Goal: Task Accomplishment & Management: Use online tool/utility

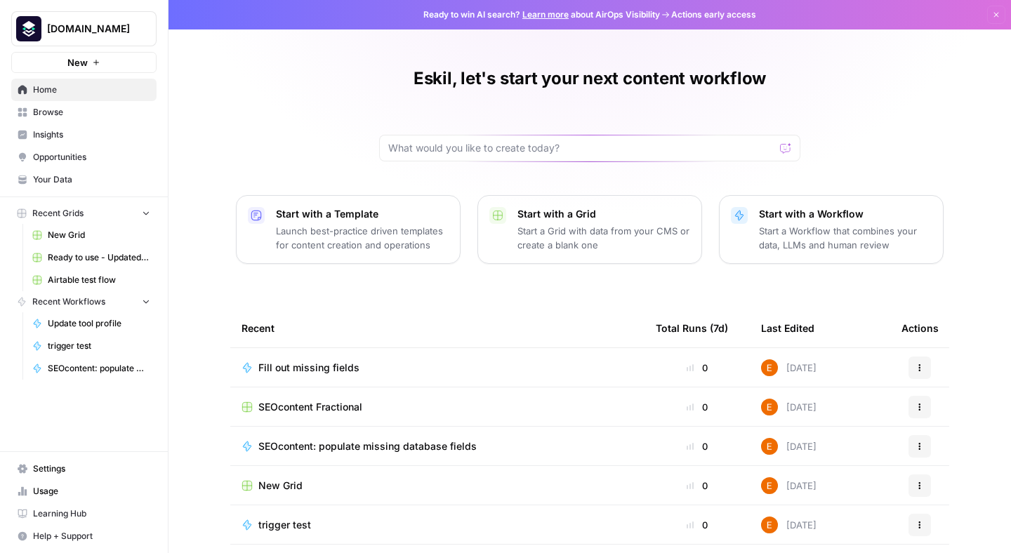
click at [360, 409] on span "SEOcontent Fractional" at bounding box center [310, 407] width 104 height 14
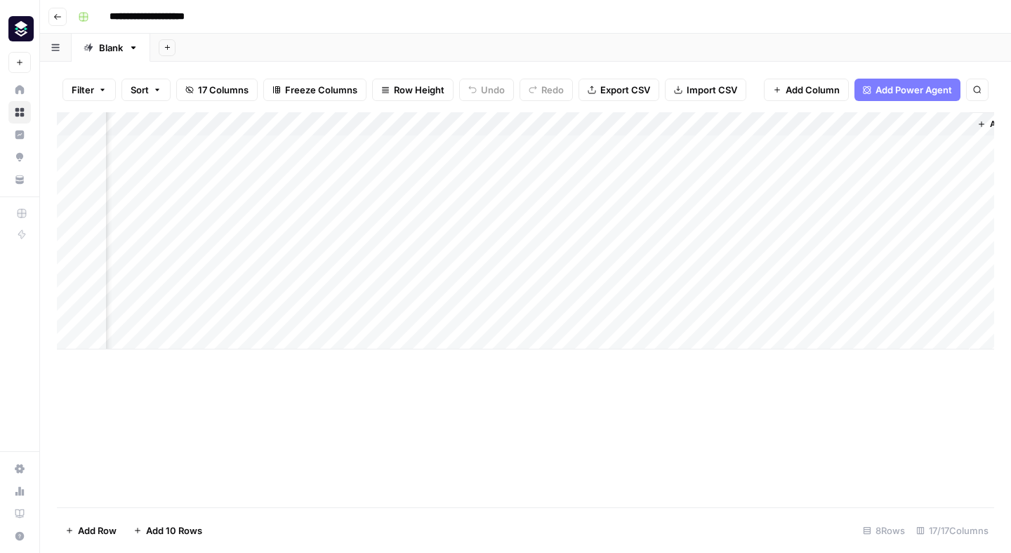
scroll to position [0, 1631]
click at [949, 127] on span "Add Column" at bounding box center [961, 124] width 49 height 13
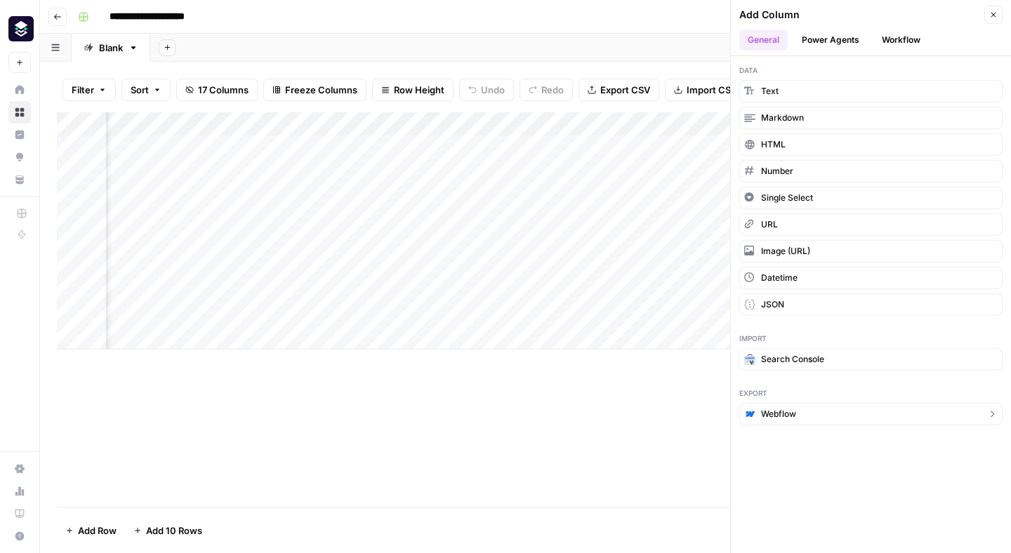
click at [795, 415] on span "Webflow" at bounding box center [778, 414] width 35 height 13
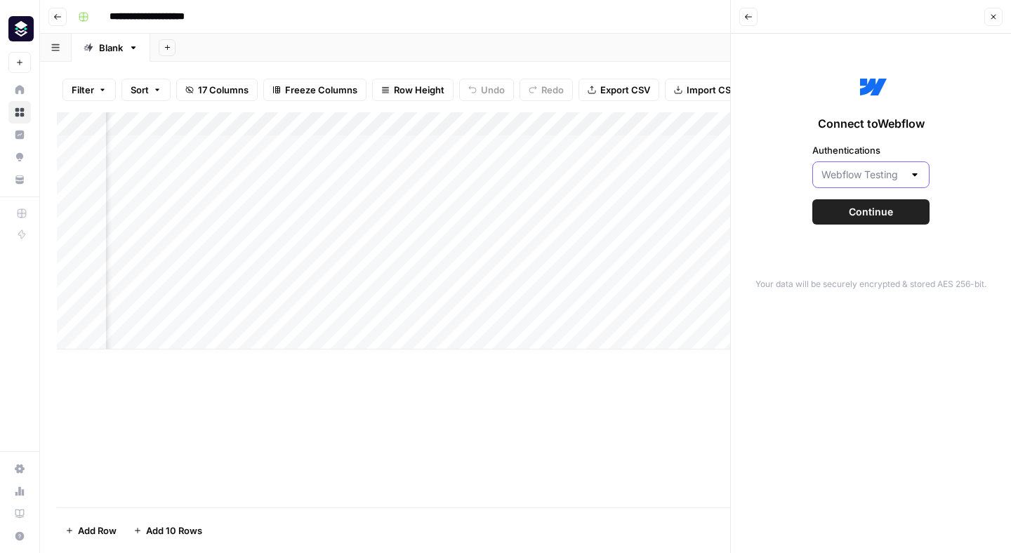
click at [900, 173] on input "Authentications" at bounding box center [863, 175] width 82 height 14
click at [874, 225] on span "Webflow Production (Live)" at bounding box center [868, 230] width 88 height 14
type input "Webflow Production (Live)"
click at [874, 211] on span "Continue" at bounding box center [871, 212] width 44 height 14
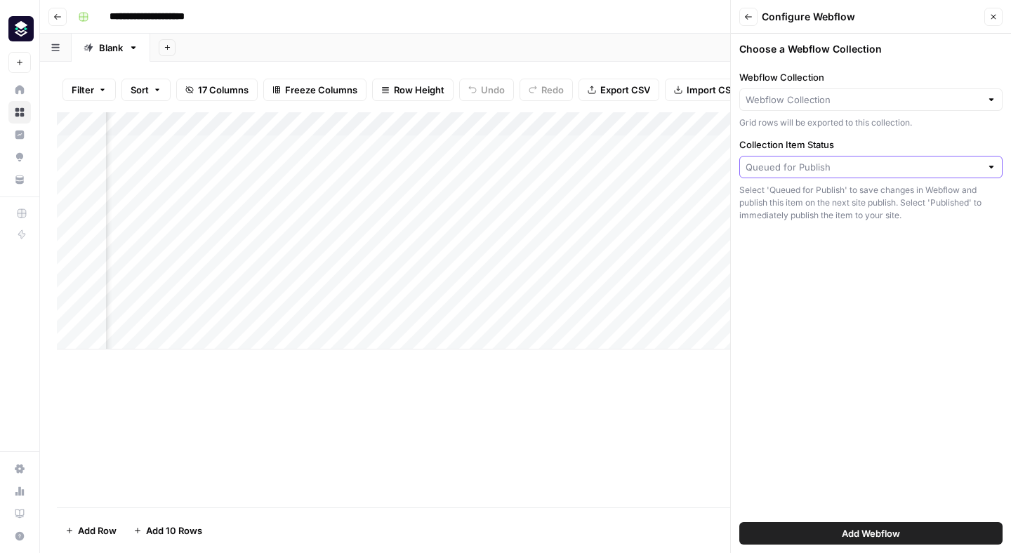
click at [826, 173] on input "Collection Item Status" at bounding box center [863, 167] width 235 height 14
click at [824, 166] on input "Collection Item Status" at bounding box center [863, 167] width 235 height 14
type input "Queued for Publish"
click at [835, 96] on input "Webflow Collection" at bounding box center [863, 100] width 235 height 14
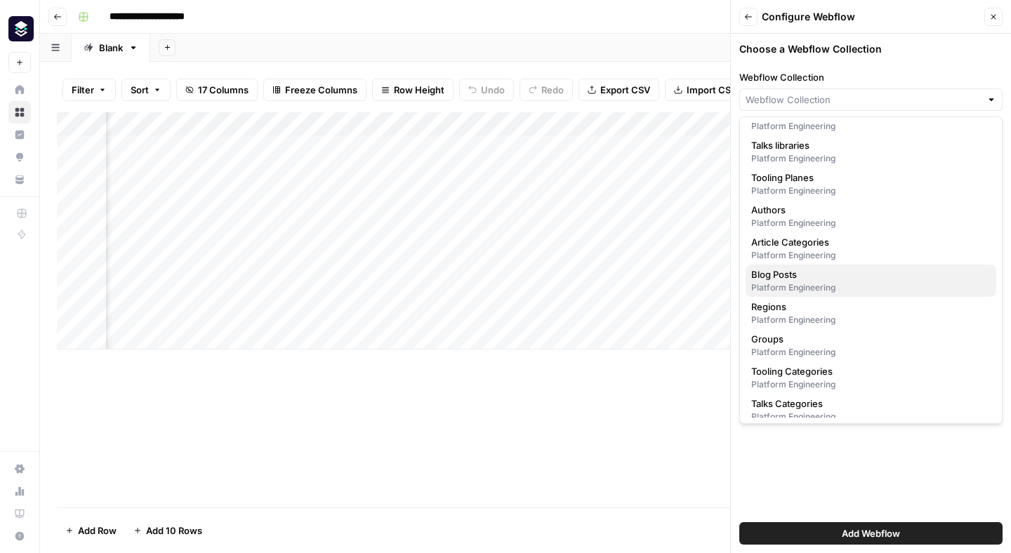
scroll to position [90, 0]
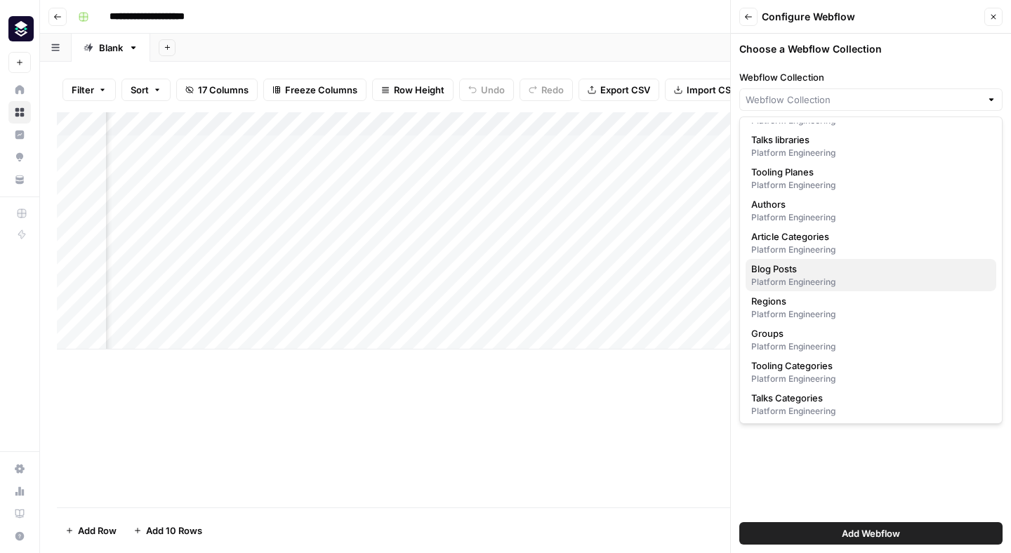
click at [822, 276] on div "Platform Engineering" at bounding box center [870, 282] width 239 height 13
type input "Blog Posts"
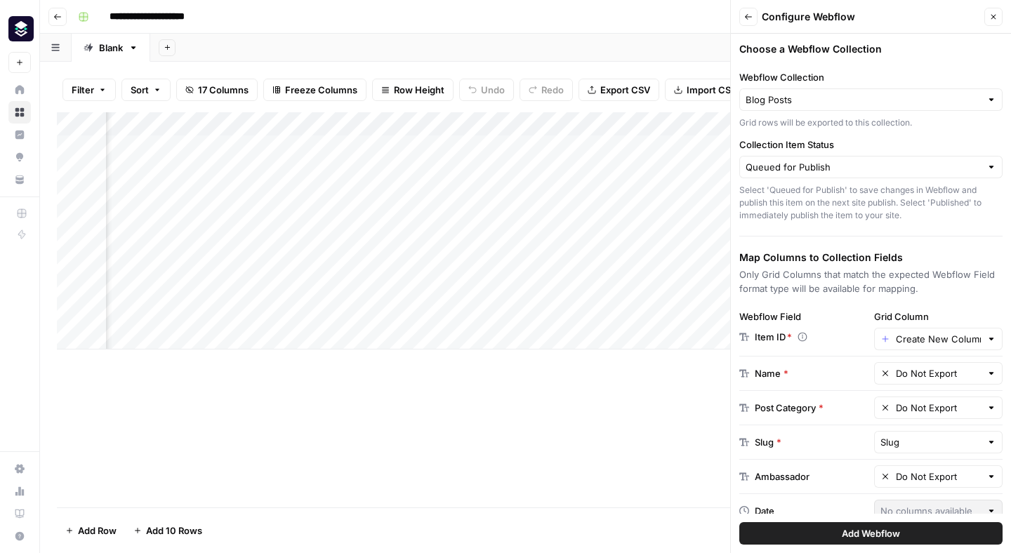
click at [906, 346] on div "Create New Column" at bounding box center [938, 339] width 129 height 22
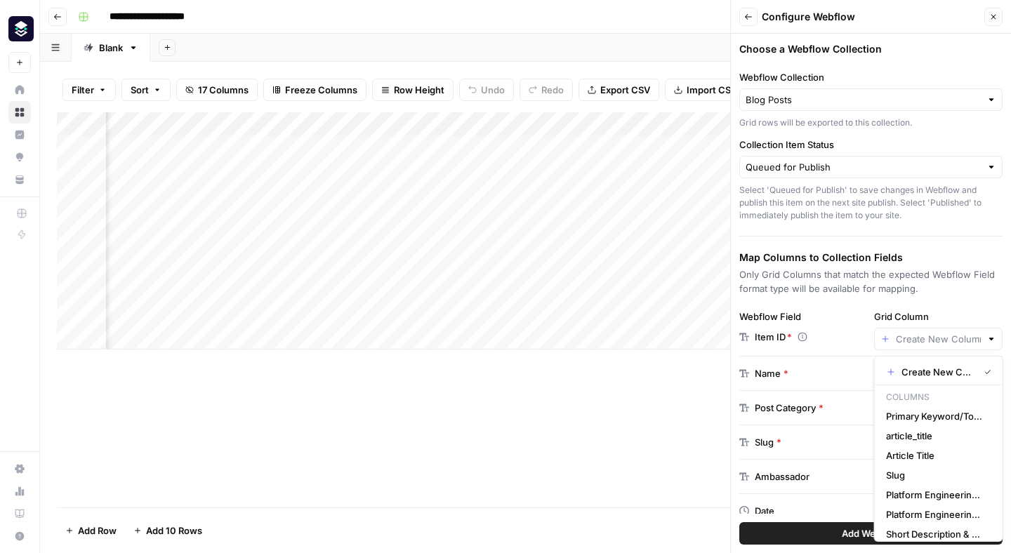
click at [906, 346] on div at bounding box center [938, 339] width 129 height 22
type input "Create New Column"
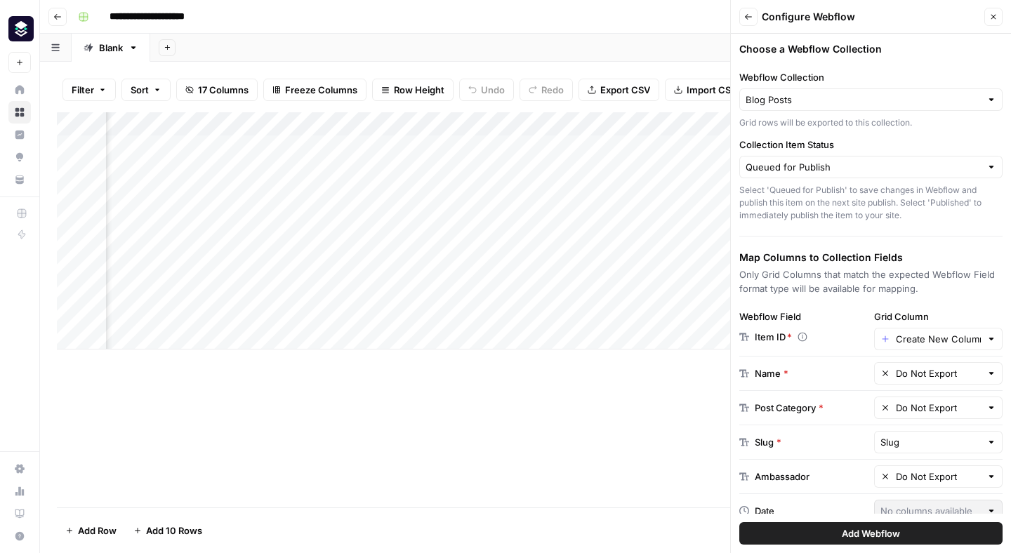
click at [831, 336] on div "Item ID *" at bounding box center [803, 337] width 129 height 14
click at [944, 376] on input "text" at bounding box center [939, 374] width 86 height 14
click at [935, 428] on span "Article Title" at bounding box center [936, 426] width 100 height 14
type input "Article Title"
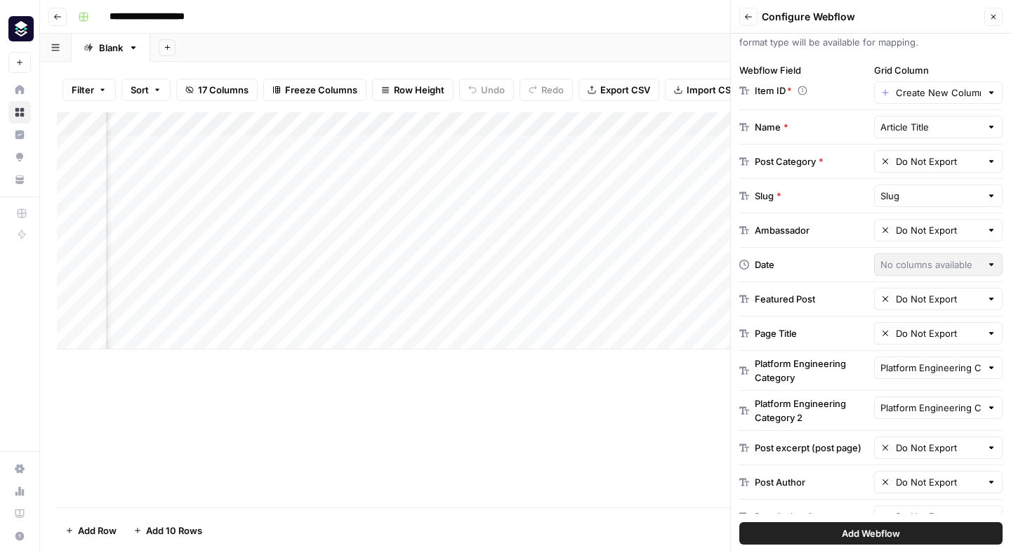
scroll to position [251, 0]
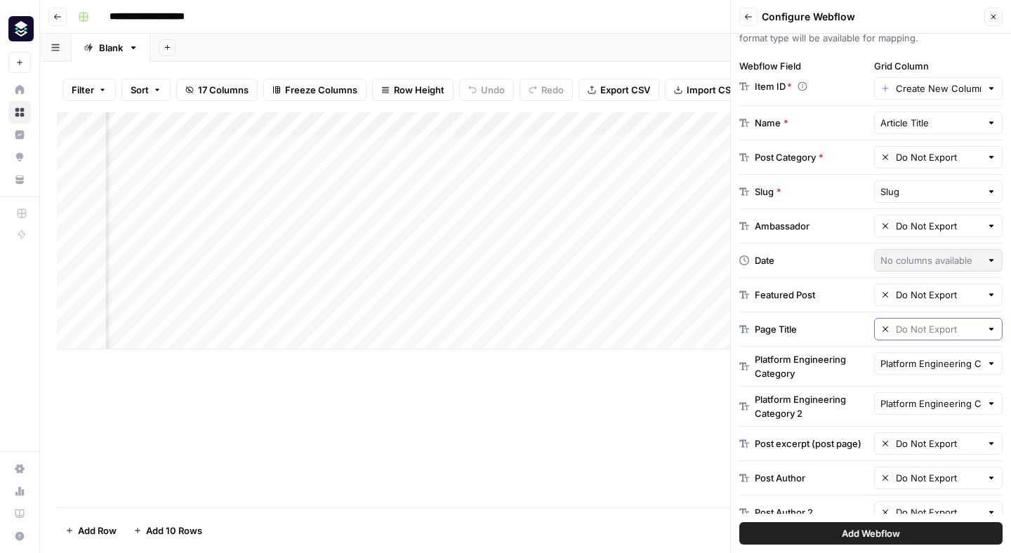
click at [957, 327] on input "text" at bounding box center [939, 329] width 86 height 14
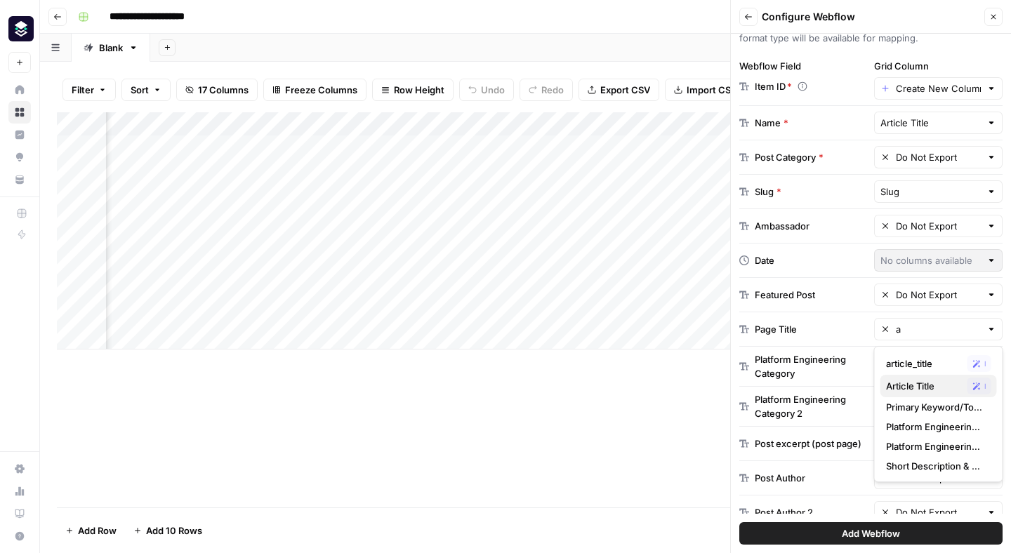
click at [909, 384] on span "Article Title" at bounding box center [924, 386] width 76 height 14
type input "Article Title"
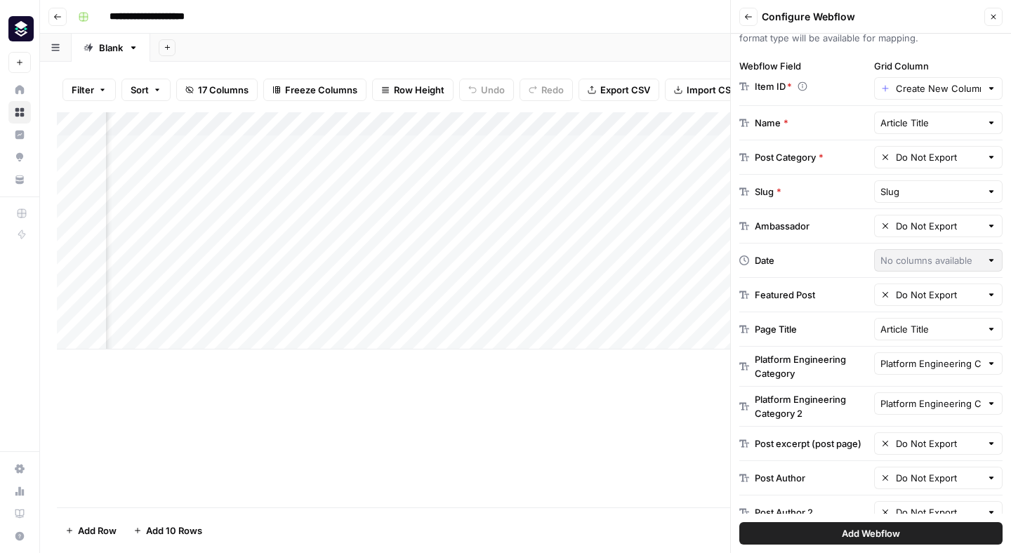
scroll to position [0, 1742]
click at [389, 122] on div "Add Column" at bounding box center [525, 230] width 937 height 237
click at [414, 107] on div "Filter Sort 17 Columns Freeze Columns Row Height Undo Redo Export CSV Import CS…" at bounding box center [525, 89] width 937 height 45
click at [494, 120] on div "Add Column" at bounding box center [525, 230] width 937 height 237
click at [941, 401] on input "text" at bounding box center [931, 404] width 101 height 14
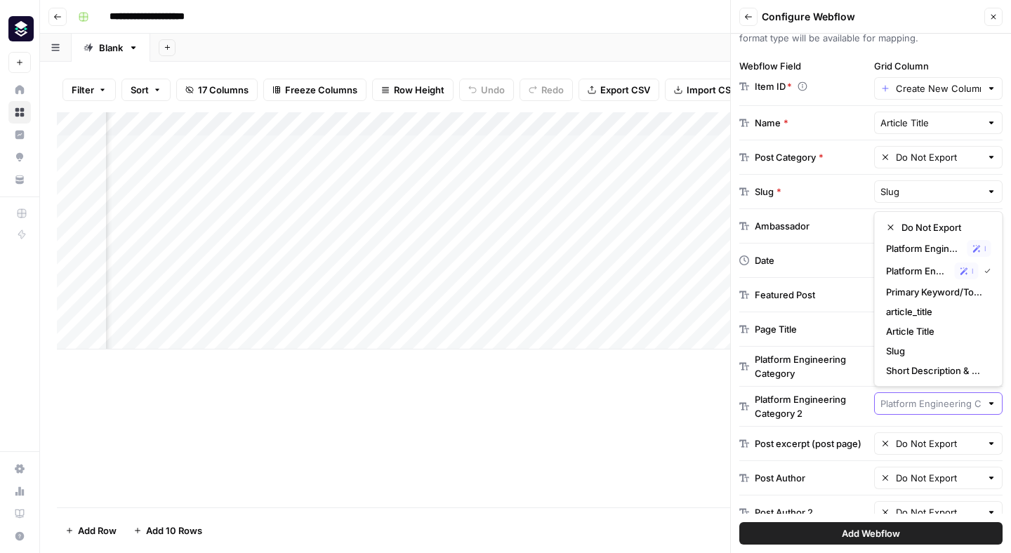
click at [941, 401] on input "text" at bounding box center [931, 404] width 101 height 14
type input "Platform Engineering Category 2"
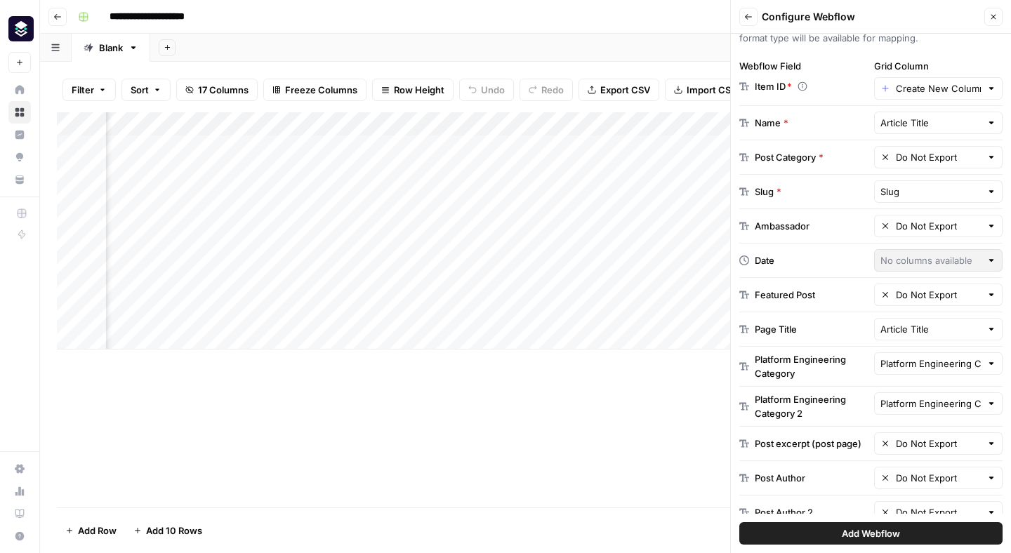
click at [862, 414] on div "Platform Engineering Category 2" at bounding box center [812, 407] width 114 height 28
drag, startPoint x: 551, startPoint y: 124, endPoint x: 610, endPoint y: 124, distance: 59.0
click at [610, 124] on div "Add Column" at bounding box center [525, 230] width 937 height 237
drag, startPoint x: 610, startPoint y: 124, endPoint x: 647, endPoint y: 128, distance: 37.4
click at [646, 127] on div "Add Column" at bounding box center [525, 230] width 937 height 237
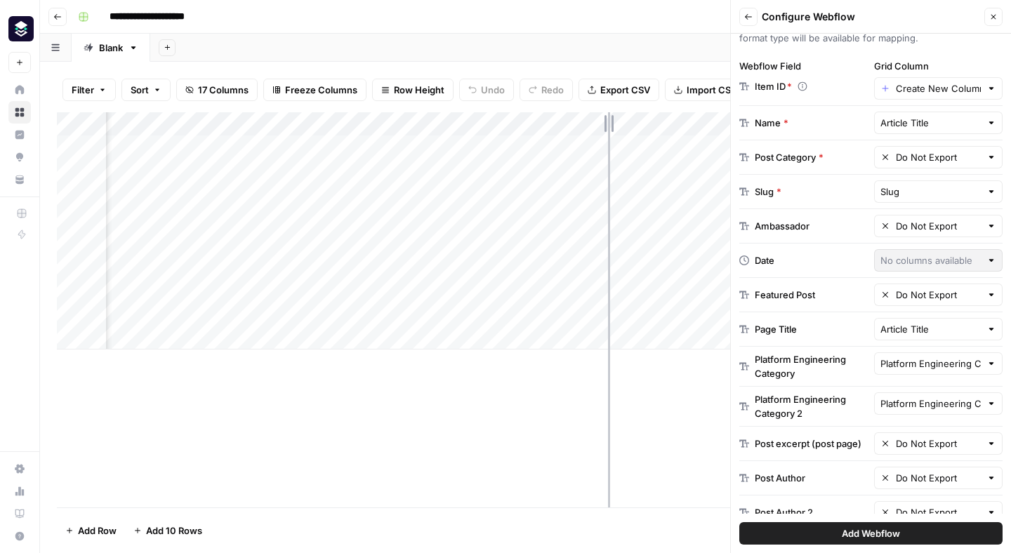
drag, startPoint x: 647, startPoint y: 128, endPoint x: 601, endPoint y: 132, distance: 45.8
click at [601, 132] on div "Add Column" at bounding box center [525, 230] width 937 height 237
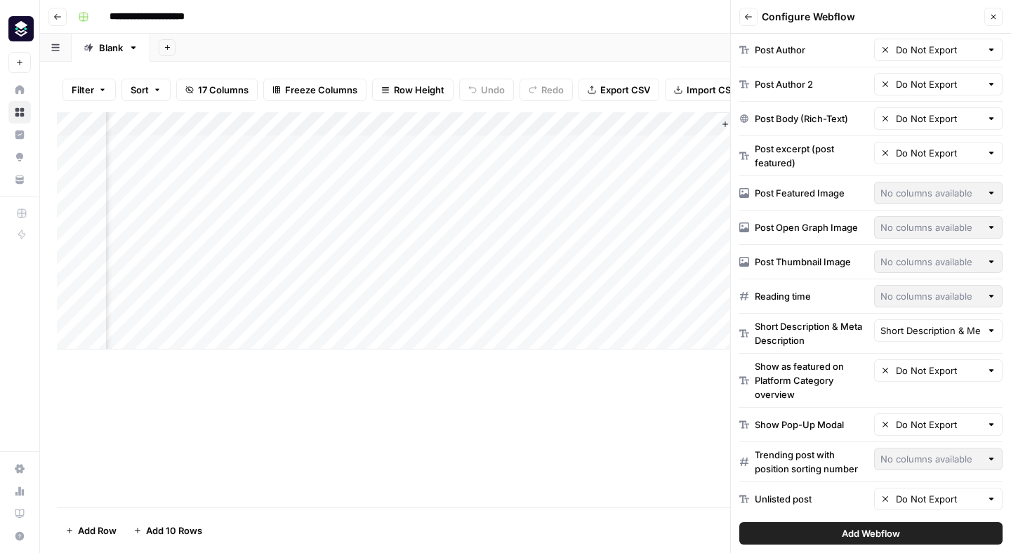
scroll to position [683, 0]
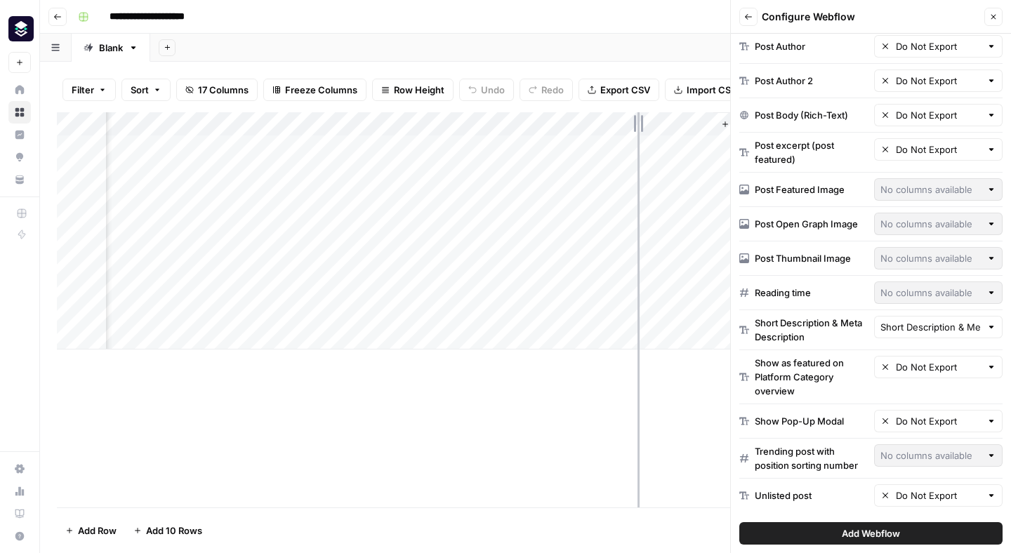
drag, startPoint x: 585, startPoint y: 120, endPoint x: 638, endPoint y: 119, distance: 52.7
click at [638, 119] on div "Add Column" at bounding box center [525, 230] width 937 height 237
drag, startPoint x: 638, startPoint y: 124, endPoint x: 569, endPoint y: 129, distance: 69.6
click at [569, 129] on div "Add Column" at bounding box center [525, 230] width 937 height 237
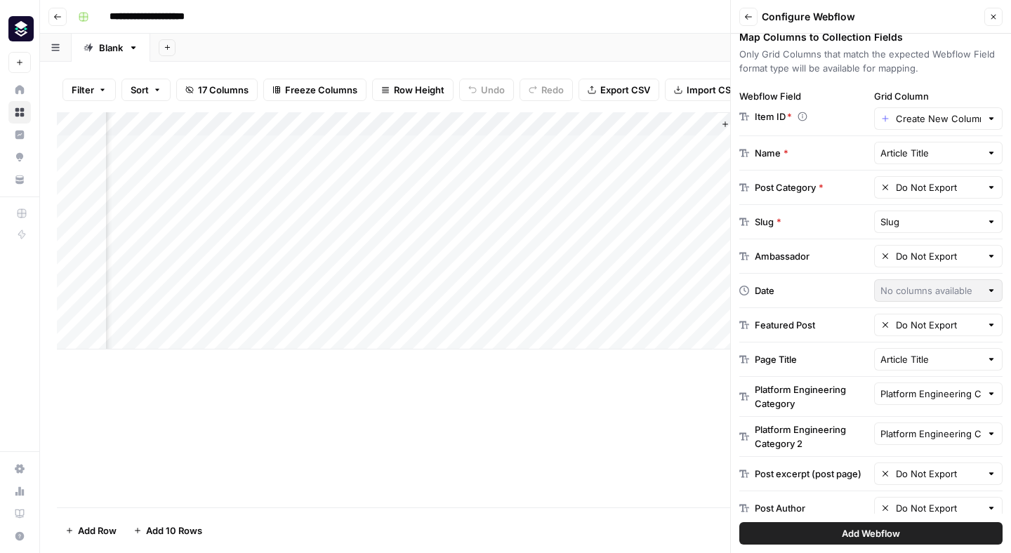
scroll to position [228, 0]
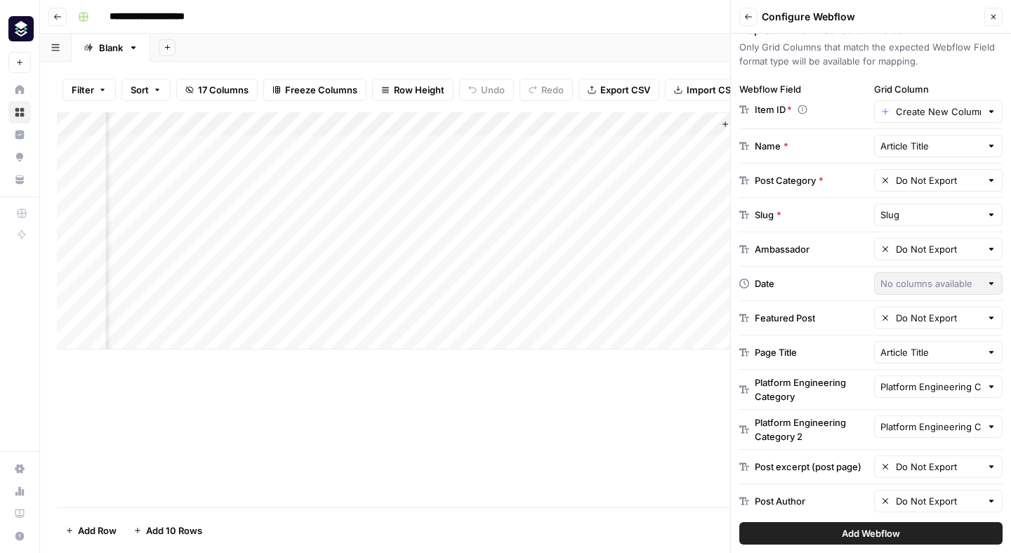
click at [894, 532] on span "Add Webflow" at bounding box center [871, 534] width 58 height 14
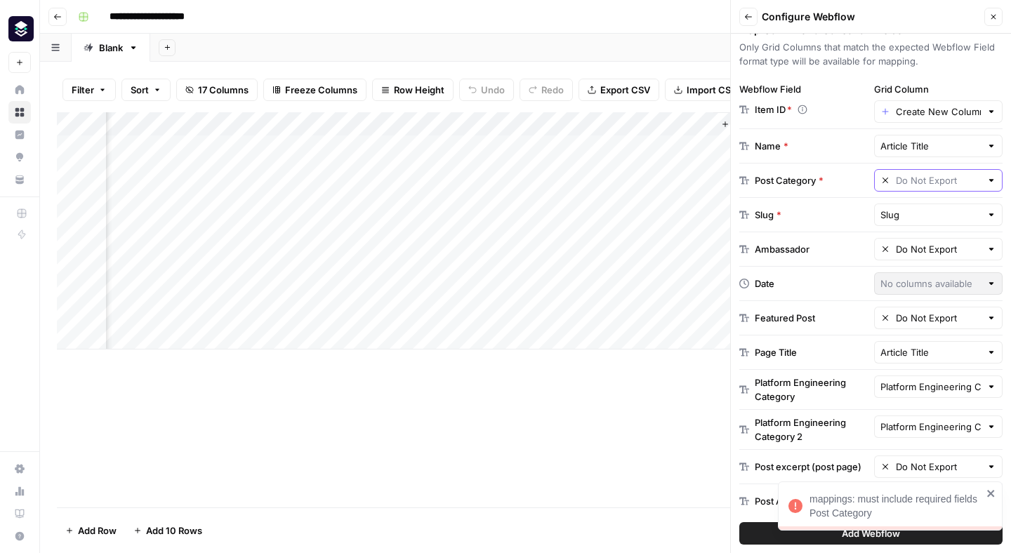
click at [919, 180] on input "text" at bounding box center [939, 180] width 86 height 14
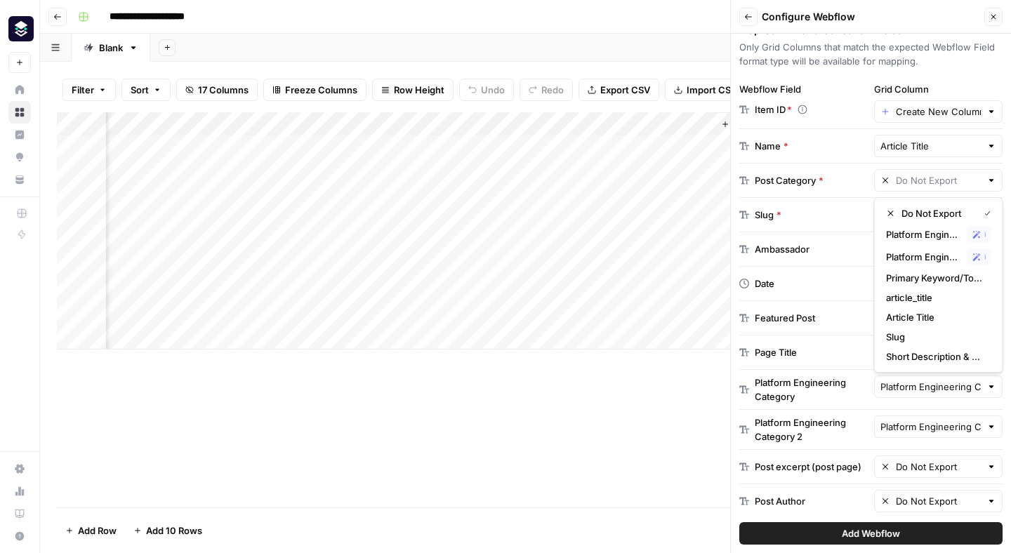
type input "Do Not Export"
click at [537, 369] on div "Add Column" at bounding box center [525, 309] width 937 height 395
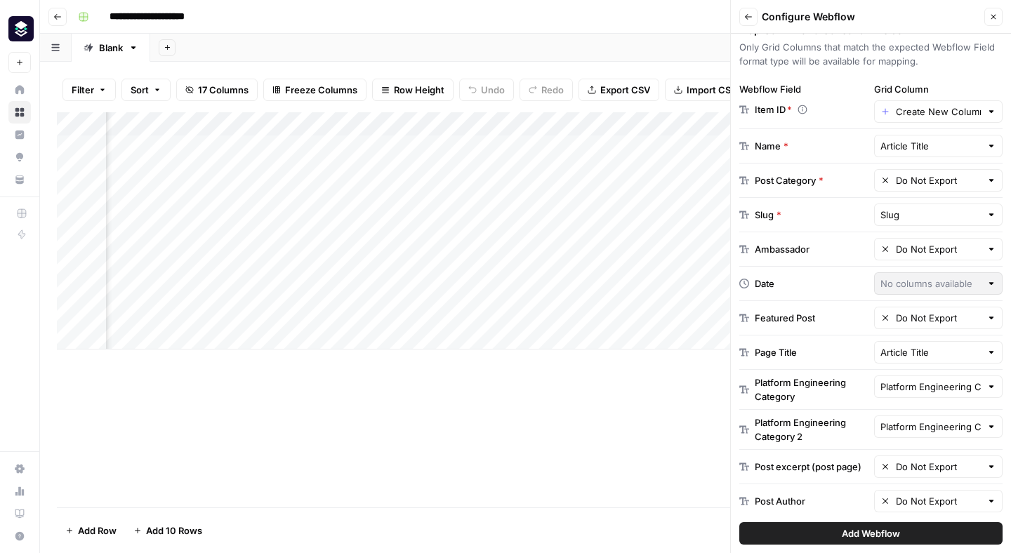
scroll to position [0, 1406]
drag, startPoint x: 509, startPoint y: 122, endPoint x: 410, endPoint y: 124, distance: 99.0
click at [410, 124] on div "Add Column" at bounding box center [525, 230] width 937 height 237
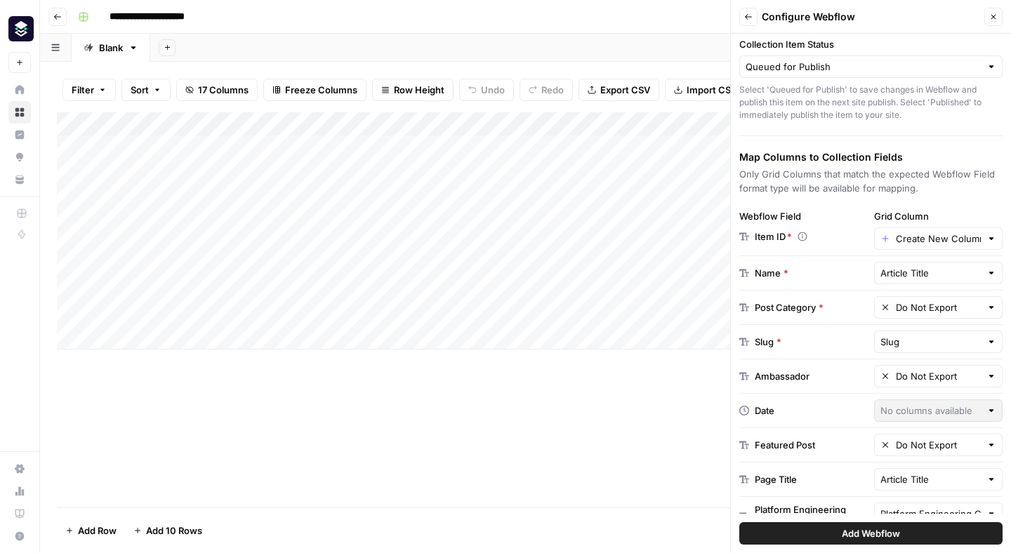
scroll to position [109, 0]
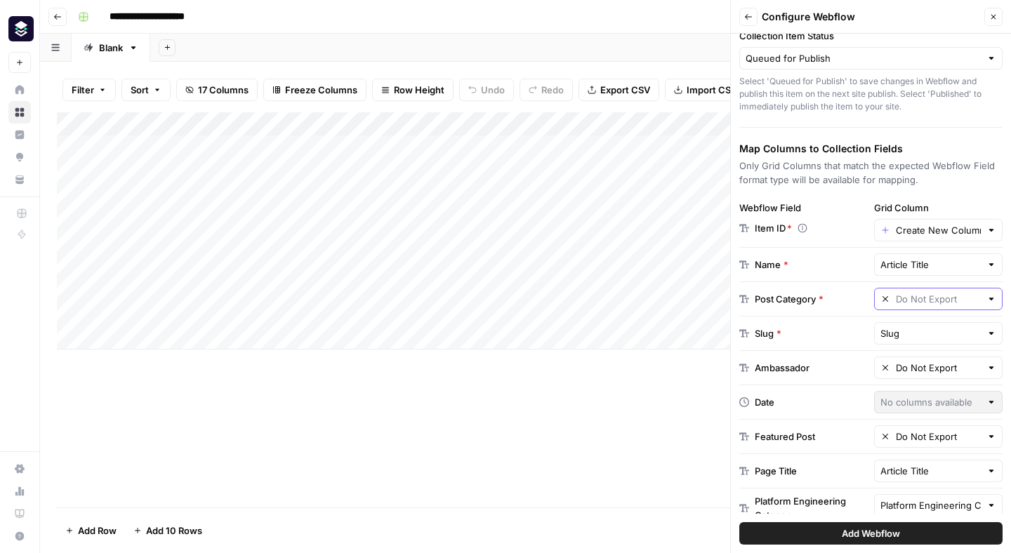
click at [937, 302] on input "text" at bounding box center [939, 299] width 86 height 14
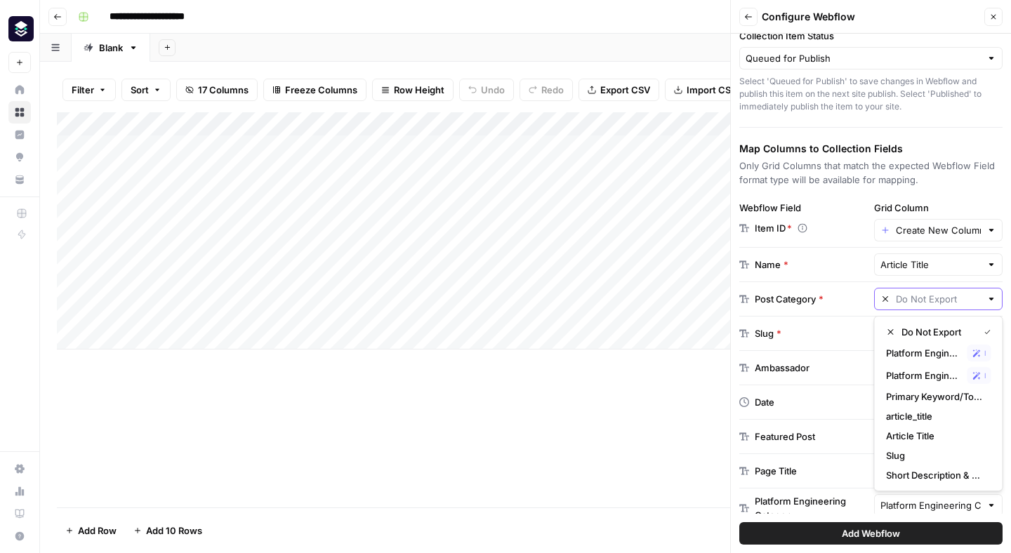
paste input "649162aee60d42bd5a6a97e1"
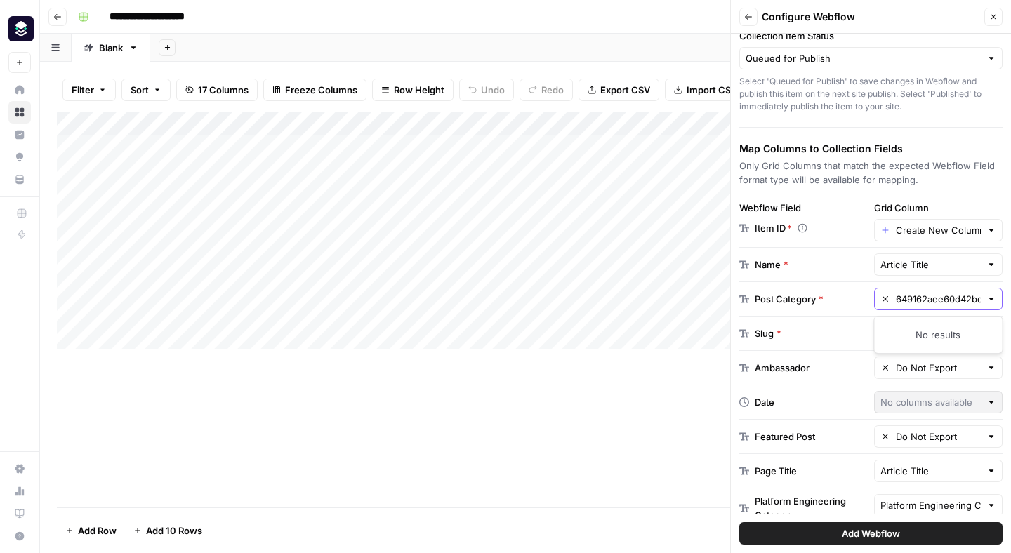
scroll to position [0, 42]
type input "Do Not Export"
click at [858, 310] on div "Post Category * Do Not Export" at bounding box center [870, 299] width 263 height 34
click at [946, 299] on input "text" at bounding box center [939, 299] width 86 height 14
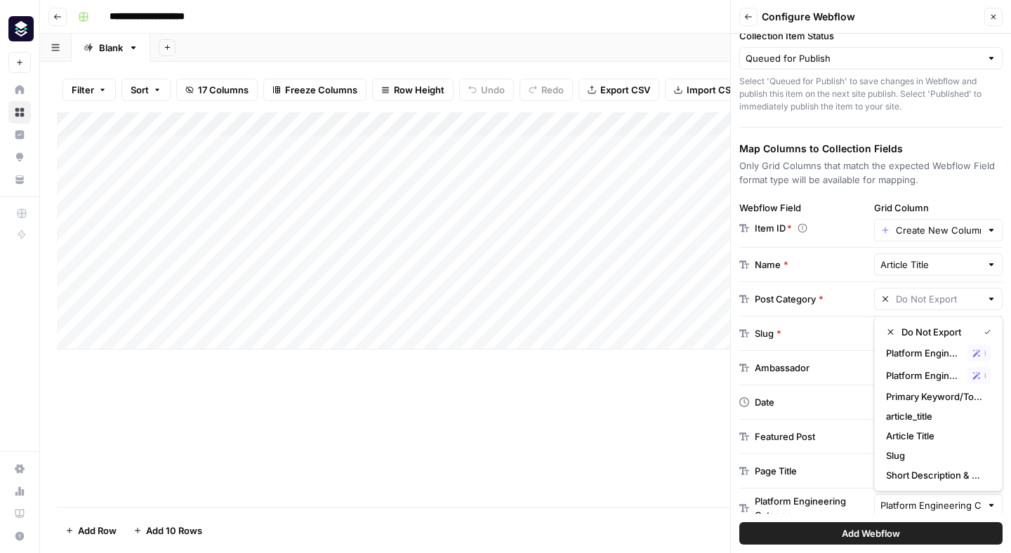
type input "Do Not Export"
click at [857, 298] on div "Post Category *" at bounding box center [803, 299] width 129 height 14
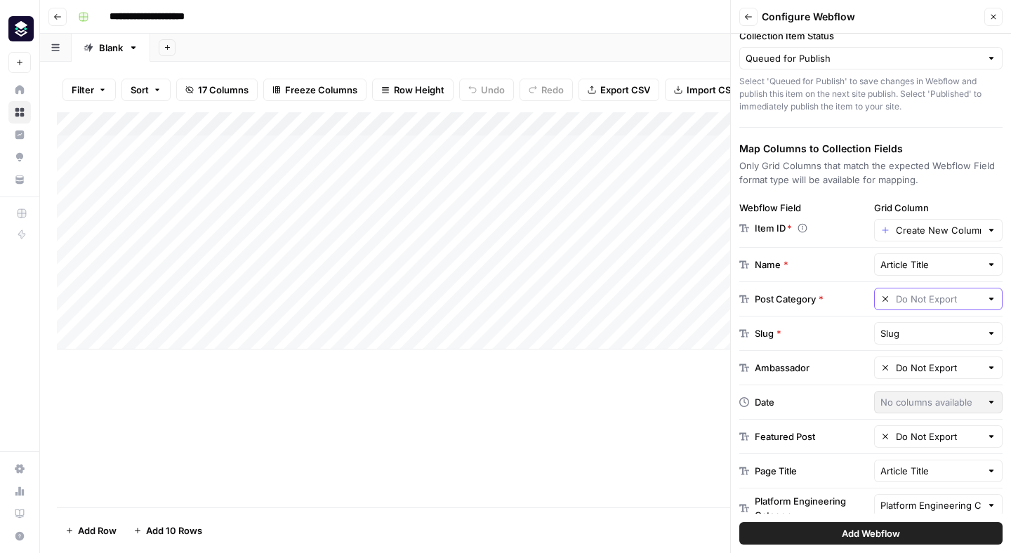
click at [913, 296] on input "text" at bounding box center [939, 299] width 86 height 14
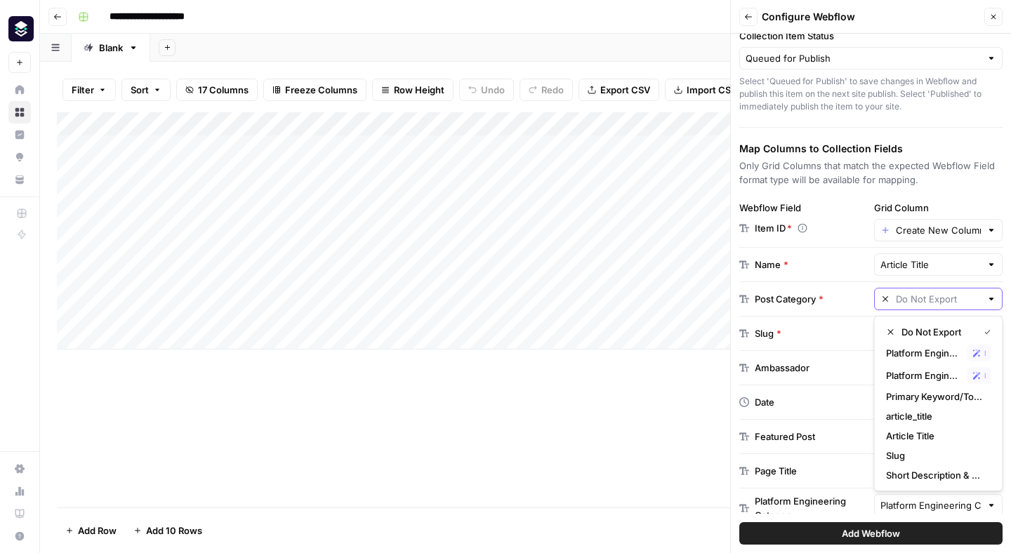
paste input "649162aee60d42bd5a6a97e1"
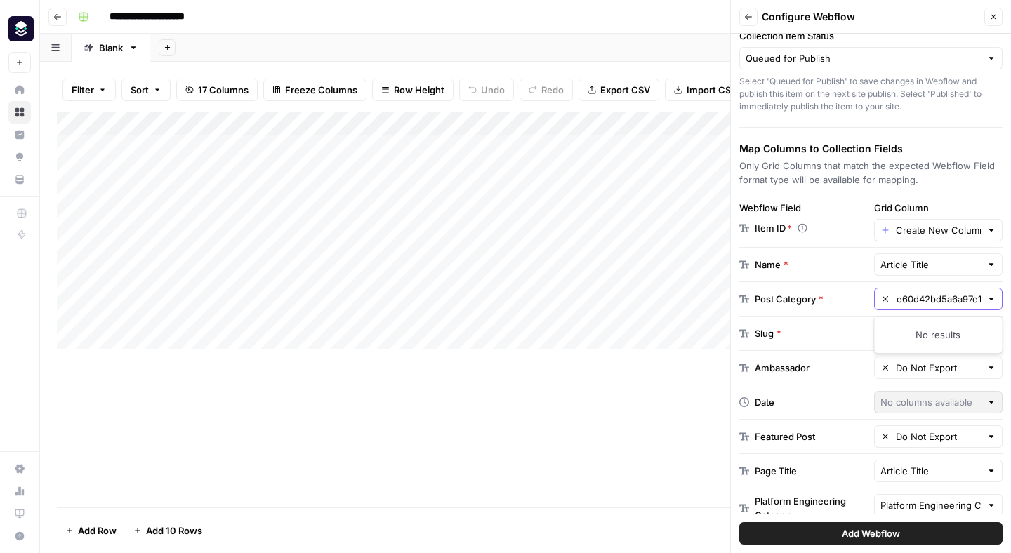
click at [739, 522] on button "Add Webflow" at bounding box center [870, 533] width 263 height 22
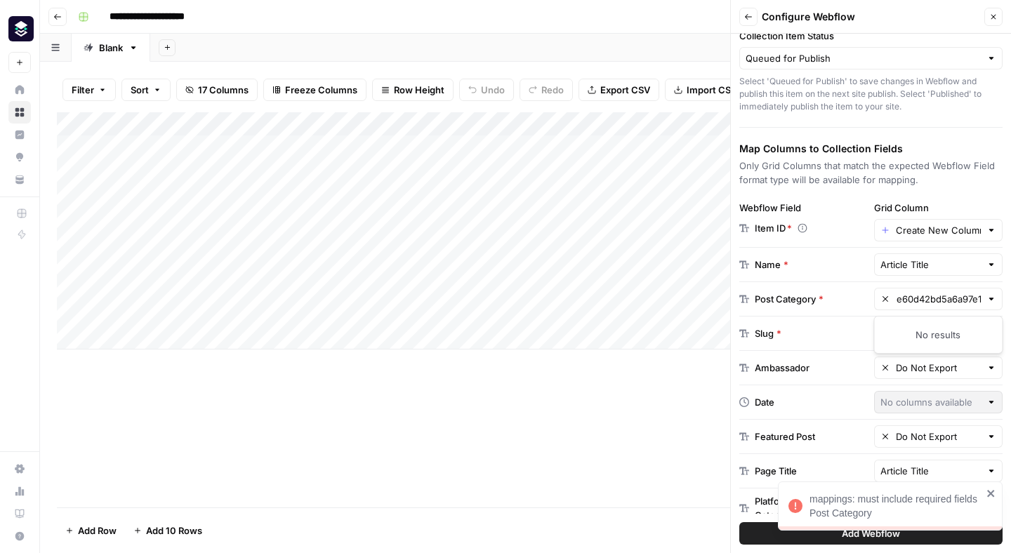
type input "Do Not Export"
click at [586, 406] on div "Add Column" at bounding box center [525, 309] width 937 height 395
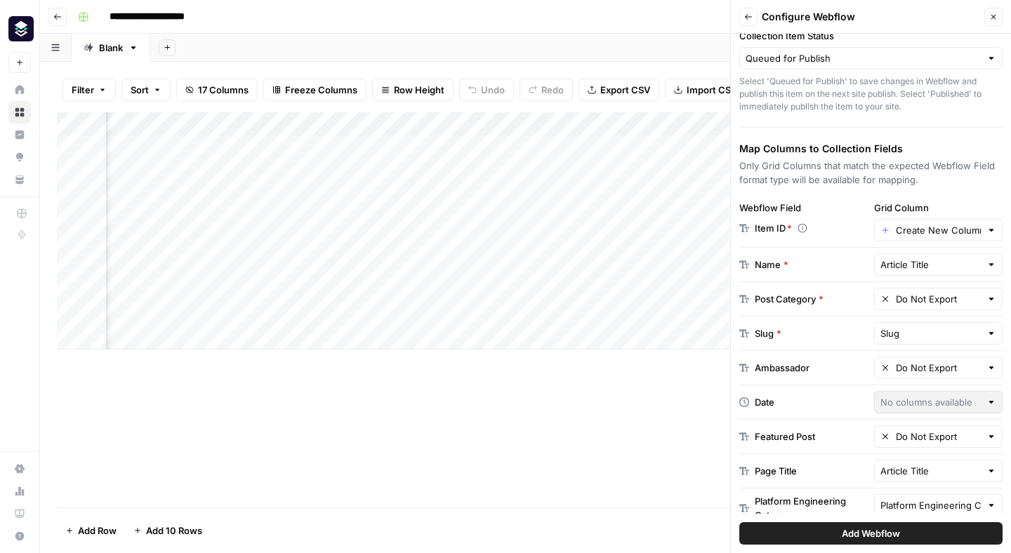
scroll to position [0, 1746]
click at [563, 121] on div "Add Column" at bounding box center [525, 230] width 937 height 237
click at [723, 120] on icon "button" at bounding box center [725, 124] width 8 height 8
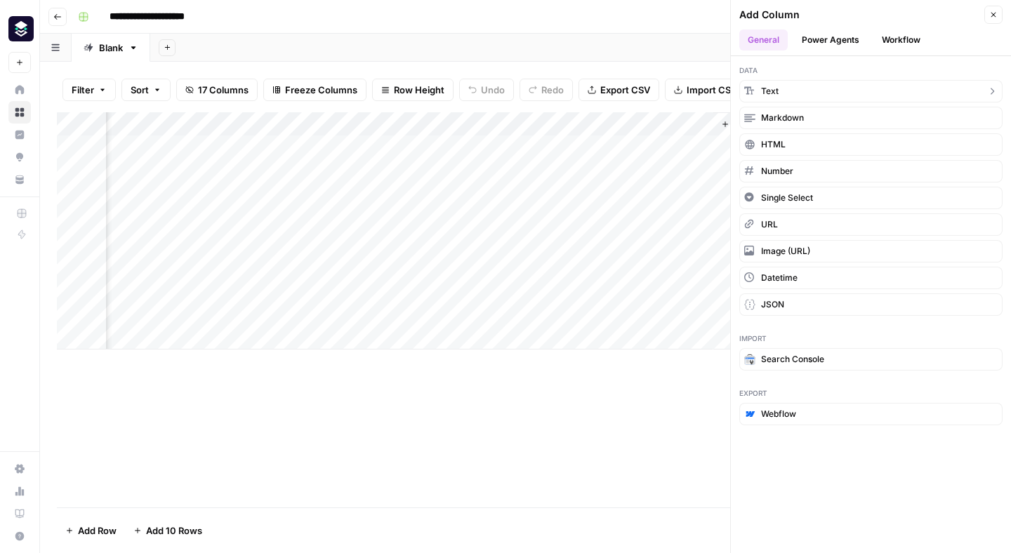
click at [773, 96] on span "Text" at bounding box center [770, 91] width 18 height 13
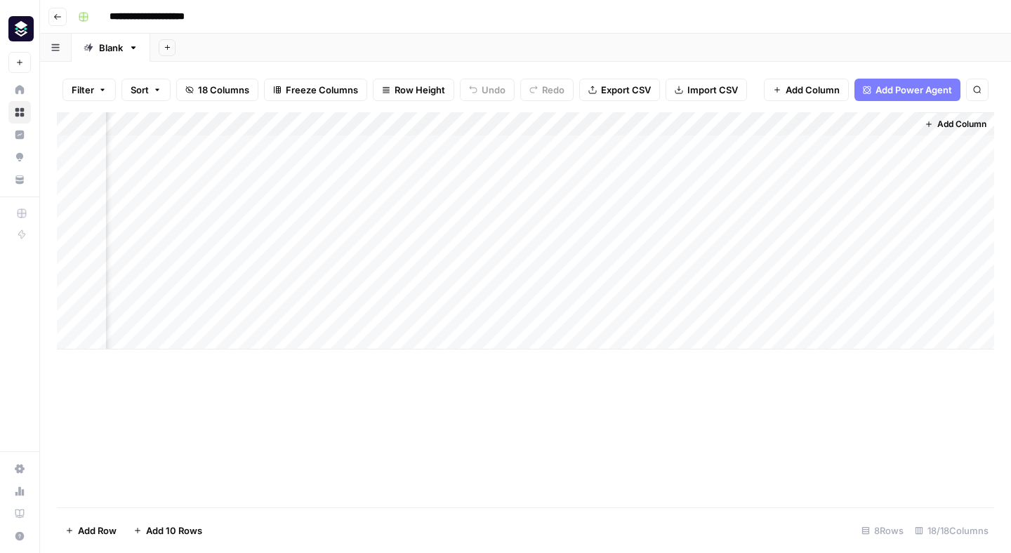
drag, startPoint x: 823, startPoint y: 126, endPoint x: 645, endPoint y: 131, distance: 178.4
click at [645, 131] on div "Add Column" at bounding box center [525, 230] width 937 height 237
click at [645, 124] on div "Add Column" at bounding box center [525, 230] width 937 height 237
click at [645, 124] on div at bounding box center [688, 126] width 203 height 28
click at [626, 158] on input "New Column" at bounding box center [671, 158] width 143 height 14
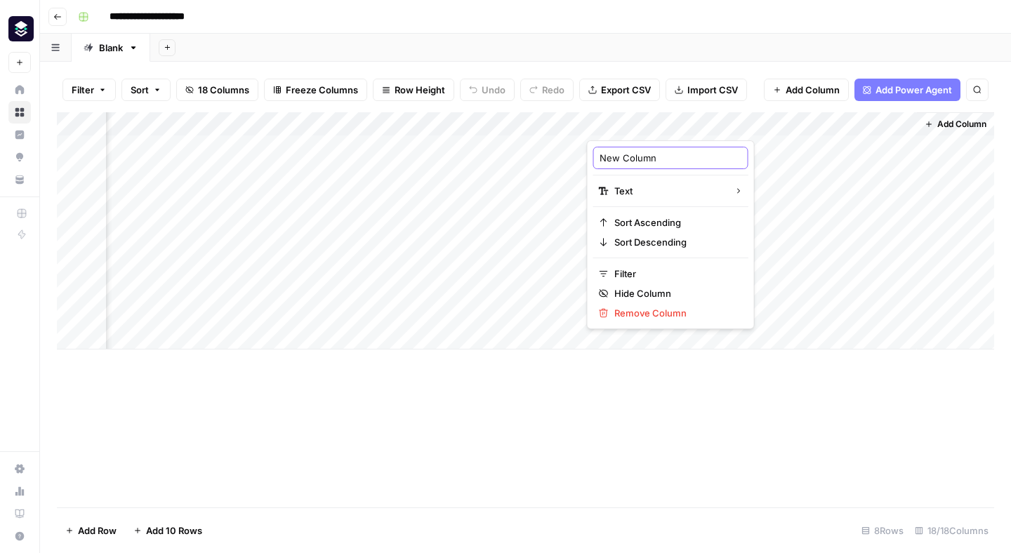
click at [626, 158] on input "New Column" at bounding box center [671, 158] width 143 height 14
type input "Post category"
click at [691, 121] on div "Add Column" at bounding box center [525, 230] width 937 height 237
click at [587, 463] on div "Add Column" at bounding box center [525, 309] width 937 height 395
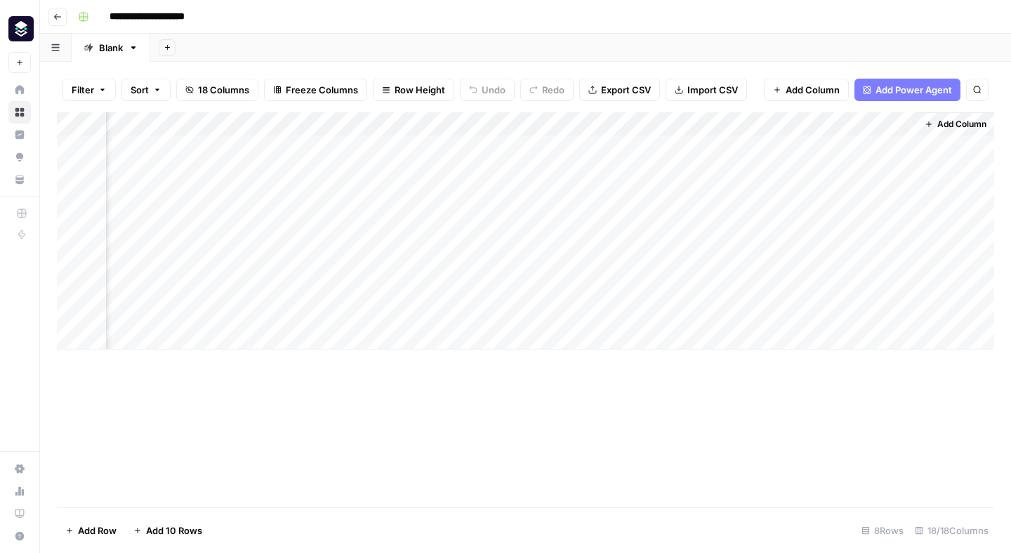
click at [661, 157] on div "Add Column" at bounding box center [525, 230] width 937 height 237
click at [657, 314] on div "Add Column" at bounding box center [525, 230] width 937 height 237
click at [703, 441] on div "Add Column" at bounding box center [525, 309] width 937 height 395
click at [687, 147] on div "Add Column" at bounding box center [525, 230] width 937 height 237
click at [725, 230] on div "Add Column" at bounding box center [525, 230] width 937 height 237
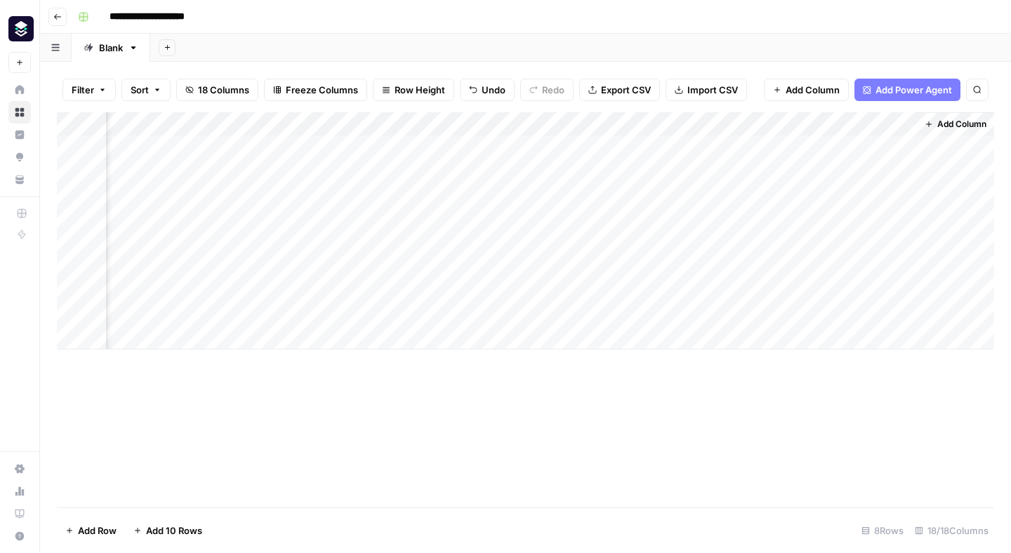
click at [745, 147] on div "Add Column" at bounding box center [525, 230] width 937 height 237
drag, startPoint x: 786, startPoint y: 154, endPoint x: 777, endPoint y: 265, distance: 110.6
click at [777, 265] on div "Add Column" at bounding box center [525, 230] width 937 height 237
drag, startPoint x: 788, startPoint y: 277, endPoint x: 788, endPoint y: 329, distance: 51.3
click at [788, 329] on div "Add Column" at bounding box center [525, 230] width 937 height 237
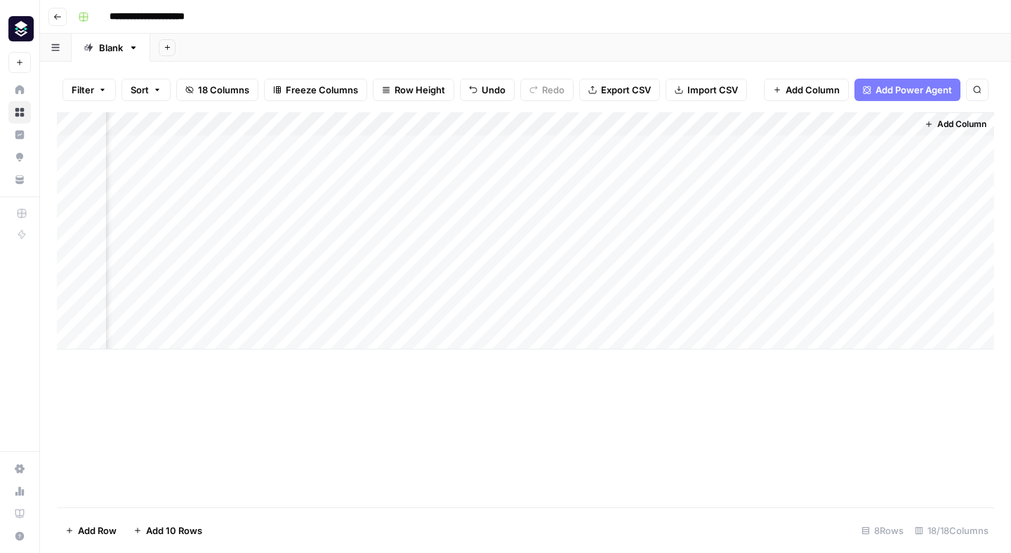
click at [954, 119] on span "Add Column" at bounding box center [961, 124] width 49 height 13
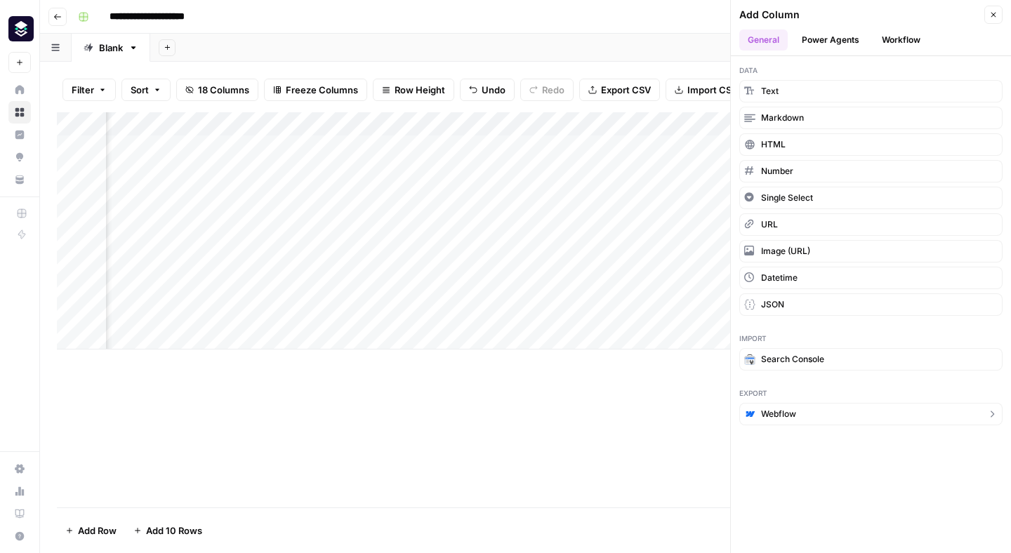
click at [822, 419] on button "Webflow" at bounding box center [870, 414] width 263 height 22
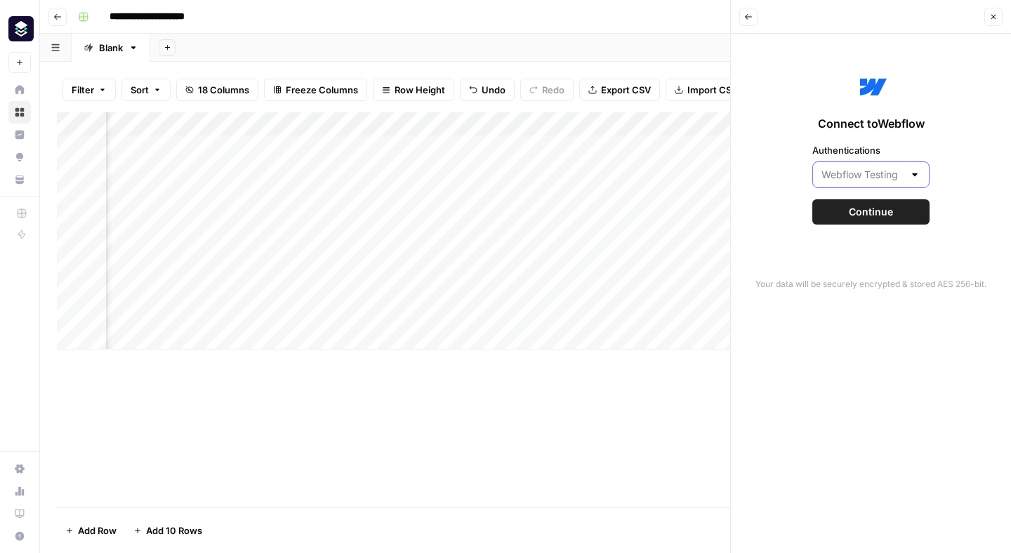
click at [879, 178] on input "Authentications" at bounding box center [863, 175] width 82 height 14
click at [870, 225] on span "Webflow Production (Live)" at bounding box center [868, 230] width 88 height 14
type input "Webflow Production (Live)"
click at [871, 208] on span "Continue" at bounding box center [871, 212] width 44 height 14
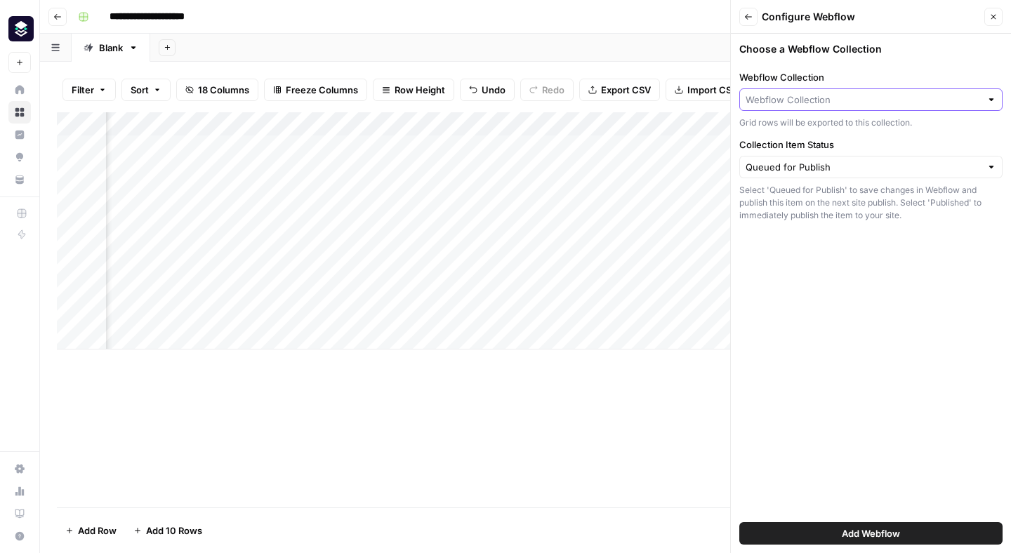
click at [860, 96] on input "Webflow Collection" at bounding box center [863, 100] width 235 height 14
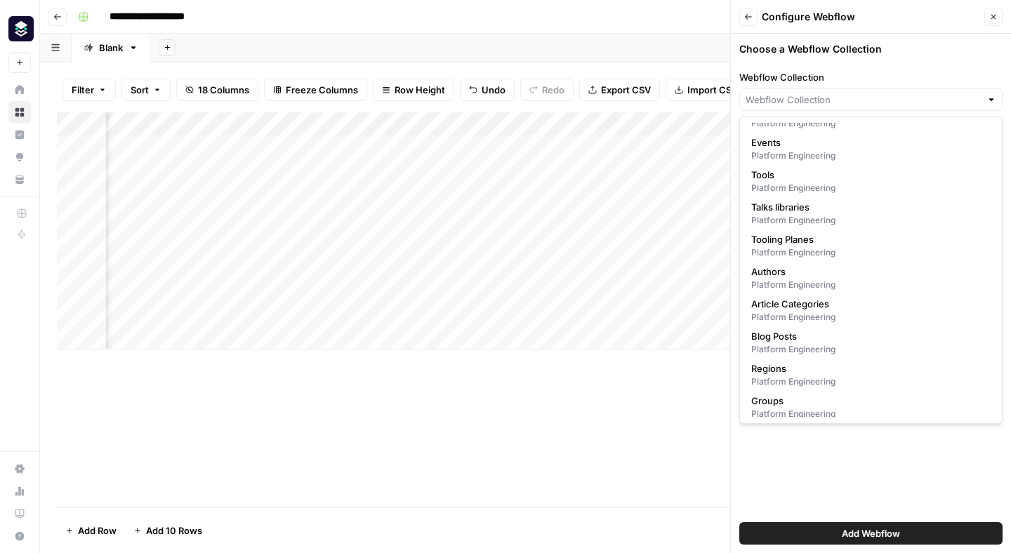
scroll to position [24, 0]
click at [824, 341] on span "Blog Posts" at bounding box center [868, 335] width 234 height 14
type input "Blog Posts"
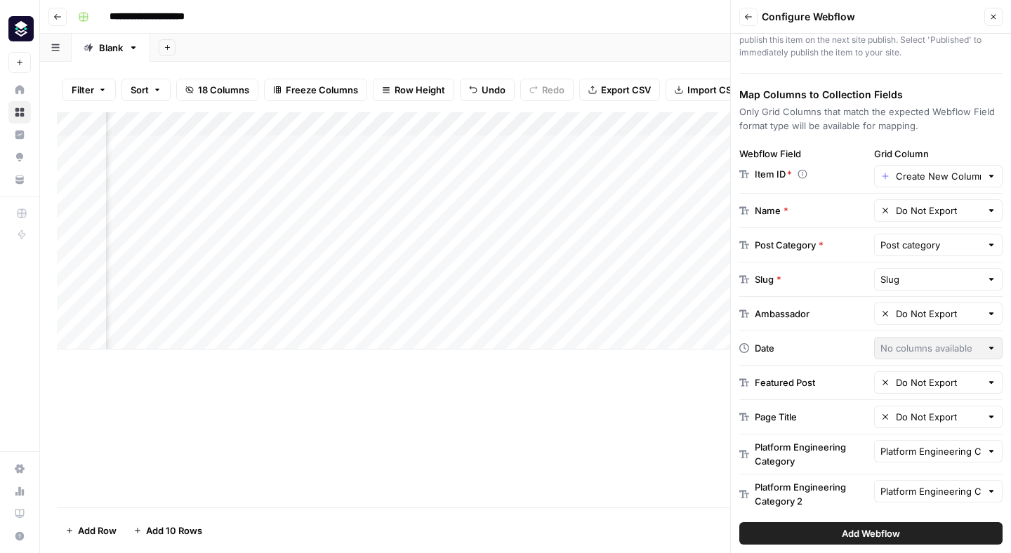
scroll to position [160, 0]
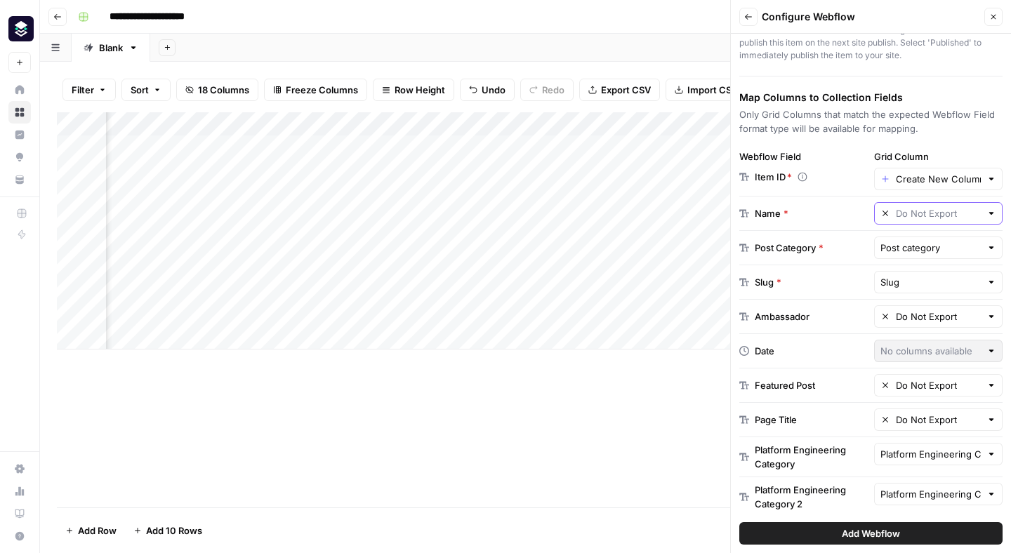
click at [964, 217] on input "text" at bounding box center [939, 213] width 86 height 14
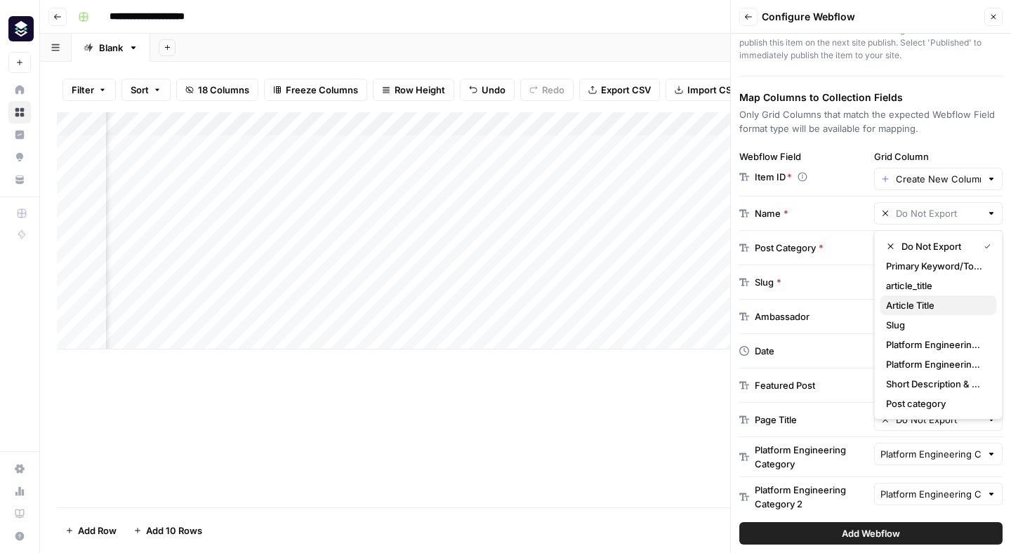
click at [927, 308] on span "Article Title" at bounding box center [936, 305] width 100 height 14
type input "Article Title"
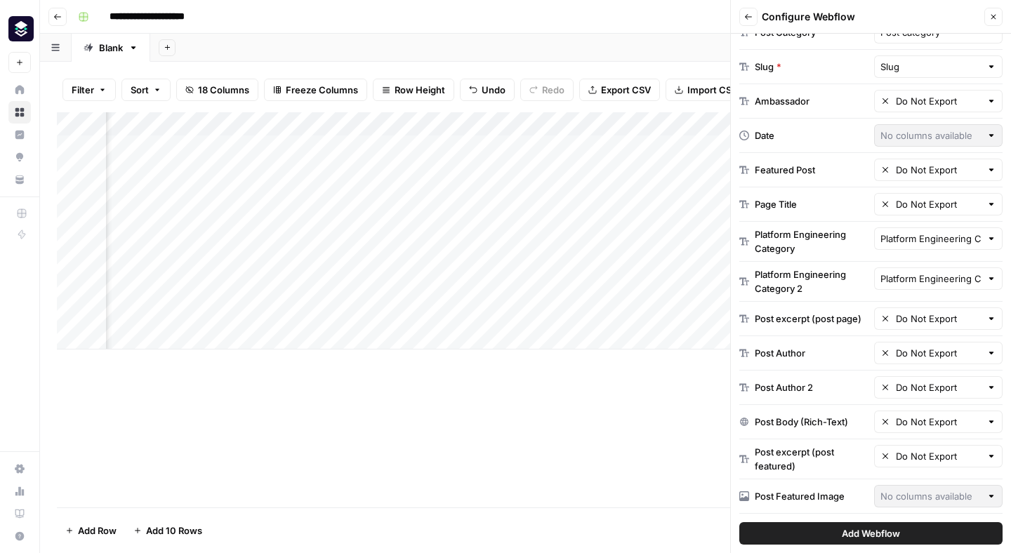
scroll to position [386, 0]
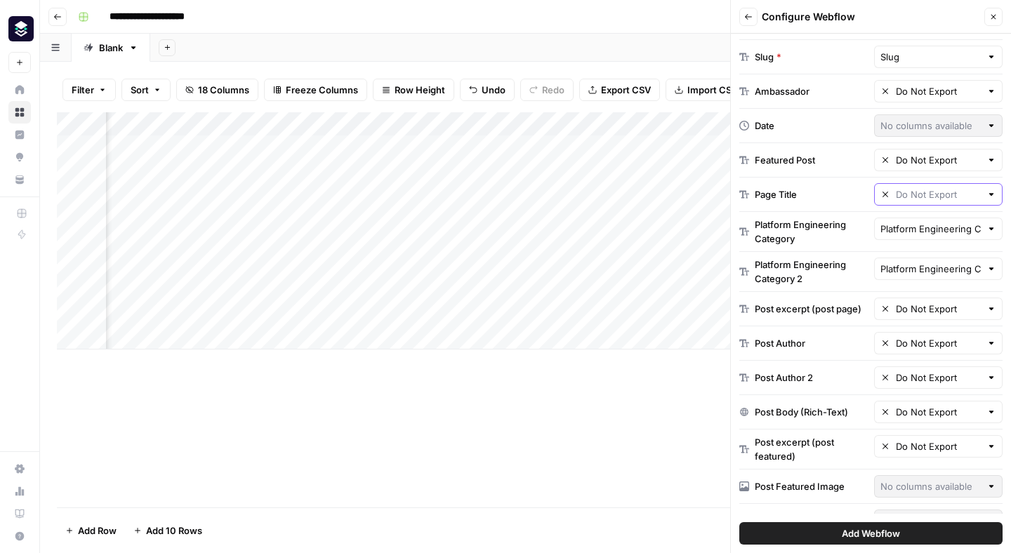
click at [942, 191] on input "text" at bounding box center [939, 194] width 86 height 14
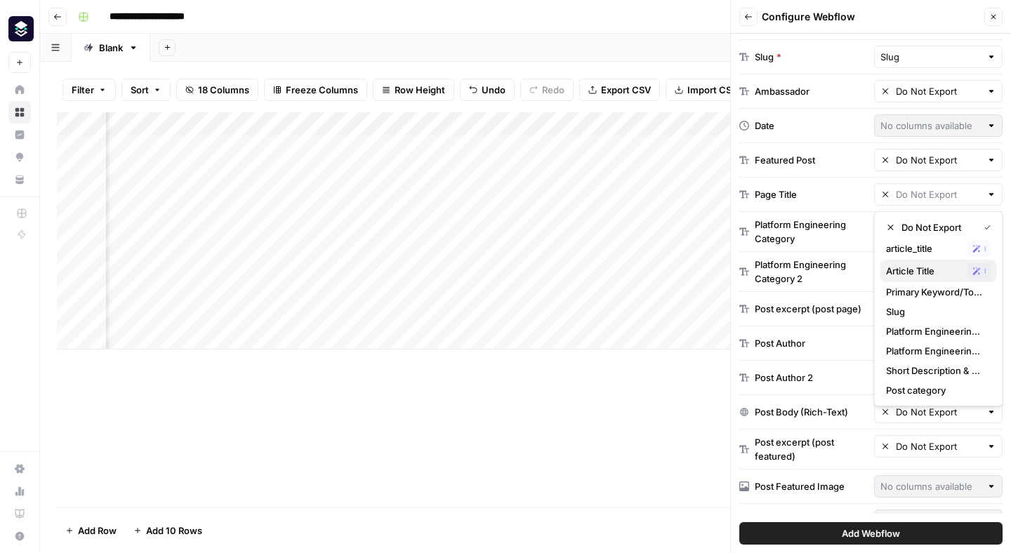
click at [936, 273] on span "Article Title" at bounding box center [924, 271] width 76 height 14
type input "Article Title"
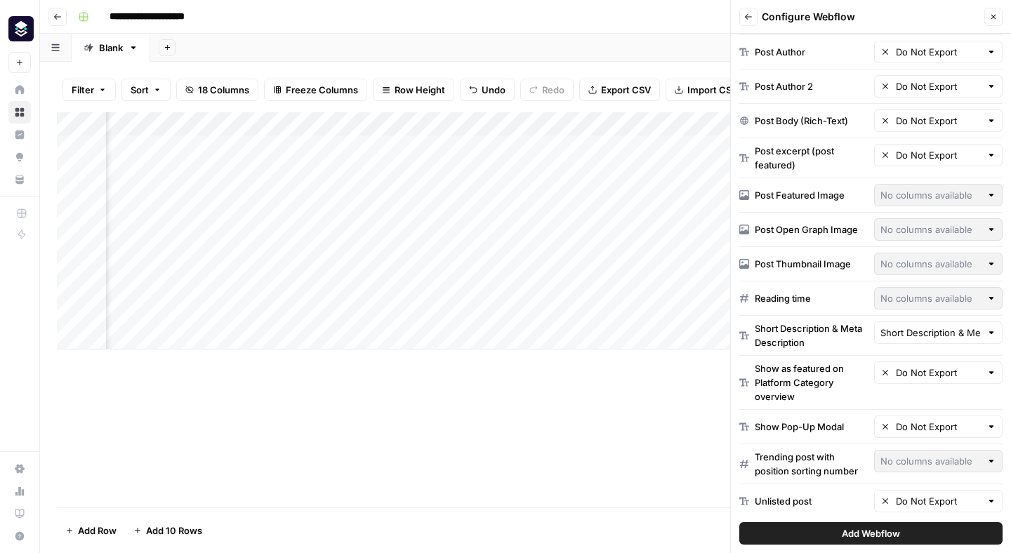
scroll to position [684, 0]
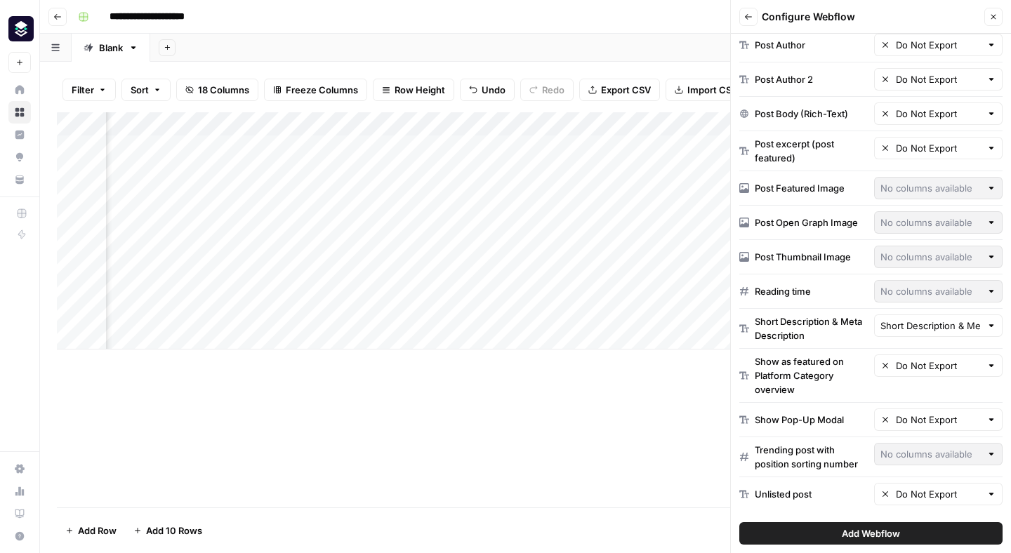
click at [874, 529] on span "Add Webflow" at bounding box center [871, 534] width 58 height 14
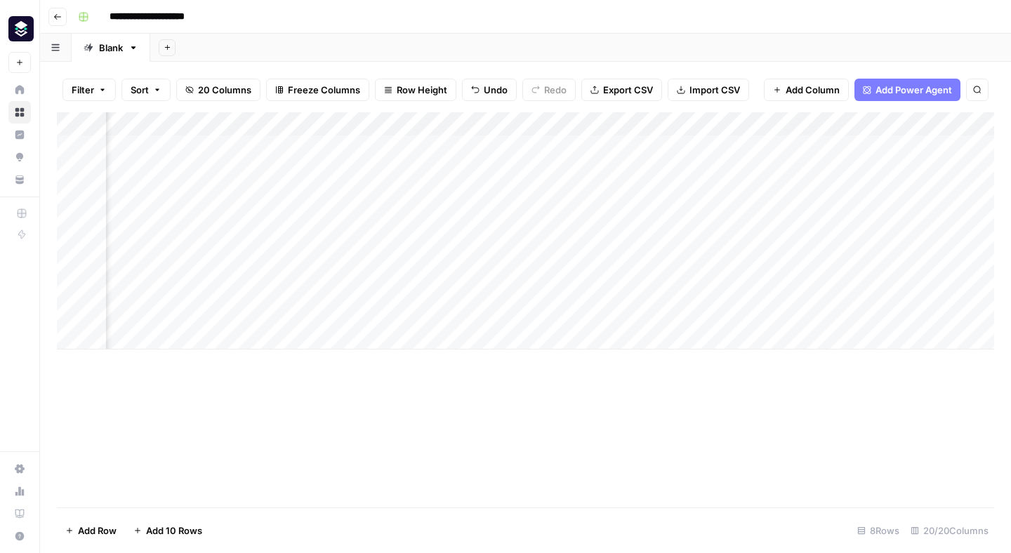
scroll to position [0, 1894]
click at [903, 219] on div "Add Column" at bounding box center [525, 230] width 937 height 237
drag, startPoint x: 714, startPoint y: 123, endPoint x: 864, endPoint y: 114, distance: 150.6
click at [864, 114] on div "Add Column" at bounding box center [525, 230] width 937 height 237
click at [760, 122] on div "Add Column" at bounding box center [525, 230] width 937 height 237
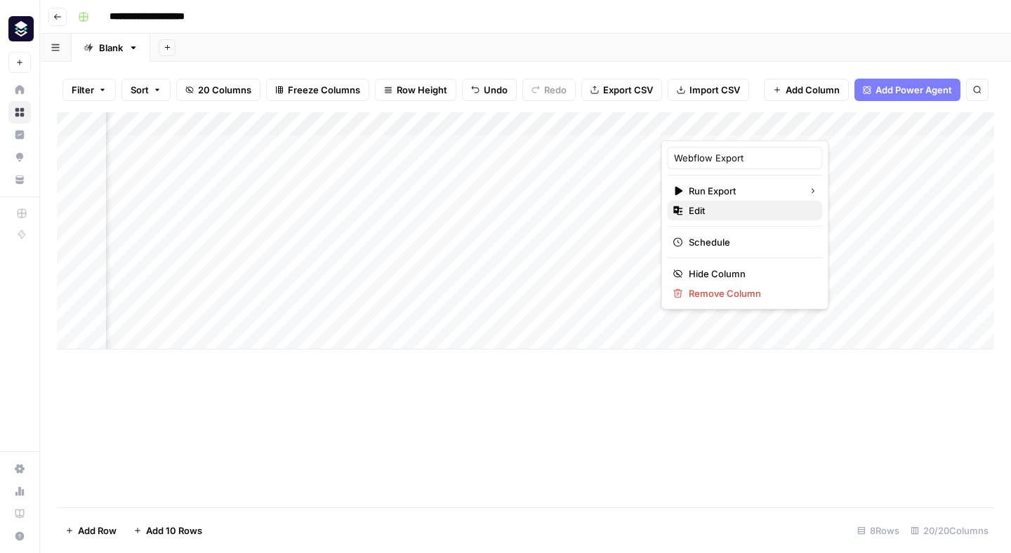
click at [730, 210] on span "Edit" at bounding box center [750, 211] width 123 height 14
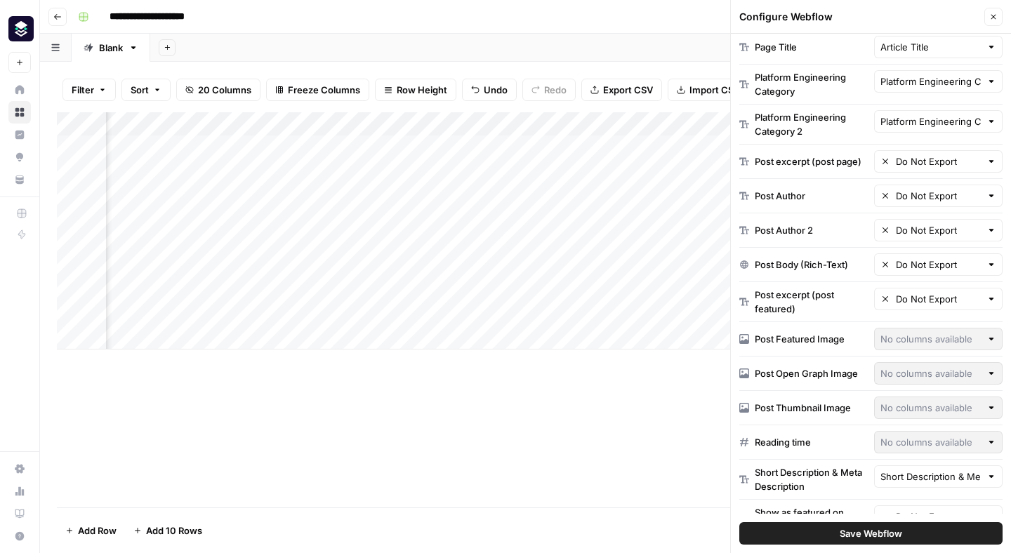
scroll to position [541, 0]
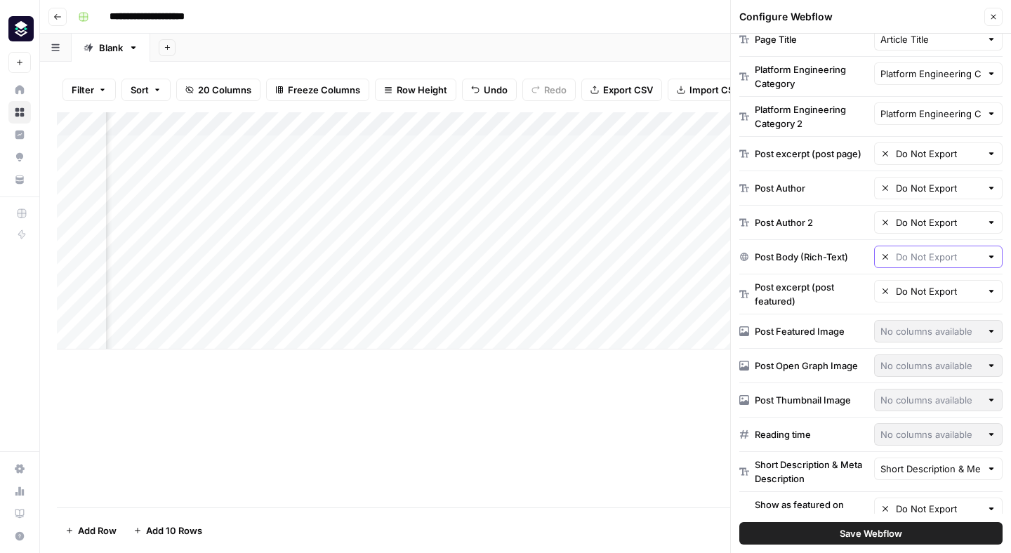
click at [922, 258] on input "text" at bounding box center [939, 257] width 86 height 14
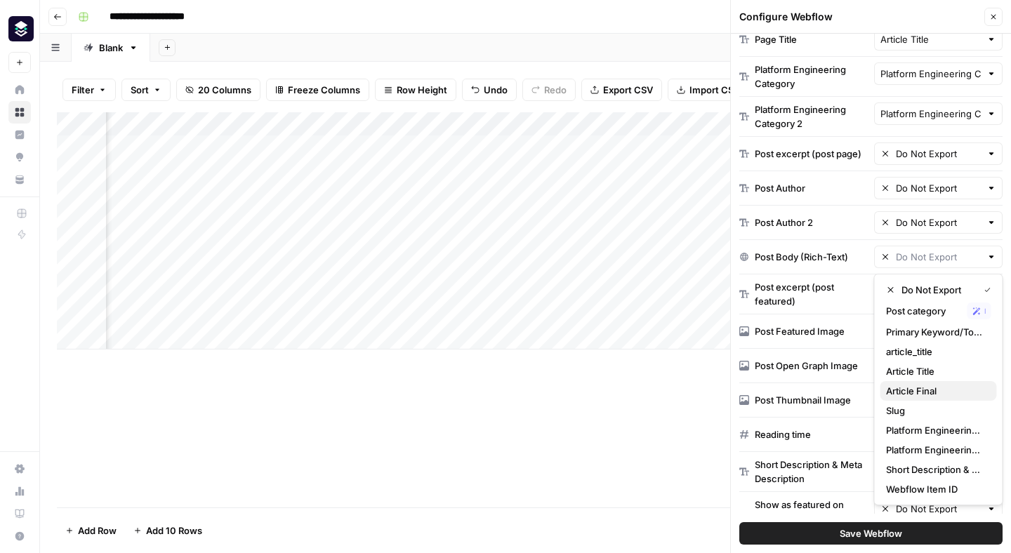
click at [945, 389] on span "Article Final" at bounding box center [936, 391] width 100 height 14
type input "Article Final"
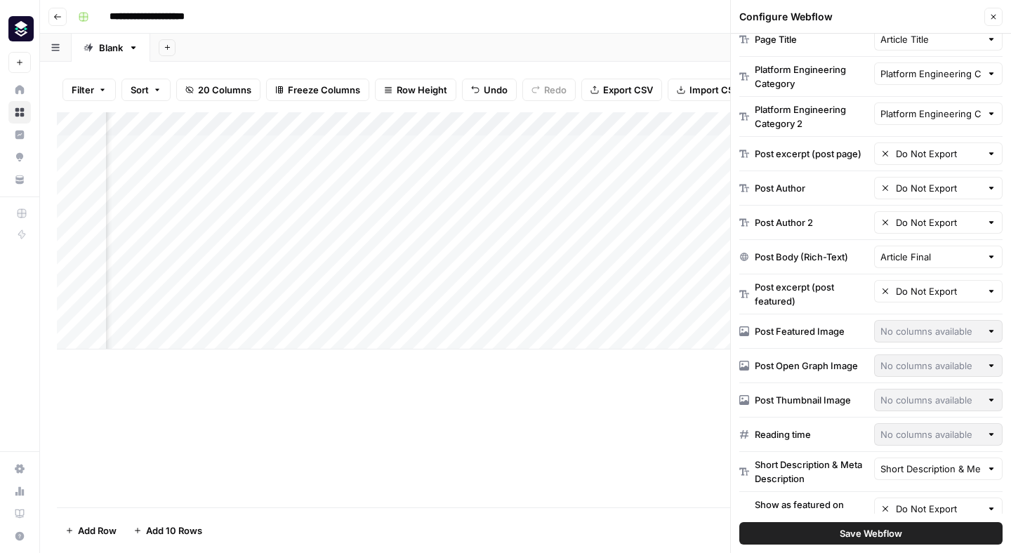
click at [870, 535] on span "Save Webflow" at bounding box center [871, 534] width 62 height 14
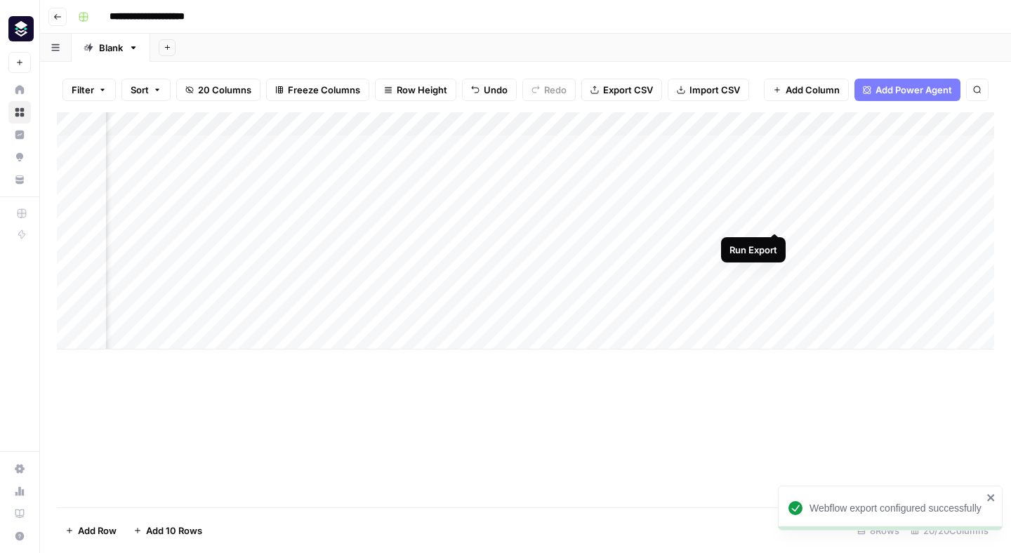
click at [773, 218] on div "Add Column" at bounding box center [525, 230] width 937 height 237
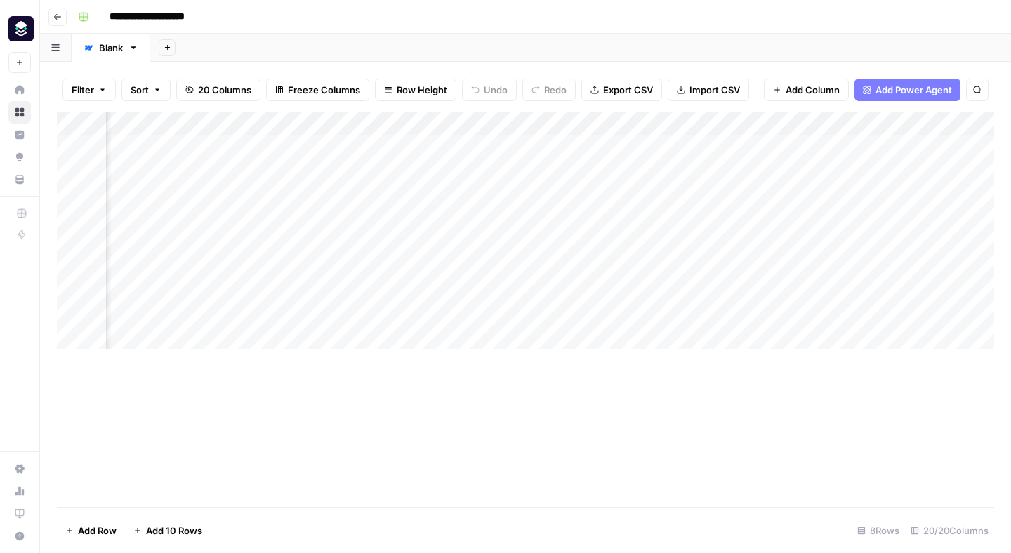
scroll to position [0, 647]
click at [829, 243] on div "Add Column" at bounding box center [525, 230] width 937 height 237
click at [864, 242] on div "Add Column" at bounding box center [525, 230] width 937 height 237
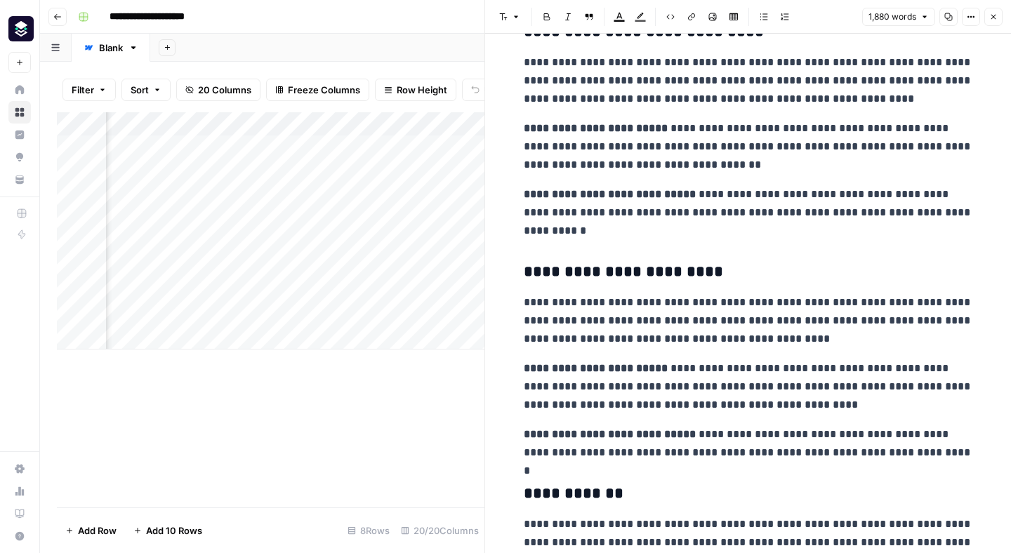
scroll to position [2986, 0]
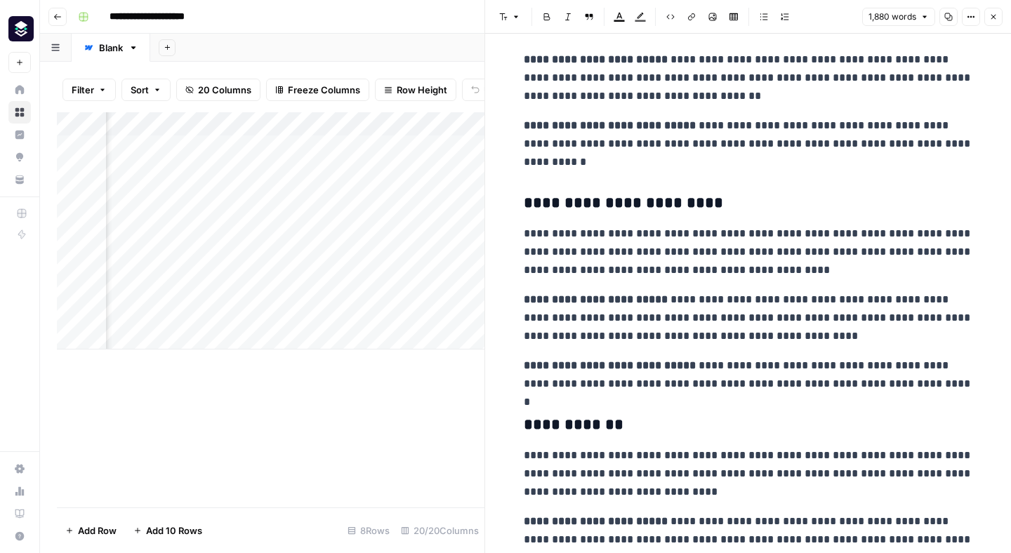
click at [993, 15] on icon "button" at bounding box center [993, 17] width 8 height 8
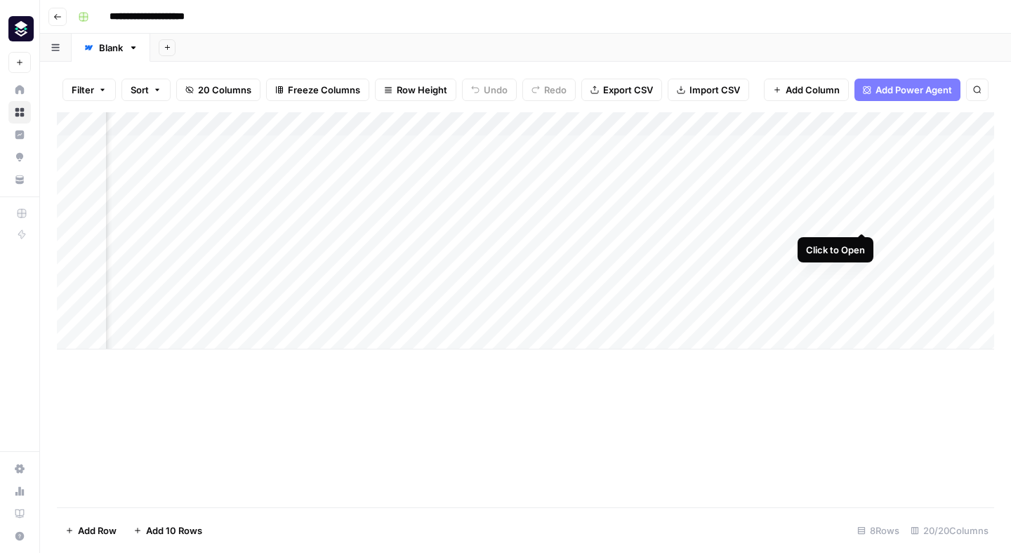
click at [862, 216] on div "Add Column" at bounding box center [525, 230] width 937 height 237
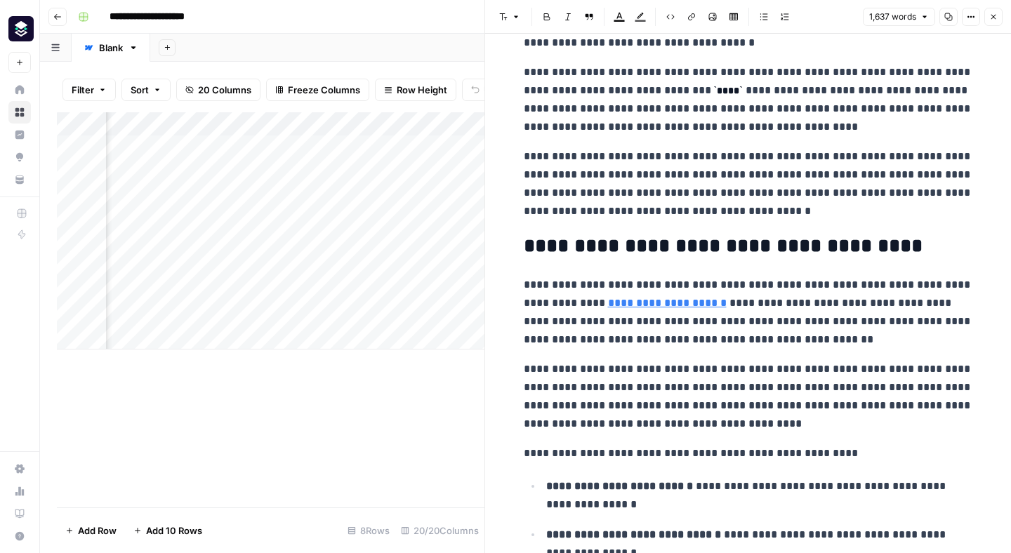
scroll to position [1949, 0]
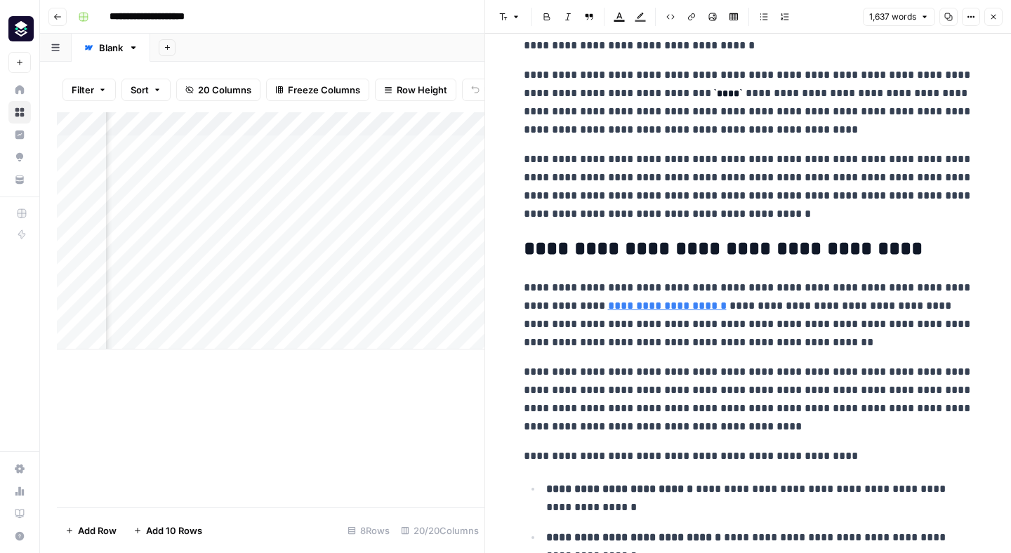
click at [989, 15] on icon "button" at bounding box center [993, 17] width 8 height 8
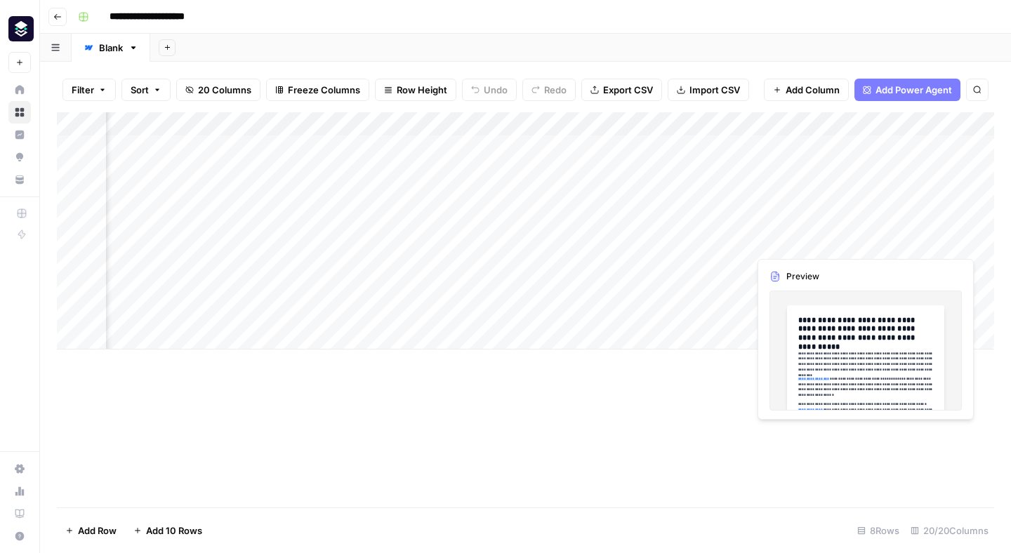
click at [794, 240] on div "Add Column" at bounding box center [525, 230] width 937 height 237
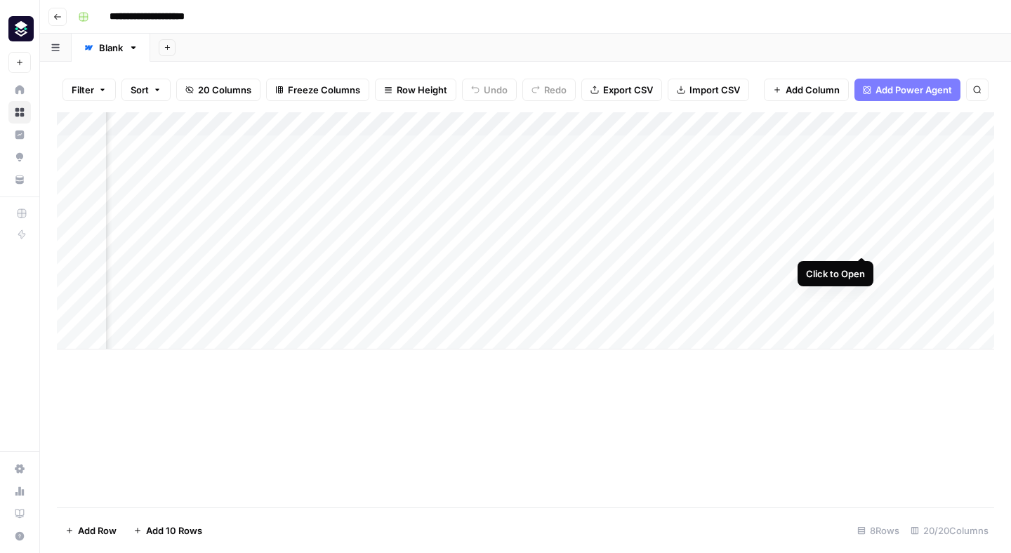
click at [862, 242] on div "Add Column" at bounding box center [525, 230] width 937 height 237
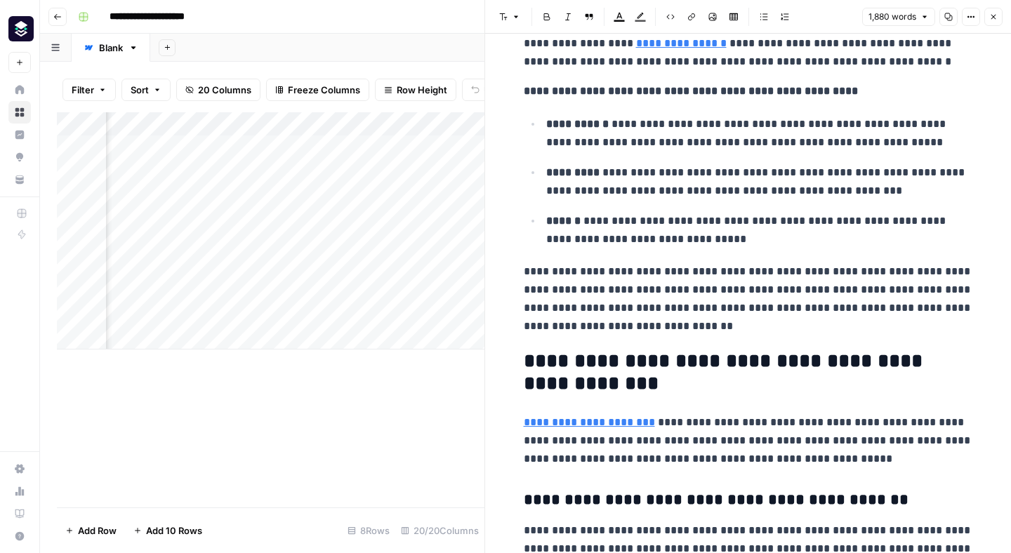
scroll to position [604, 0]
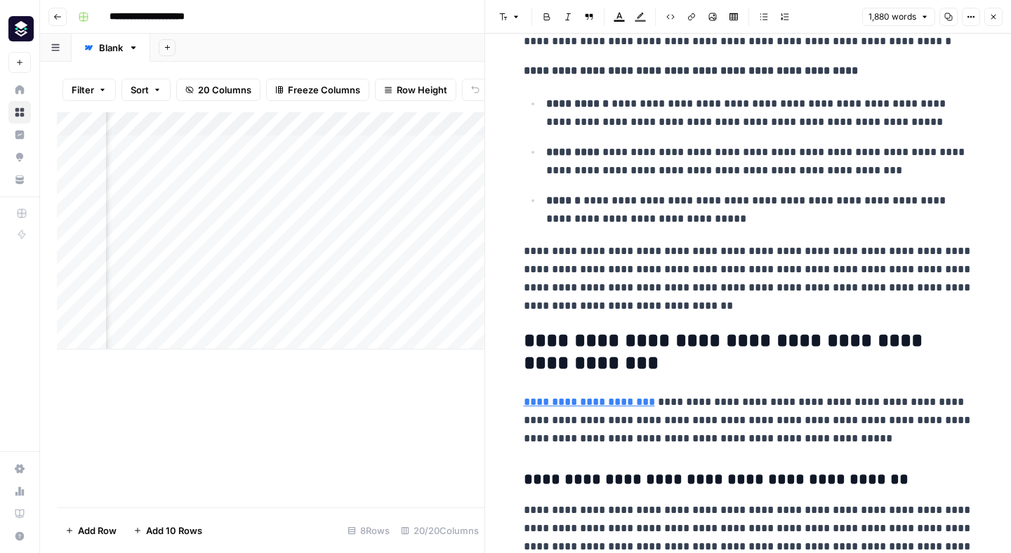
click at [991, 25] on button "Close" at bounding box center [994, 17] width 18 height 18
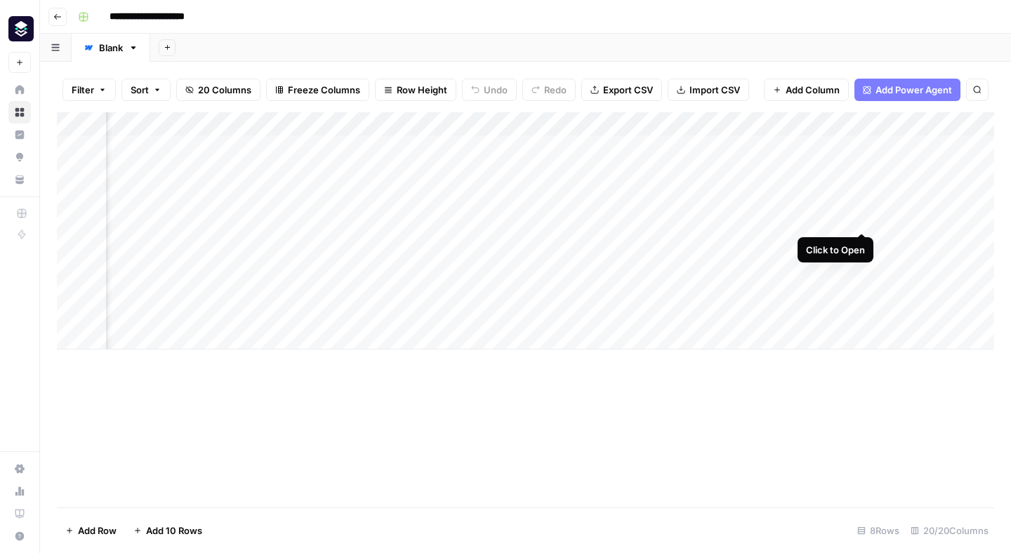
click at [864, 218] on div "Add Column" at bounding box center [525, 230] width 937 height 237
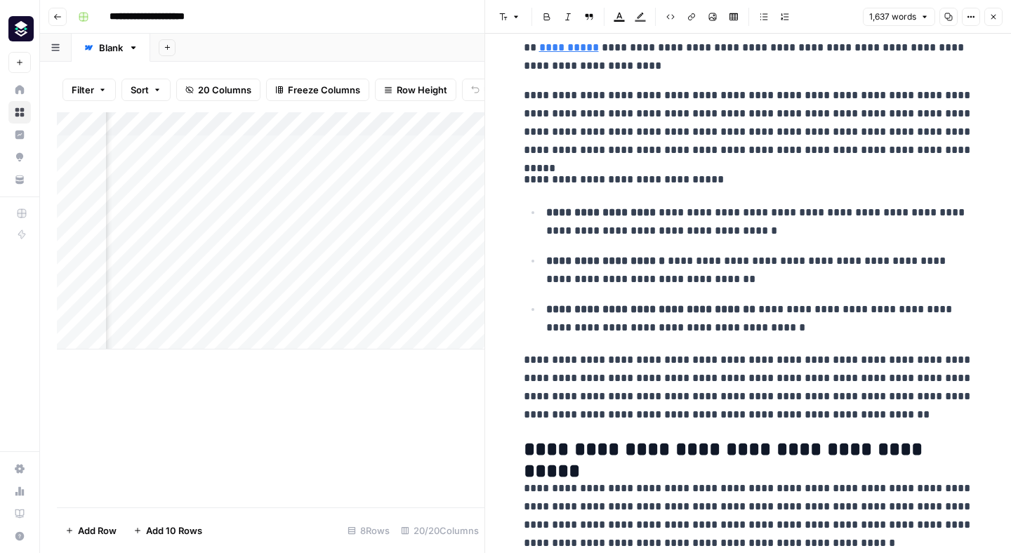
scroll to position [969, 0]
click at [402, 430] on div "Add Column" at bounding box center [271, 309] width 428 height 395
click at [995, 17] on icon "button" at bounding box center [993, 17] width 8 height 8
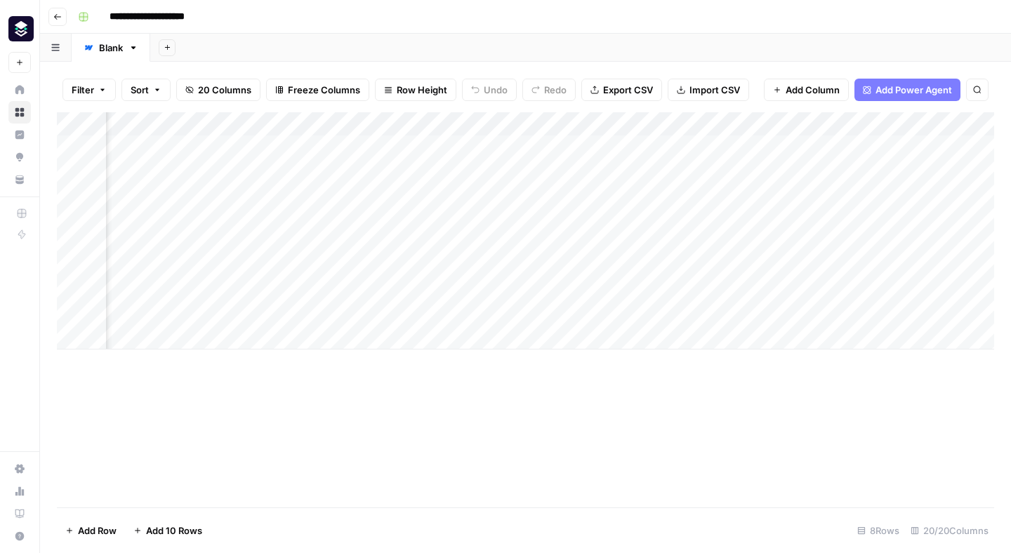
scroll to position [0, 1079]
click at [512, 216] on div "Add Column" at bounding box center [525, 230] width 937 height 237
click at [541, 220] on div "Add Column" at bounding box center [525, 230] width 937 height 237
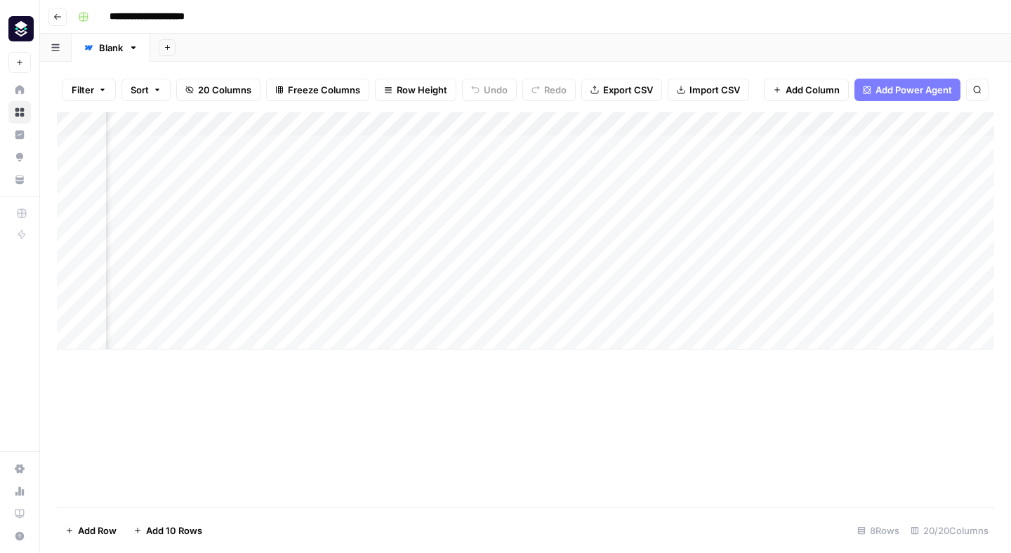
click at [856, 221] on div "Add Column" at bounding box center [525, 230] width 937 height 237
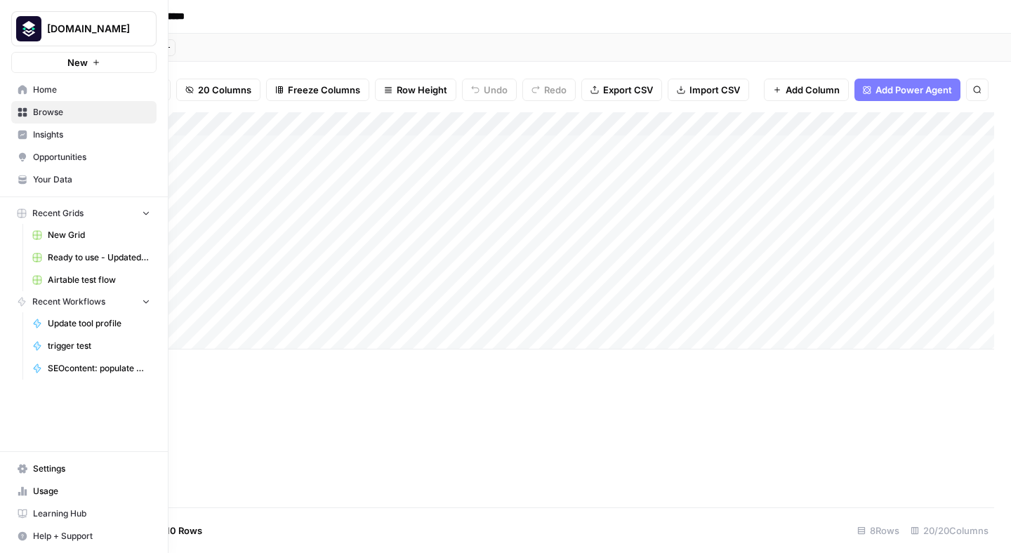
click at [68, 532] on span "Help + Support" at bounding box center [91, 536] width 117 height 13
click at [229, 524] on span "Chat & Support" at bounding box center [234, 530] width 94 height 13
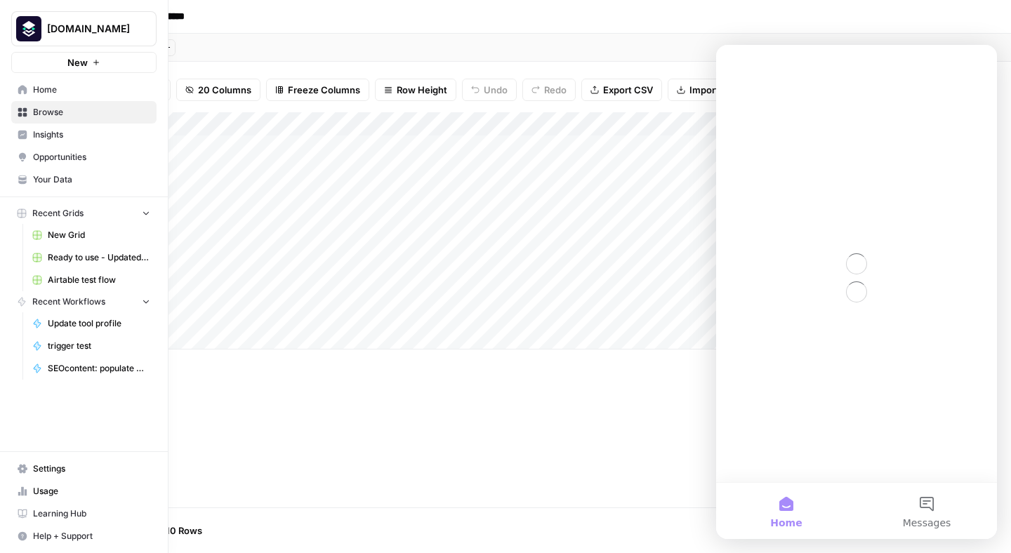
scroll to position [0, 0]
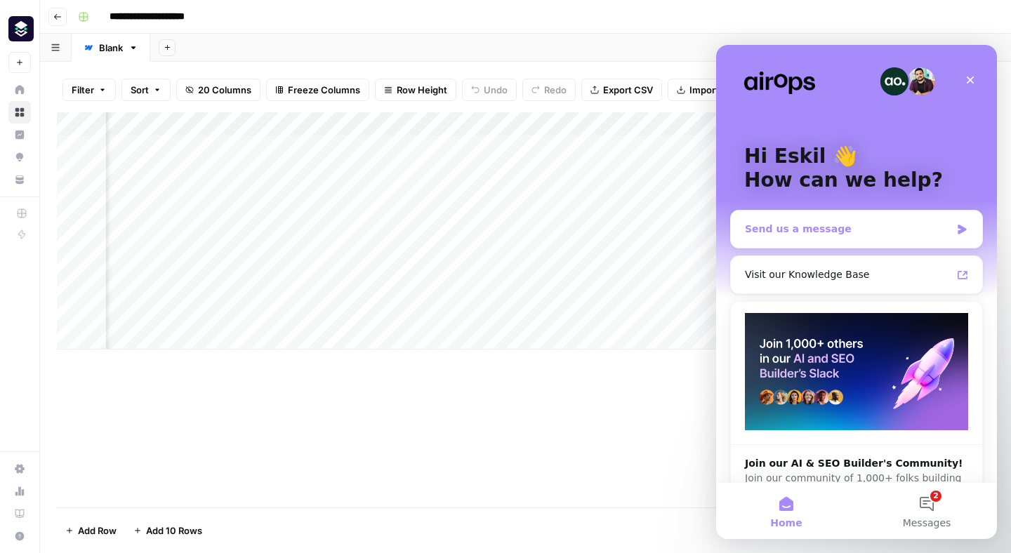
click at [847, 228] on div "Send us a message" at bounding box center [848, 229] width 206 height 15
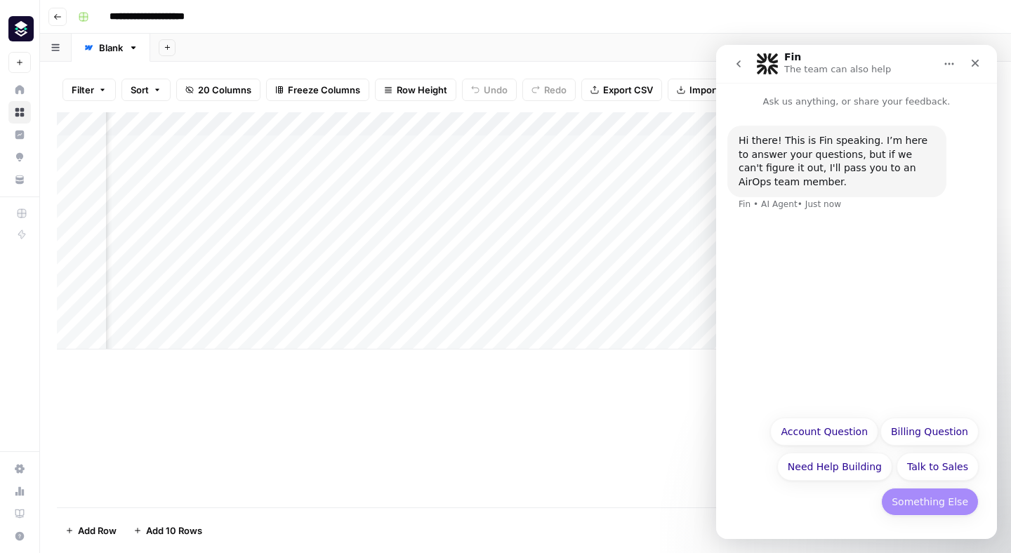
click at [940, 507] on button "Something Else" at bounding box center [930, 502] width 98 height 28
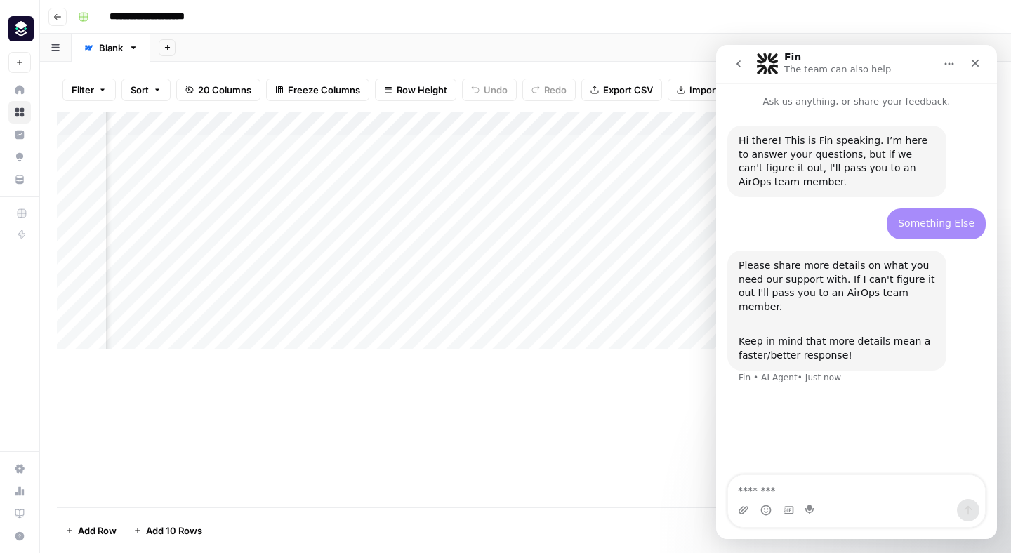
click at [856, 482] on textarea "Message…" at bounding box center [856, 487] width 257 height 24
type textarea "**********"
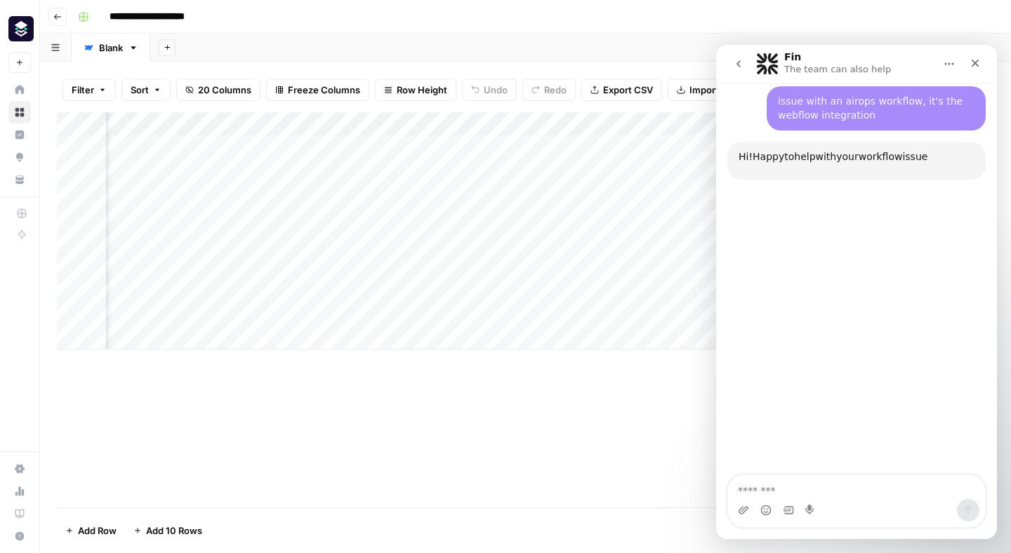
scroll to position [303, 0]
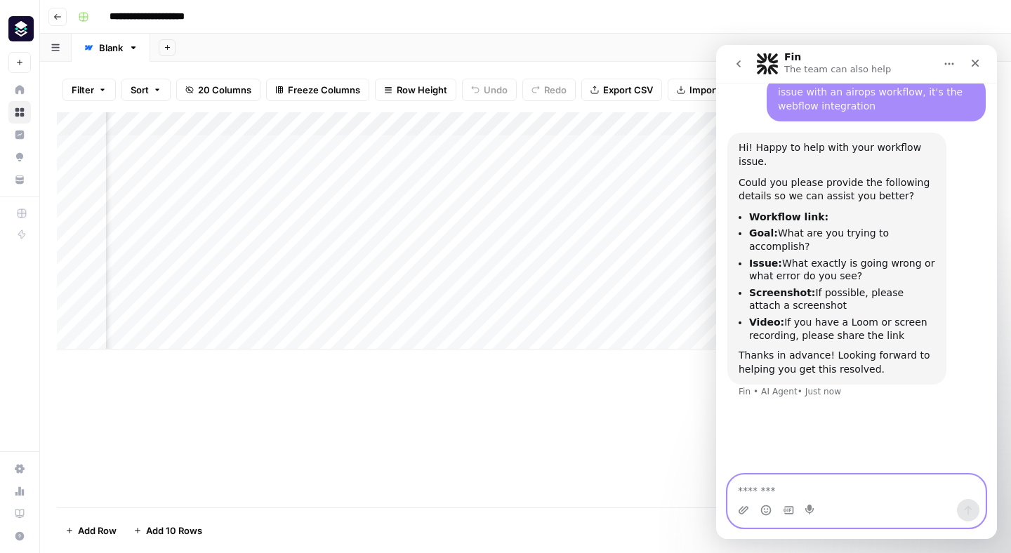
click at [853, 492] on textarea "Message…" at bounding box center [856, 487] width 257 height 24
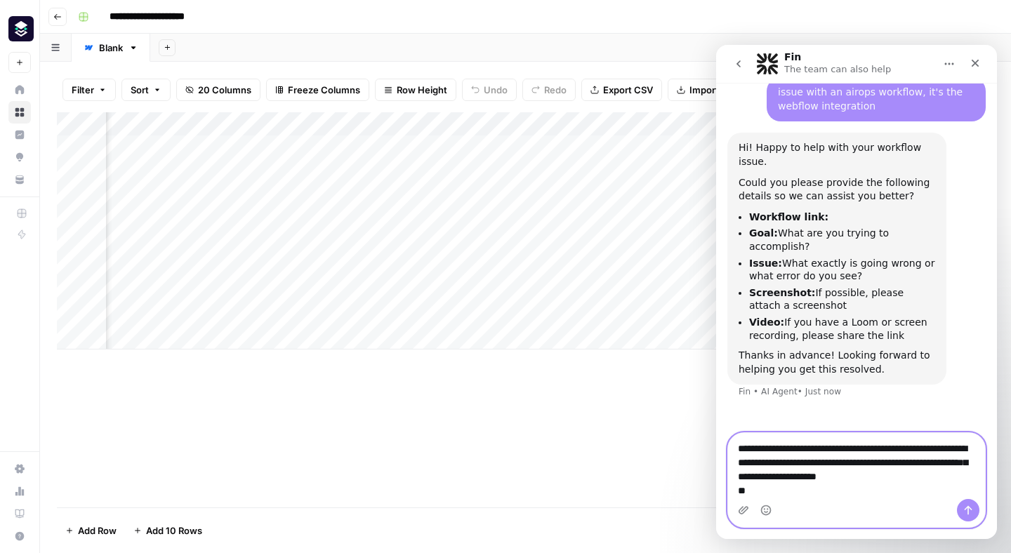
scroll to position [289, 0]
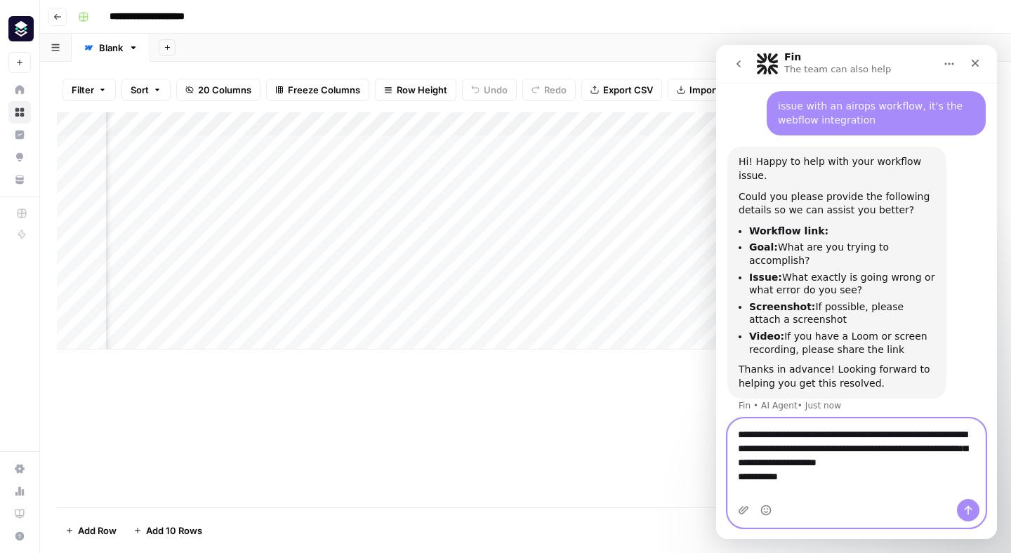
paste textarea "**********"
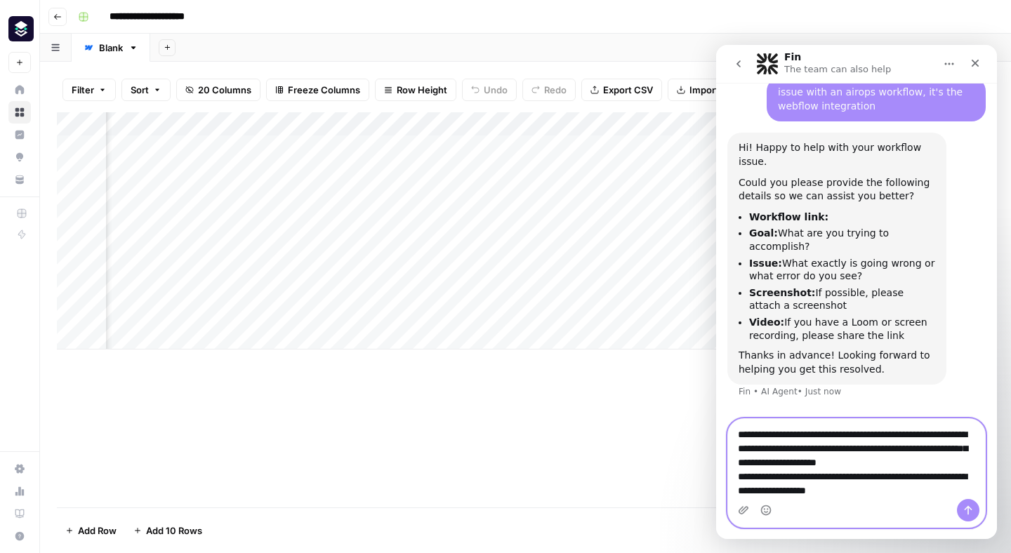
scroll to position [317, 0]
click at [836, 458] on textarea "**********" at bounding box center [856, 466] width 257 height 94
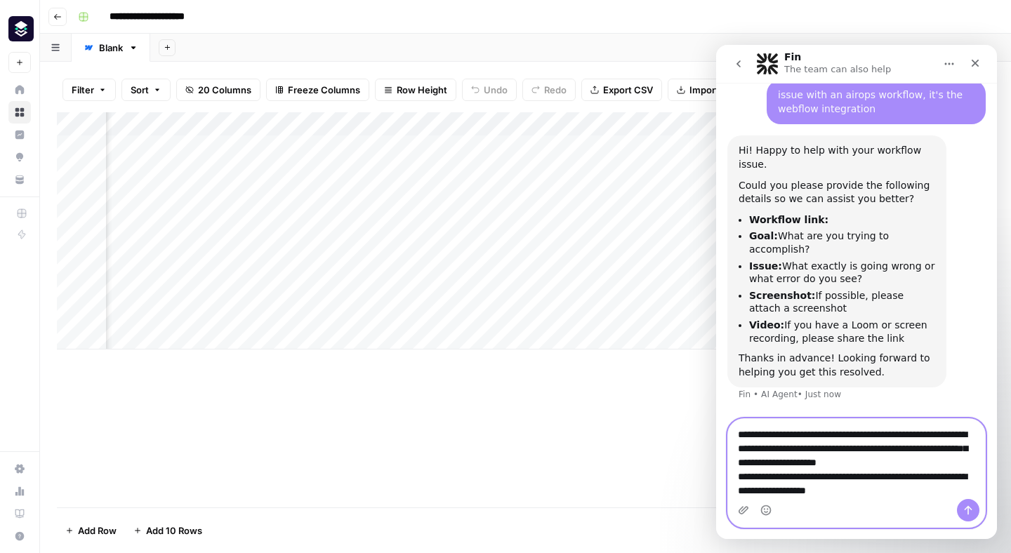
scroll to position [0, 1223]
type textarea "**********"
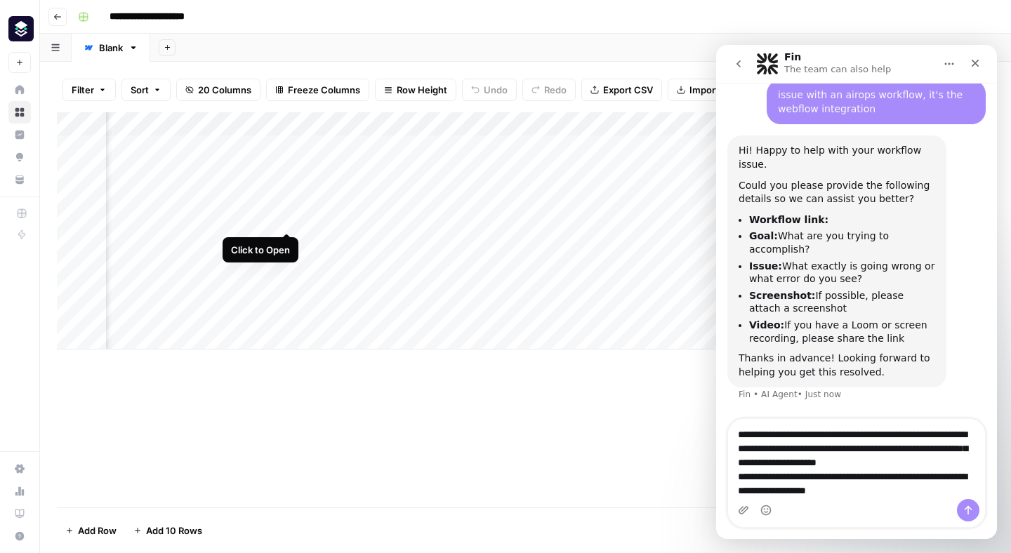
click at [283, 216] on div "Add Column" at bounding box center [525, 230] width 937 height 237
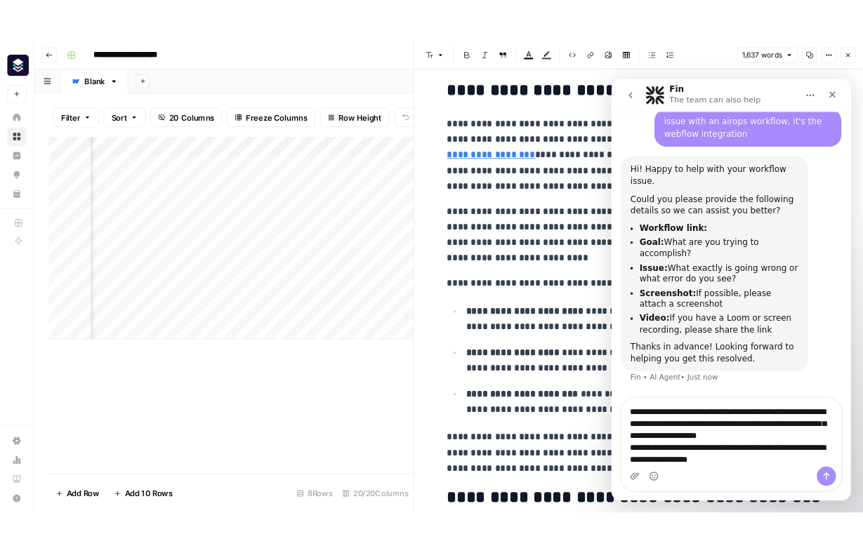
scroll to position [404, 0]
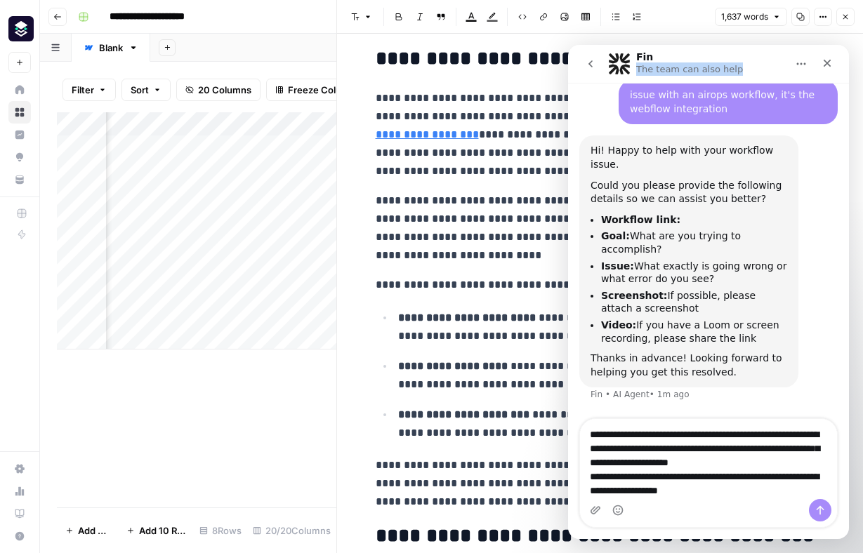
drag, startPoint x: 709, startPoint y: 58, endPoint x: 747, endPoint y: 81, distance: 45.0
click at [747, 81] on nav "Fin The team can also help" at bounding box center [708, 64] width 281 height 38
click at [761, 62] on div "Fin The team can also help" at bounding box center [697, 64] width 178 height 25
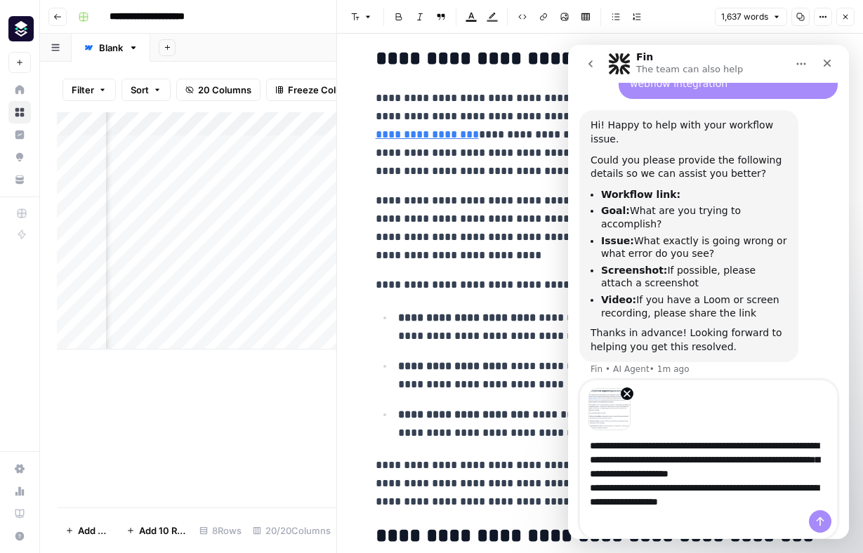
scroll to position [22, 0]
click at [694, 402] on div "Image previews" at bounding box center [708, 406] width 257 height 50
click at [750, 447] on textarea "**********" at bounding box center [708, 477] width 257 height 94
click at [645, 445] on textarea "**********" at bounding box center [708, 477] width 257 height 94
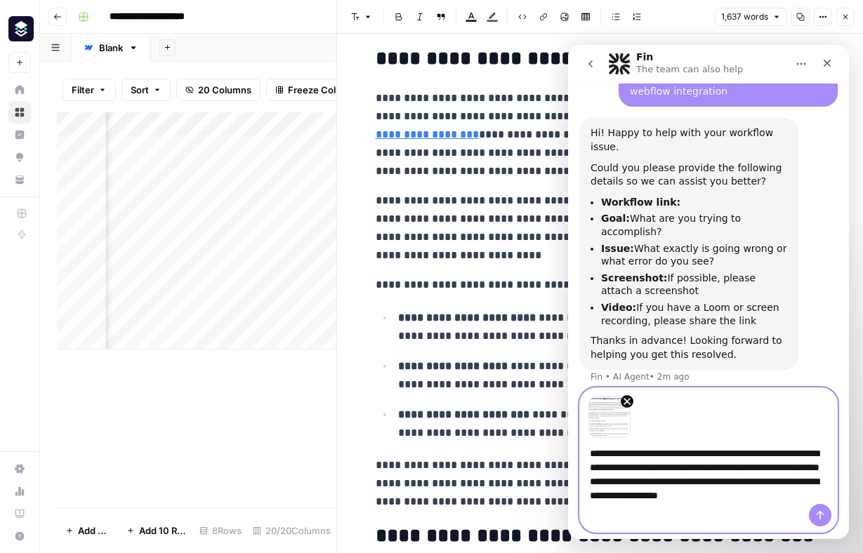
click at [716, 461] on textarea "**********" at bounding box center [708, 485] width 257 height 94
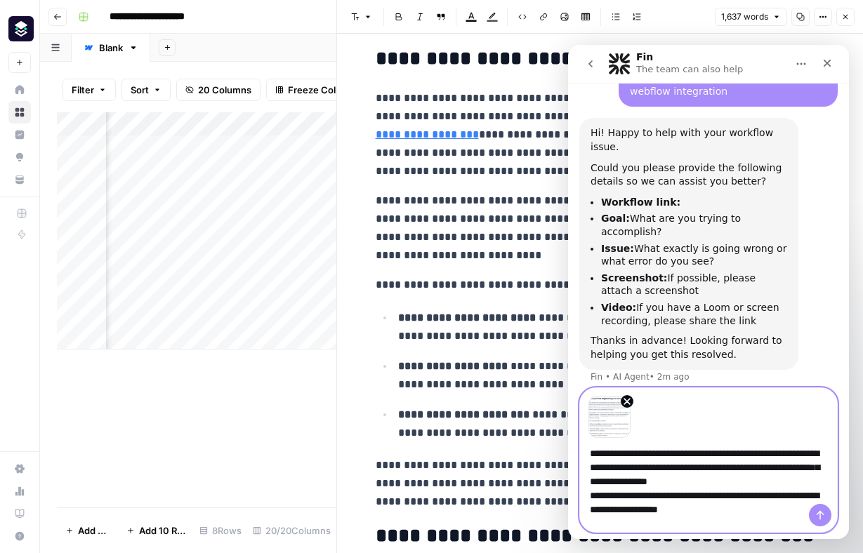
type textarea "**********"
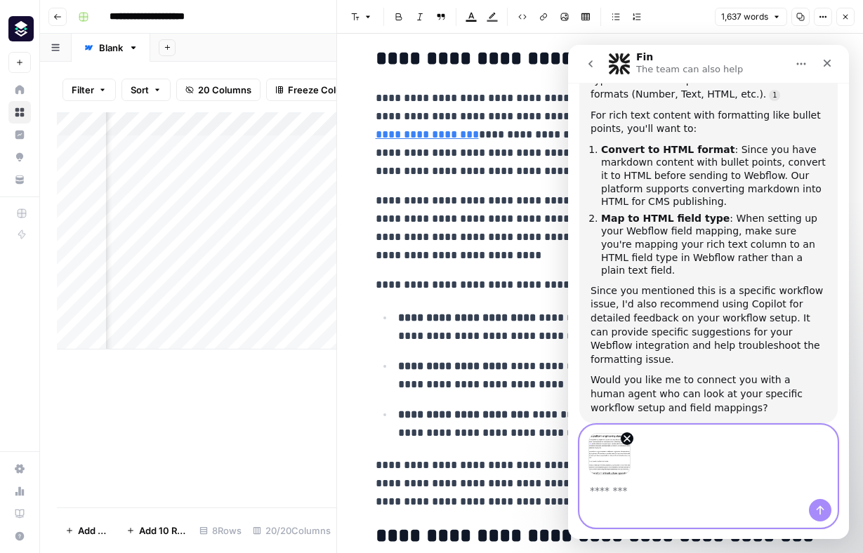
scroll to position [975, 0]
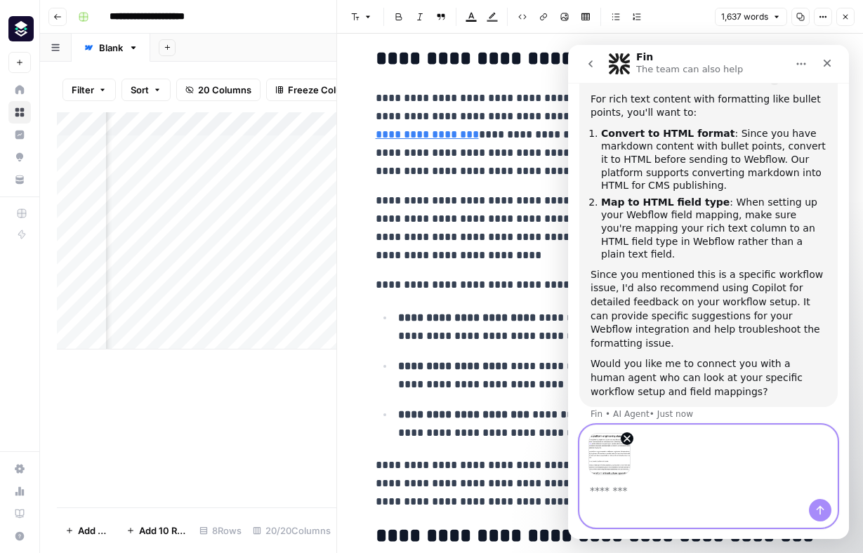
click at [261, 417] on div "Add Column" at bounding box center [196, 309] width 279 height 395
click at [849, 20] on icon "button" at bounding box center [845, 17] width 8 height 8
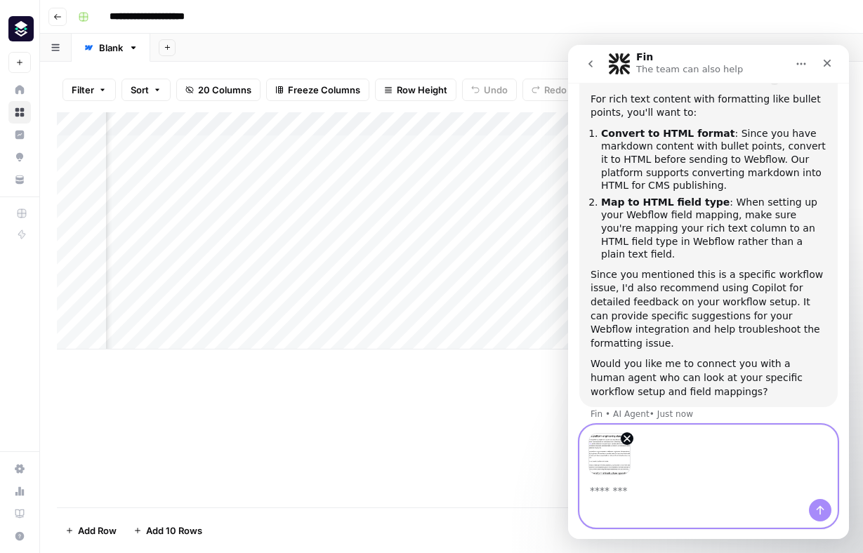
scroll to position [0, 880]
click at [235, 124] on div "Add Column" at bounding box center [451, 230] width 789 height 237
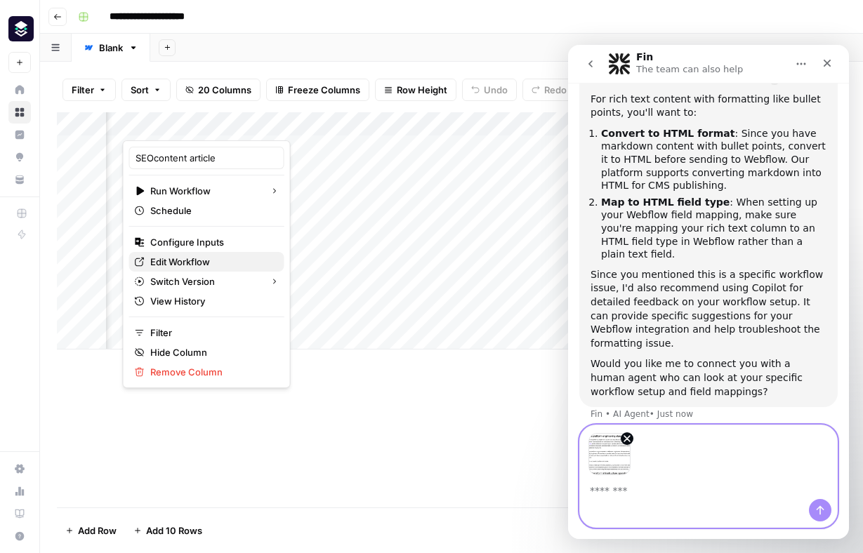
click at [217, 261] on span "Edit Workflow" at bounding box center [211, 262] width 123 height 14
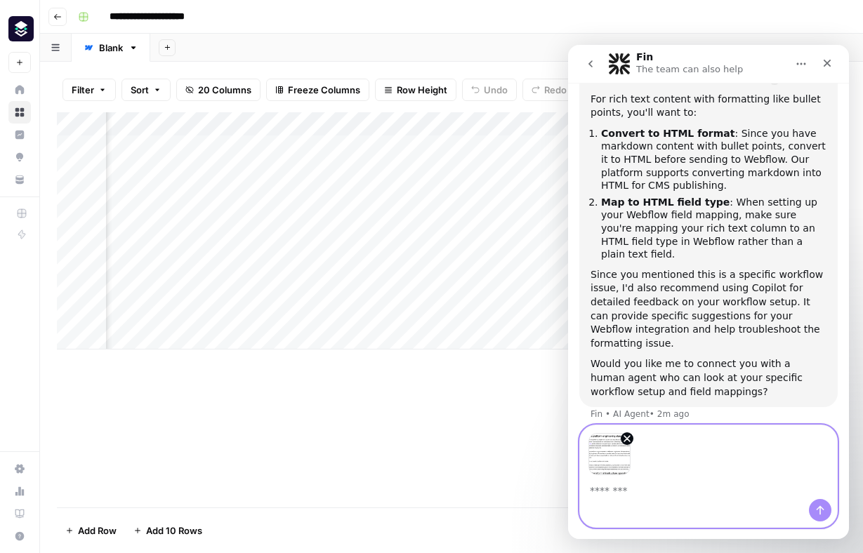
scroll to position [0, 1077]
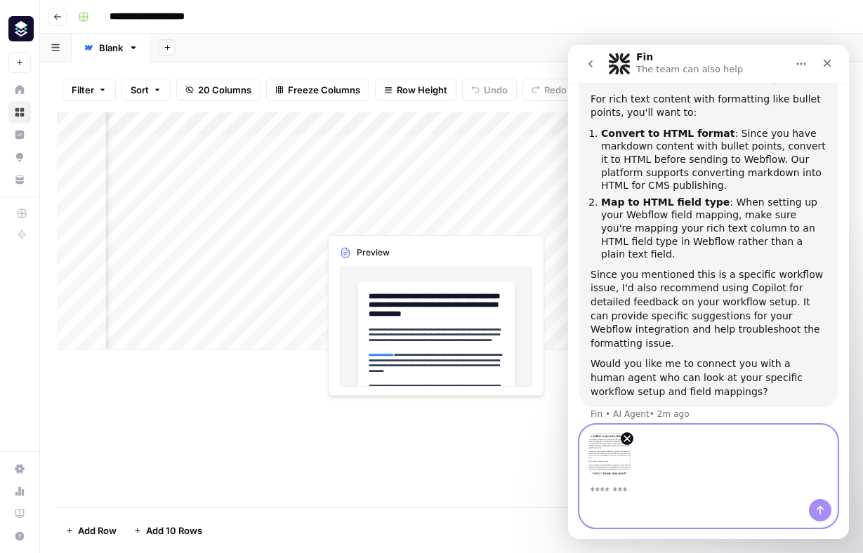
click at [389, 223] on div "Add Column" at bounding box center [451, 230] width 789 height 237
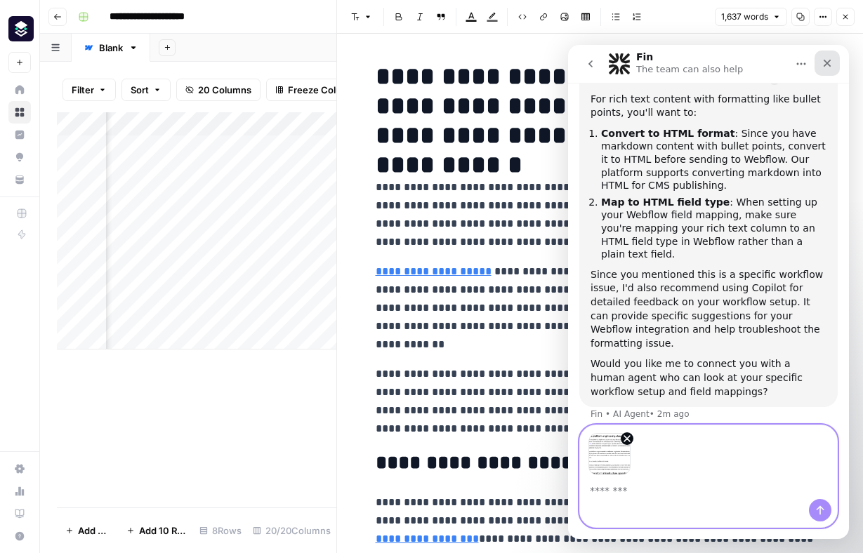
click at [830, 64] on icon "Close" at bounding box center [827, 63] width 11 height 11
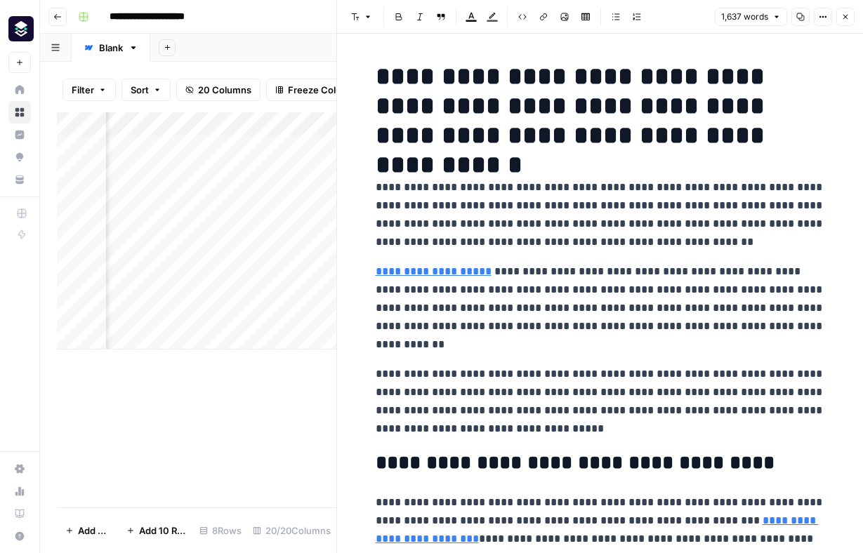
scroll to position [925, 0]
click at [520, 20] on icon "button" at bounding box center [522, 17] width 8 height 8
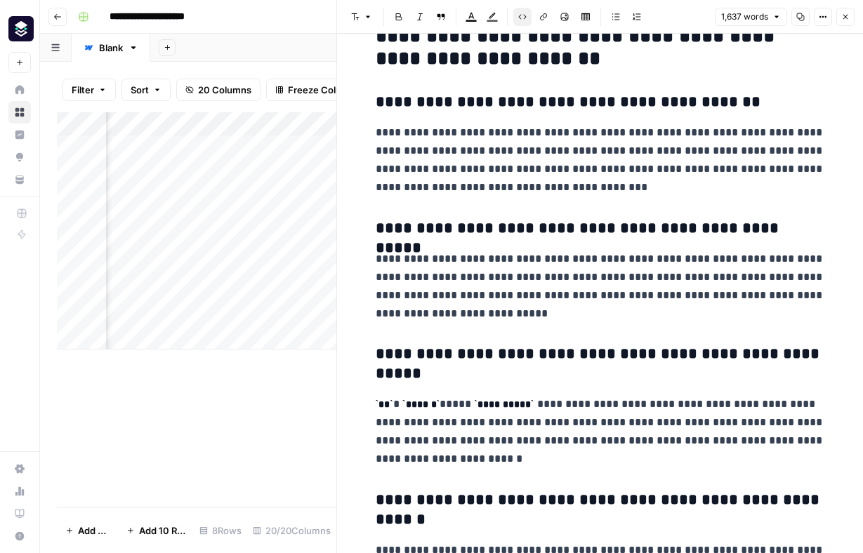
scroll to position [4088, 0]
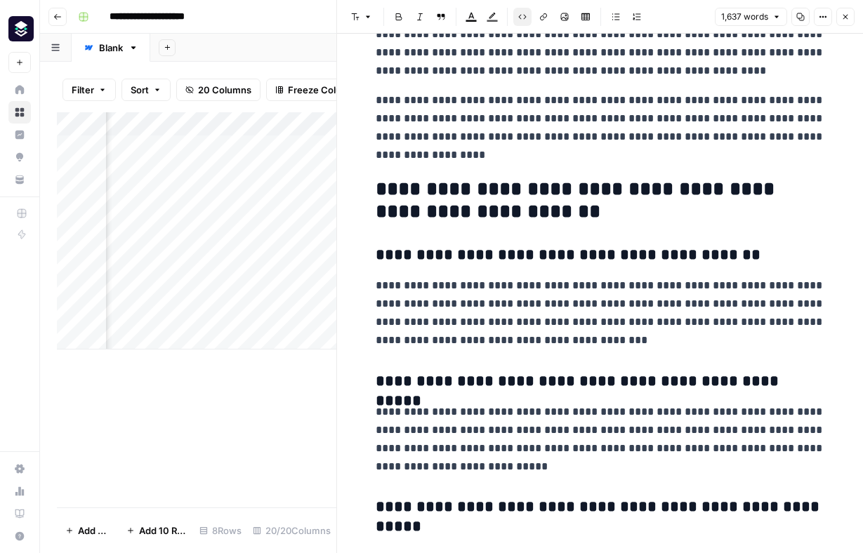
click at [516, 22] on button "Code block" at bounding box center [522, 17] width 18 height 18
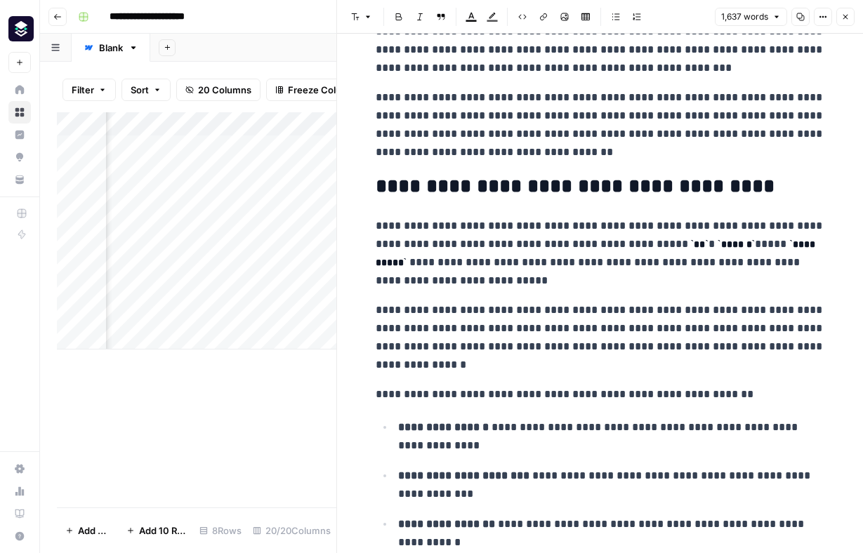
scroll to position [3053, 0]
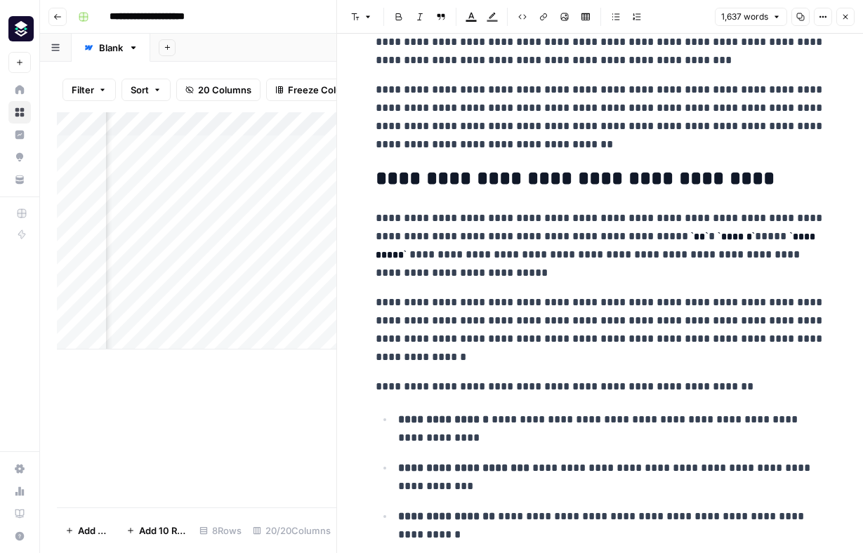
click at [522, 19] on icon "button" at bounding box center [522, 17] width 8 height 8
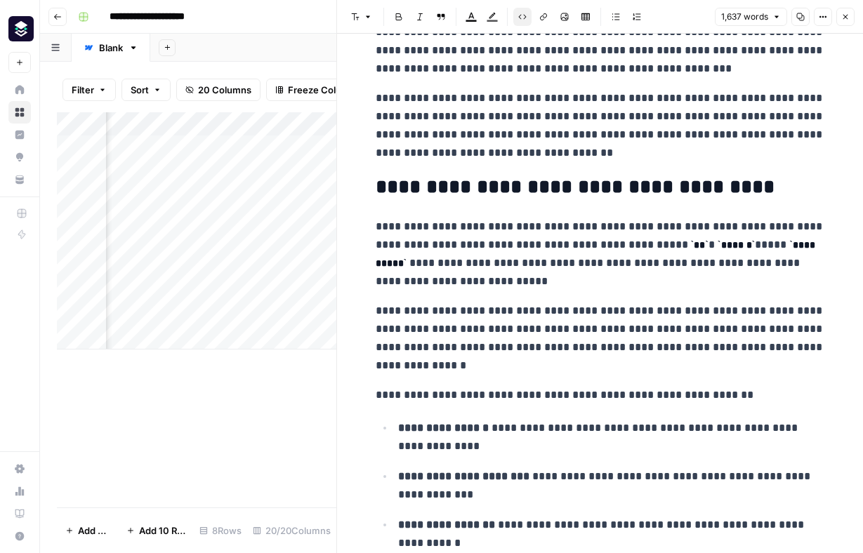
scroll to position [3042, 0]
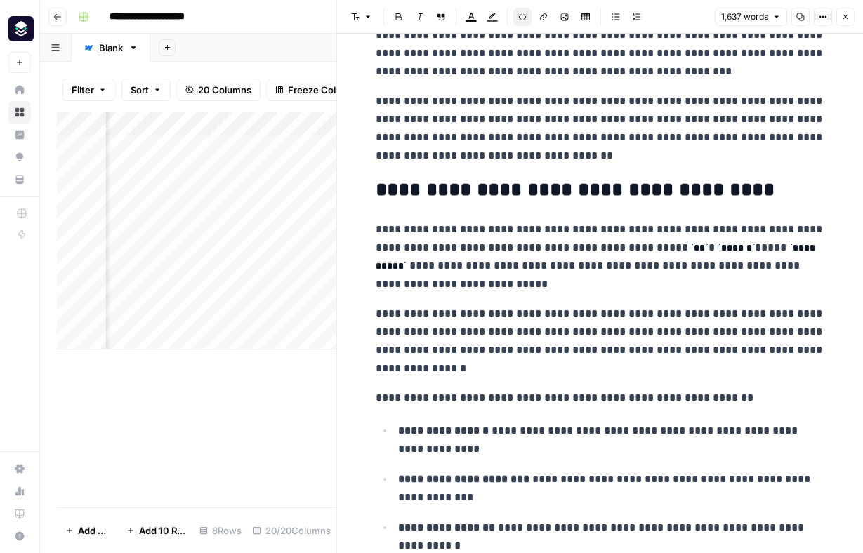
click at [527, 14] on button "Code block" at bounding box center [522, 17] width 18 height 18
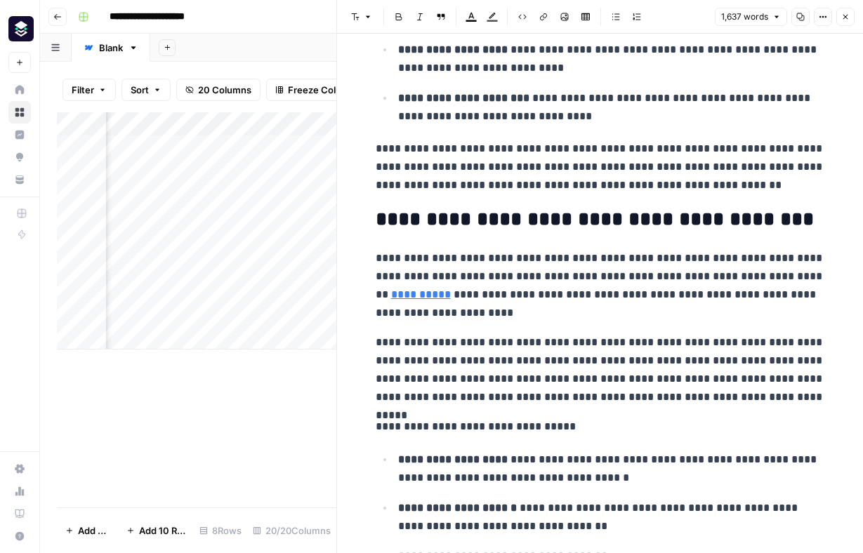
scroll to position [0, 0]
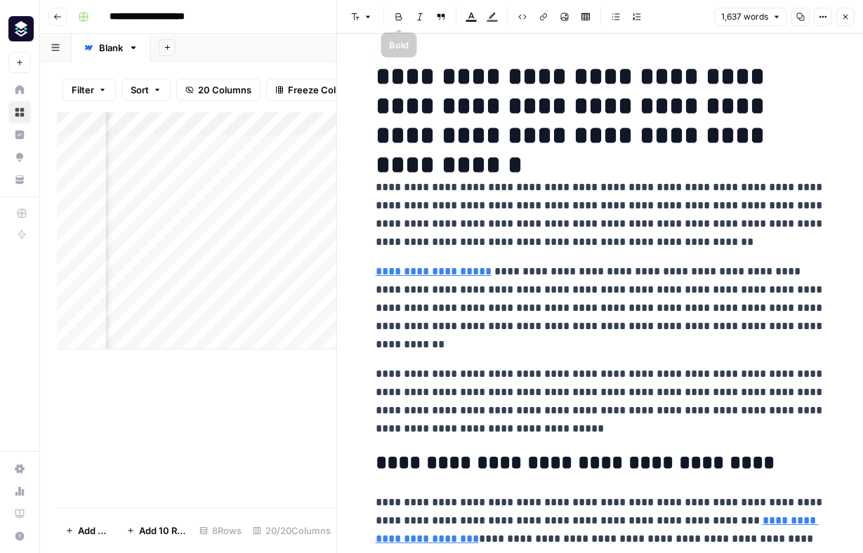
click at [364, 17] on icon "button" at bounding box center [368, 17] width 8 height 8
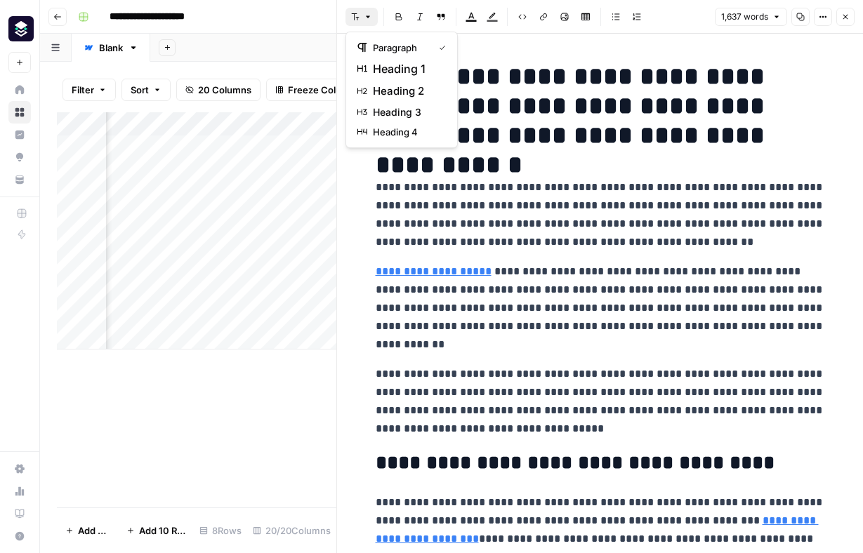
click at [364, 17] on icon "button" at bounding box center [368, 17] width 8 height 8
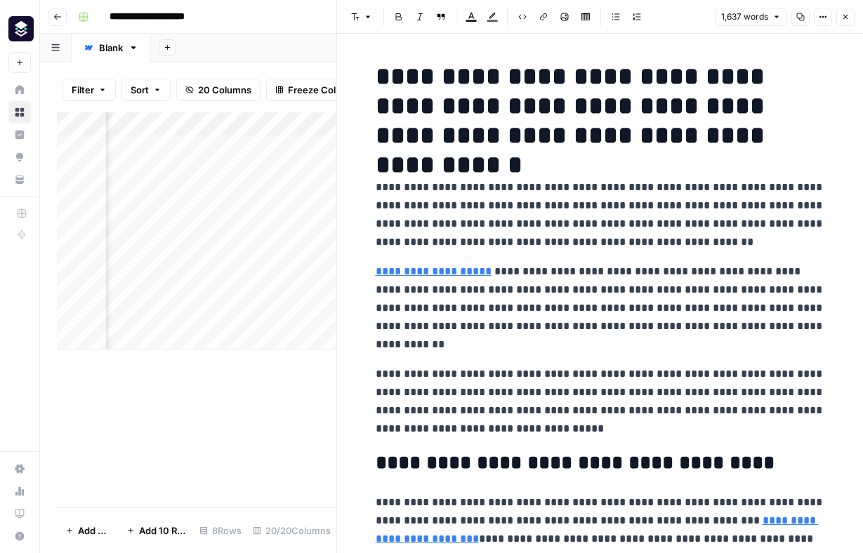
click at [824, 18] on icon "button" at bounding box center [823, 17] width 8 height 8
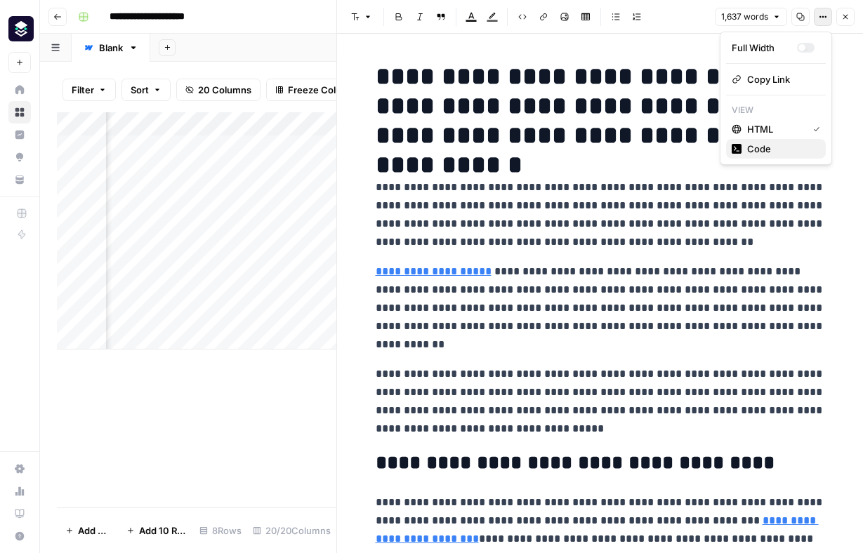
click at [800, 150] on span "Code" at bounding box center [780, 149] width 67 height 14
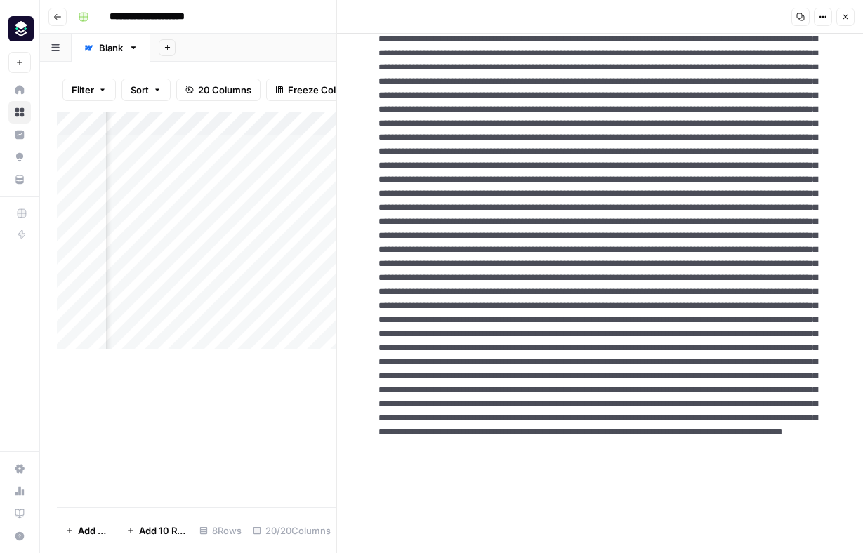
scroll to position [1374, 0]
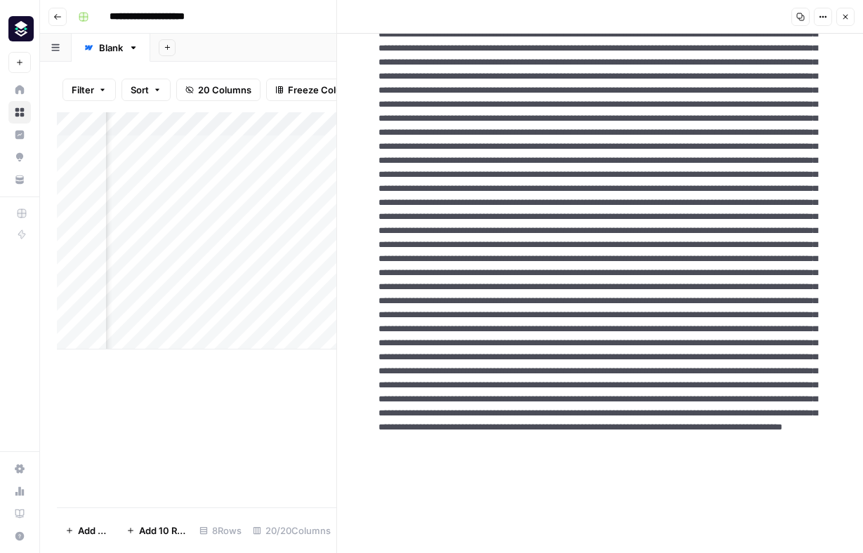
click at [591, 212] on textarea at bounding box center [600, 133] width 466 height 2902
click at [285, 430] on div "Add Column" at bounding box center [196, 309] width 279 height 395
click at [843, 16] on icon "button" at bounding box center [845, 17] width 8 height 8
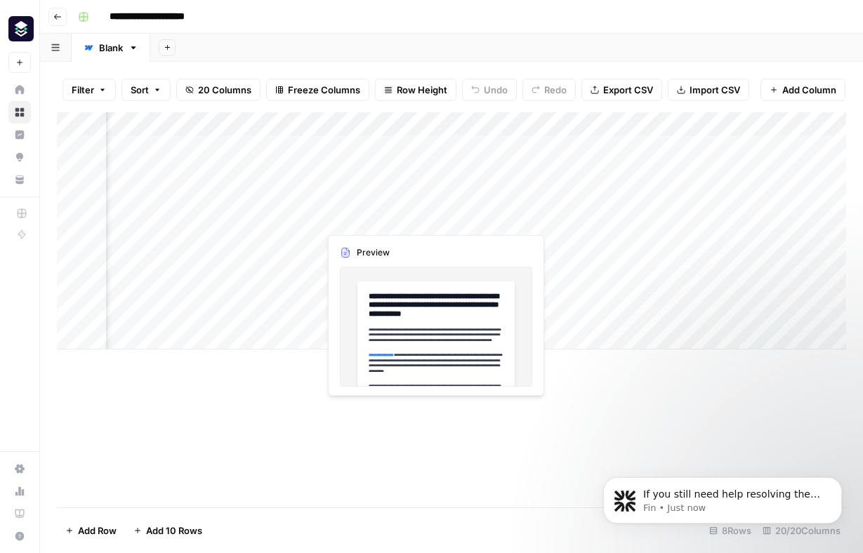
scroll to position [1040, 0]
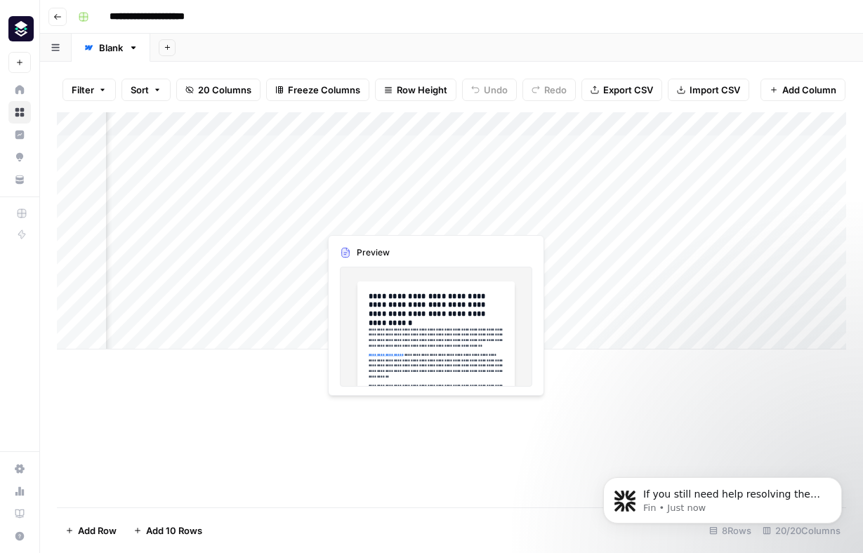
click at [379, 218] on div "Add Column" at bounding box center [451, 230] width 789 height 237
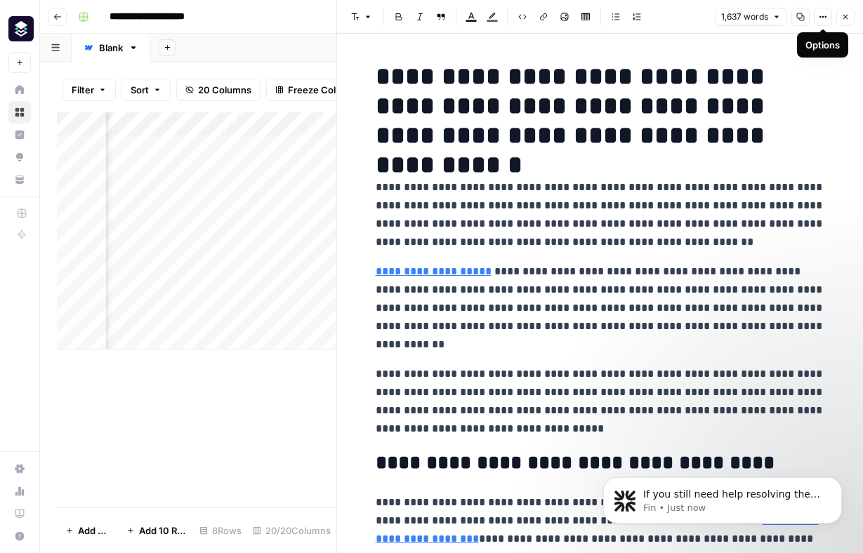
click at [821, 19] on icon "button" at bounding box center [823, 17] width 8 height 8
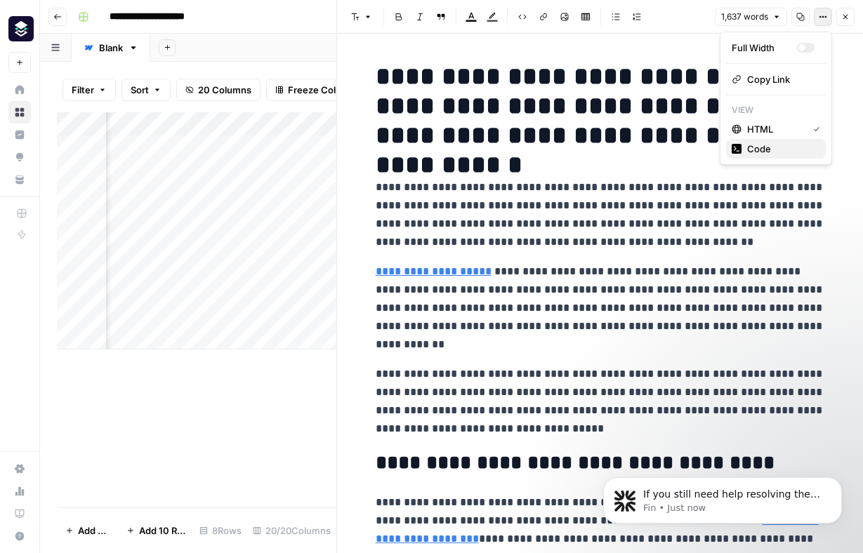
click at [772, 144] on span "Code" at bounding box center [780, 149] width 67 height 14
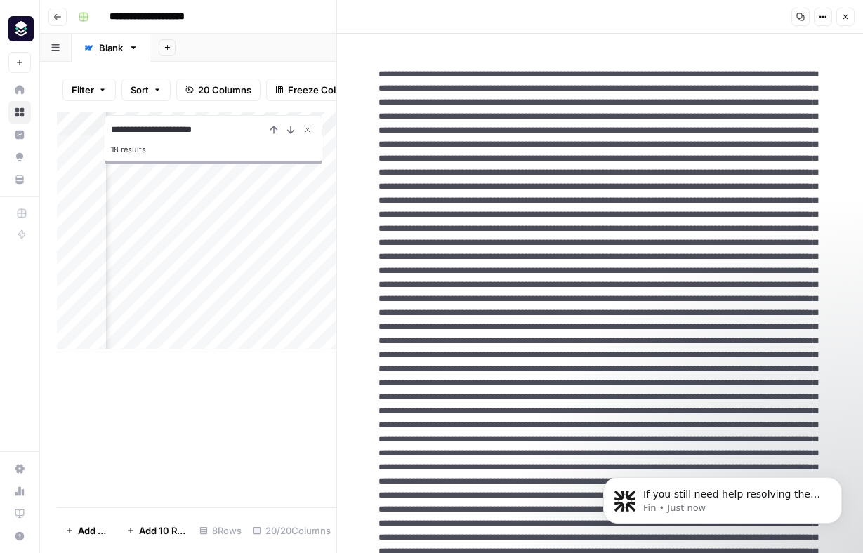
type input "**********"
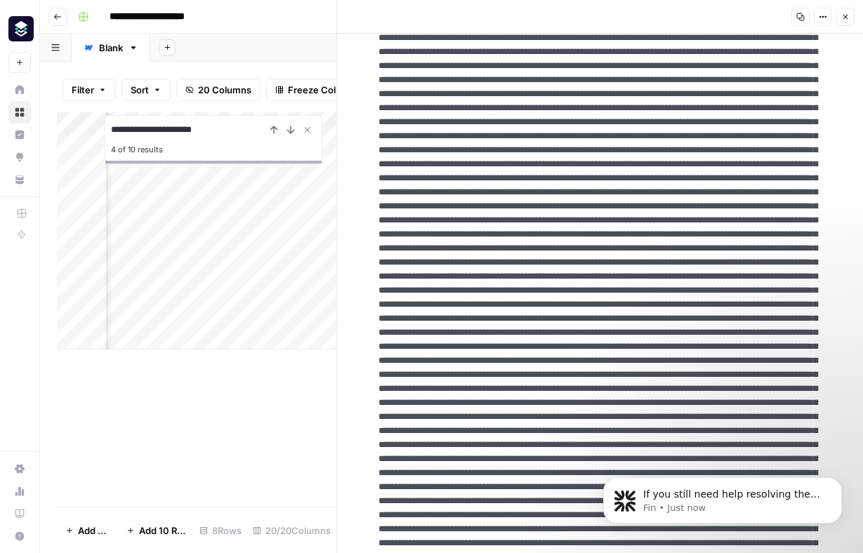
scroll to position [170, 0]
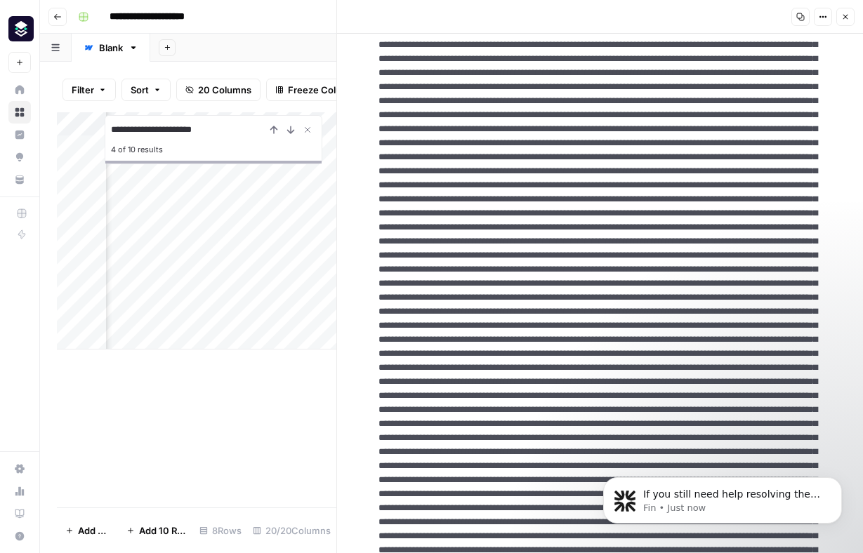
paste textarea "**********"
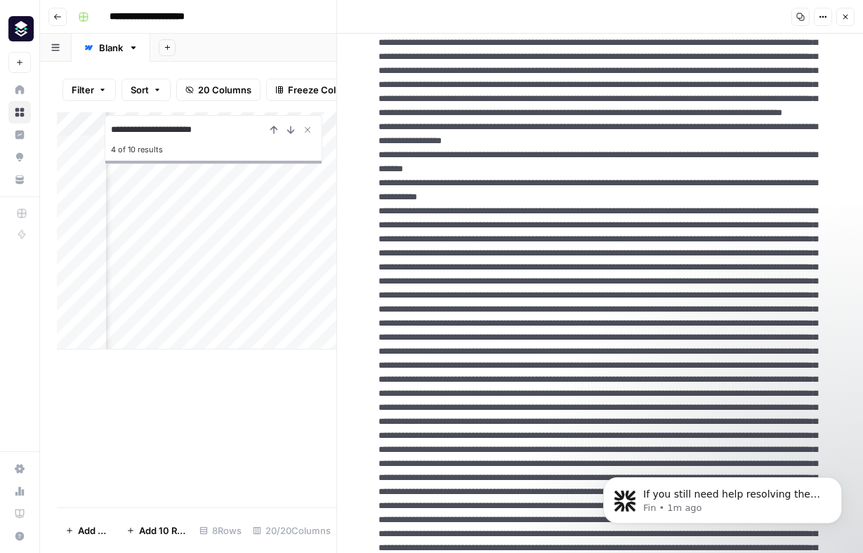
scroll to position [177, 0]
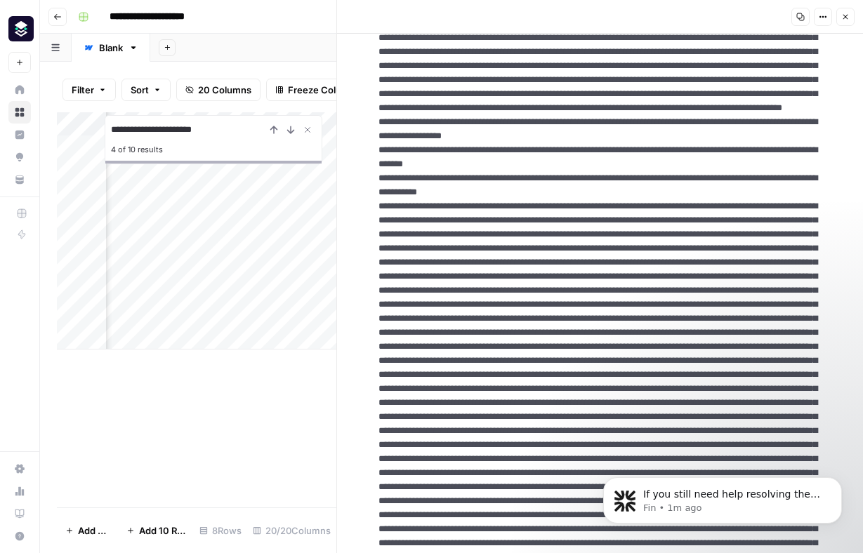
type textarea "**********"
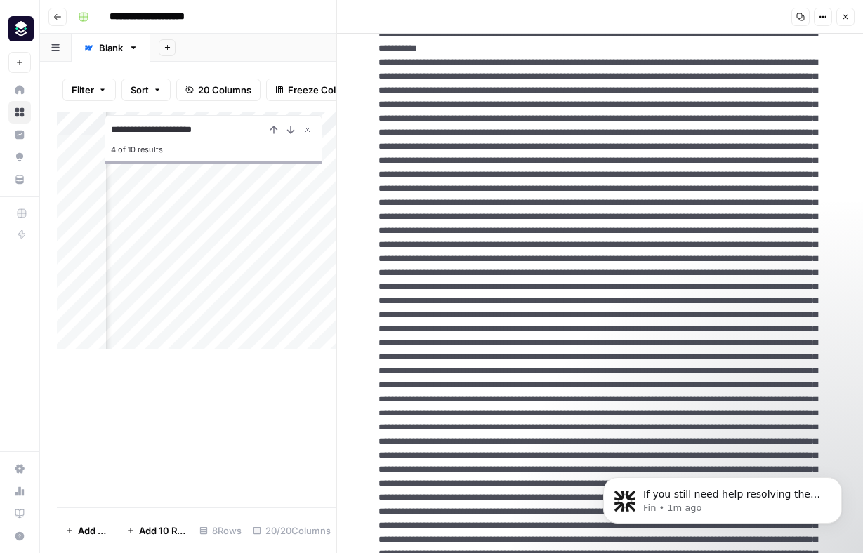
scroll to position [0, 0]
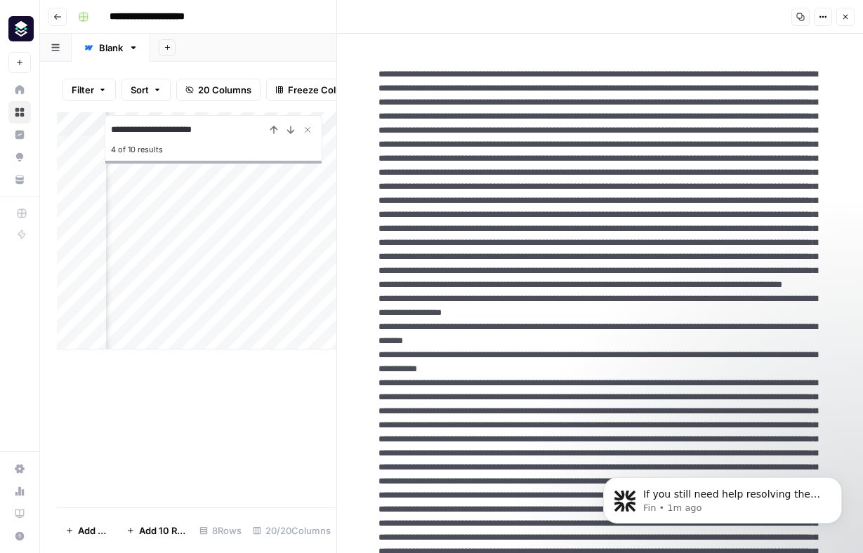
click at [848, 15] on icon "button" at bounding box center [845, 17] width 8 height 8
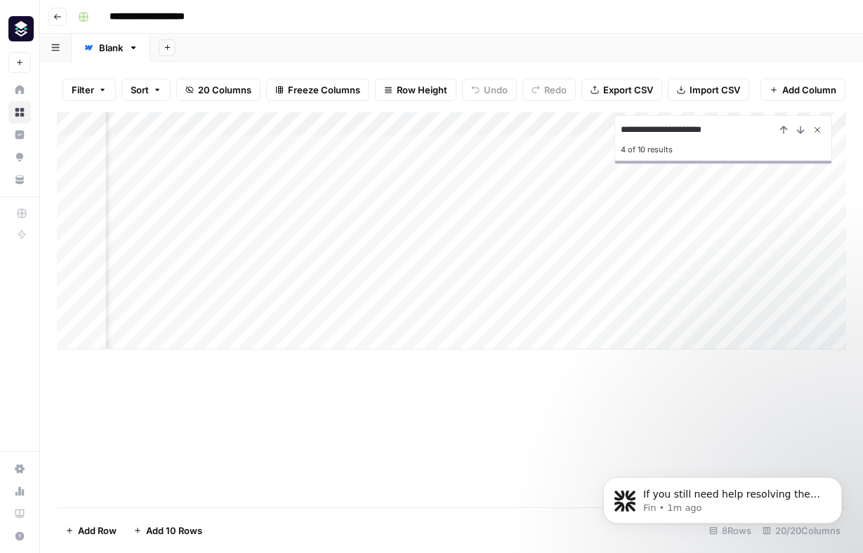
click at [822, 126] on icon "Close Search" at bounding box center [817, 129] width 11 height 11
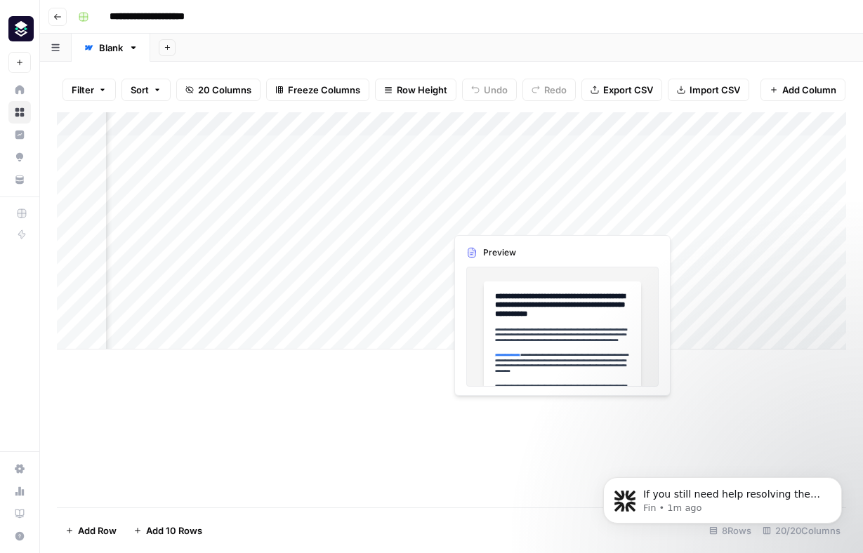
click at [501, 218] on div "Add Column" at bounding box center [451, 230] width 789 height 237
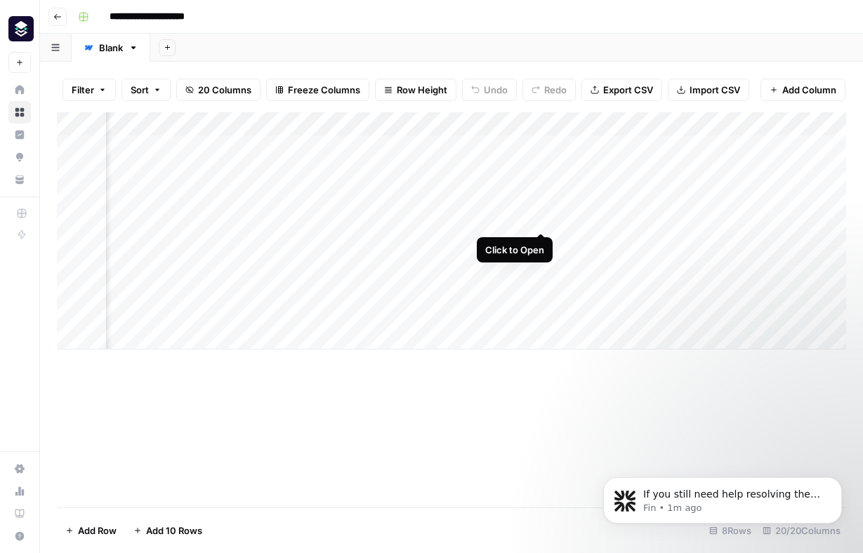
click at [537, 220] on div "Add Column" at bounding box center [451, 230] width 789 height 237
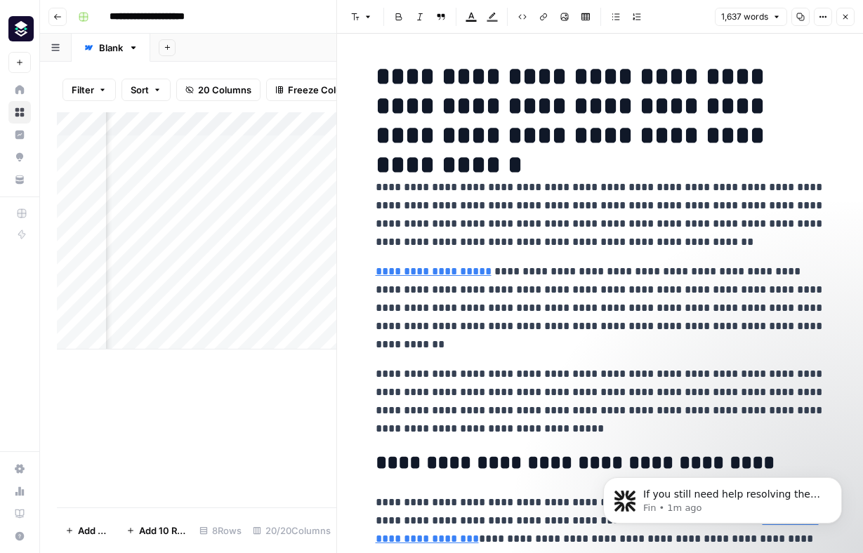
click at [822, 21] on button "Options" at bounding box center [823, 17] width 18 height 18
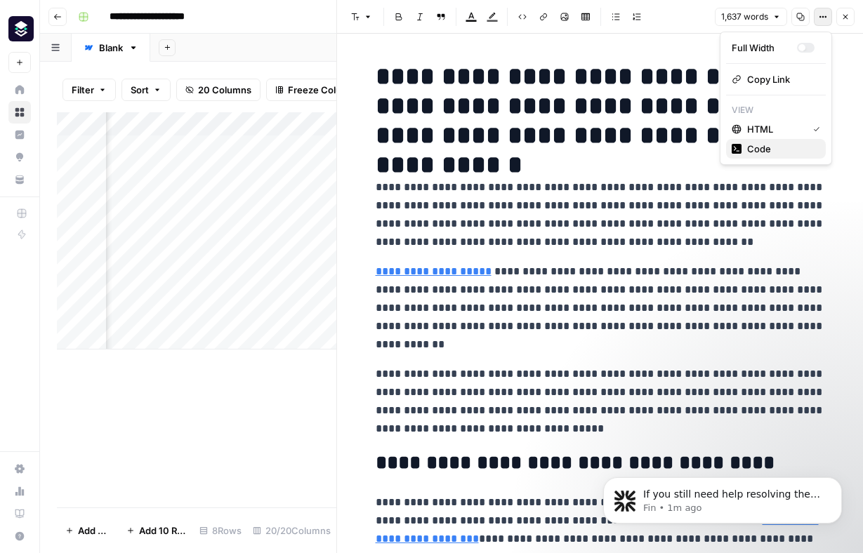
click at [767, 149] on span "Code" at bounding box center [780, 149] width 67 height 14
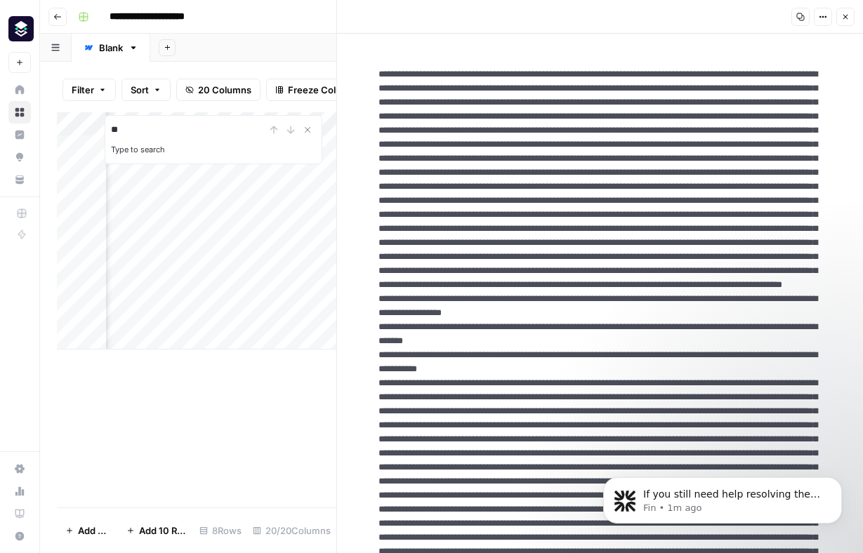
type input "*"
click at [850, 19] on button "Close" at bounding box center [845, 17] width 18 height 18
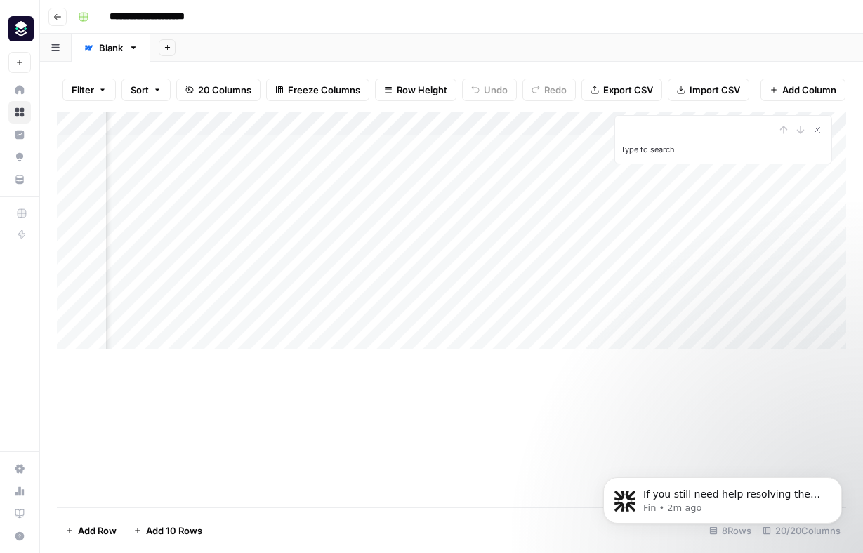
scroll to position [0, 2072]
click at [594, 220] on div "Add Column" at bounding box center [451, 230] width 789 height 237
click at [451, 220] on div "Add Column" at bounding box center [451, 230] width 789 height 237
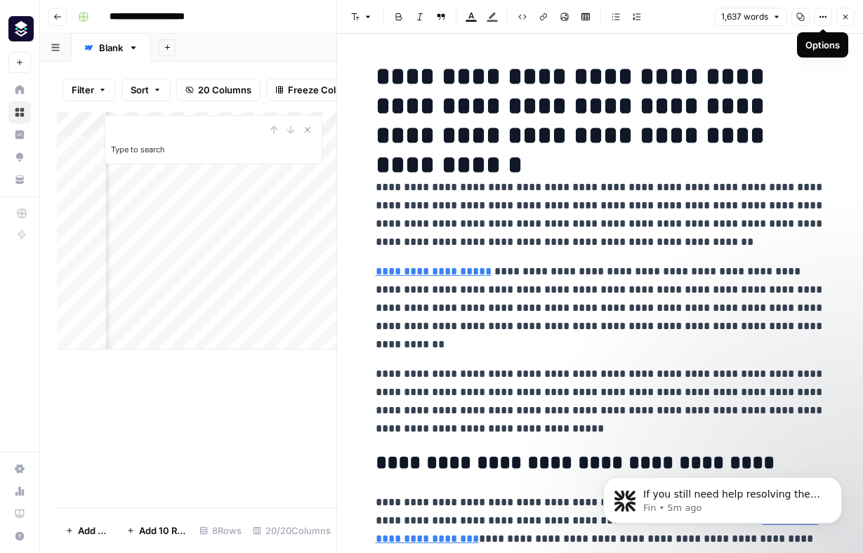
click at [825, 20] on icon "button" at bounding box center [823, 17] width 8 height 8
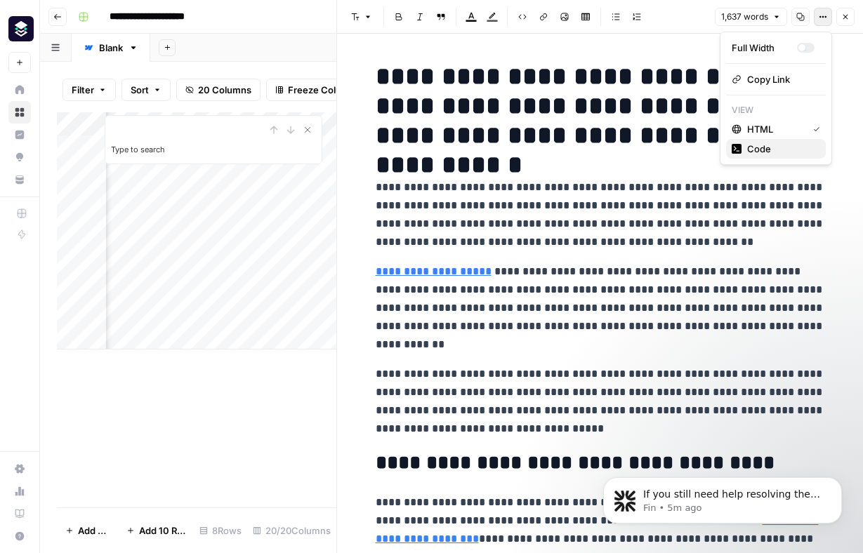
click at [773, 147] on span "Code" at bounding box center [780, 149] width 67 height 14
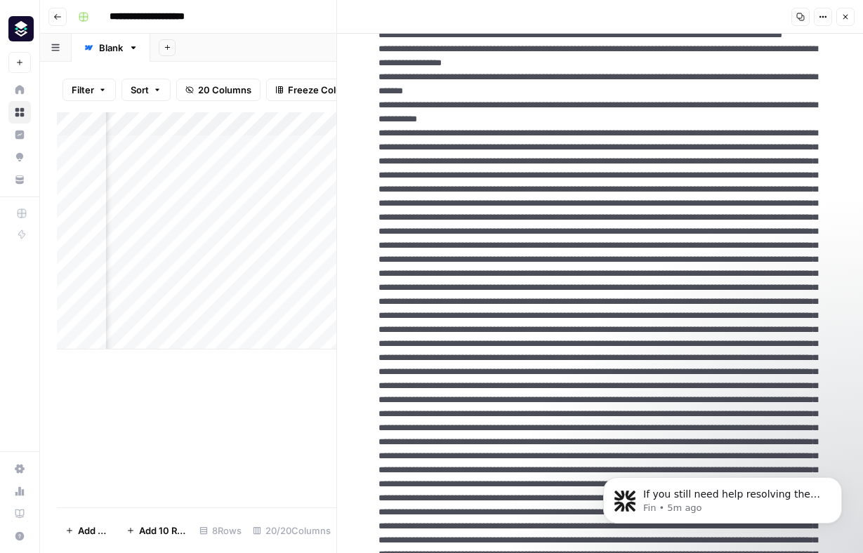
scroll to position [239, 0]
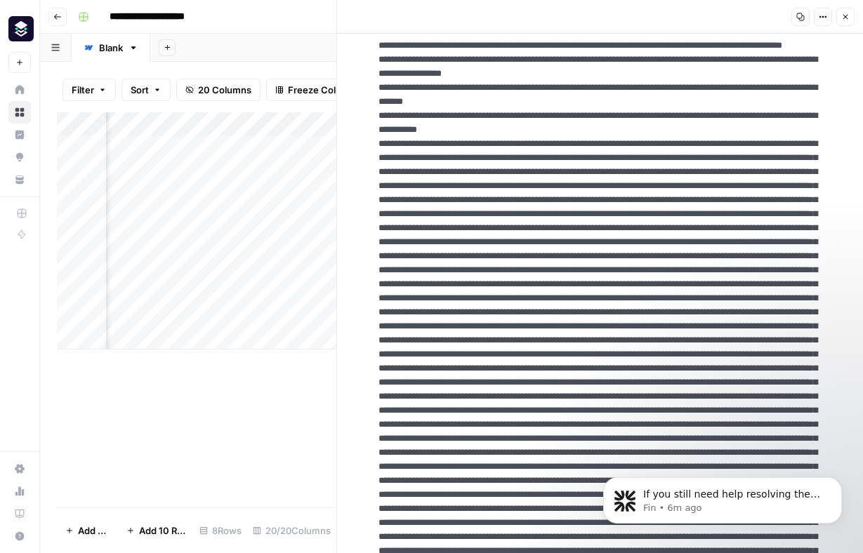
drag, startPoint x: 553, startPoint y: 202, endPoint x: 407, endPoint y: 298, distance: 174.9
paste textarea "**********"
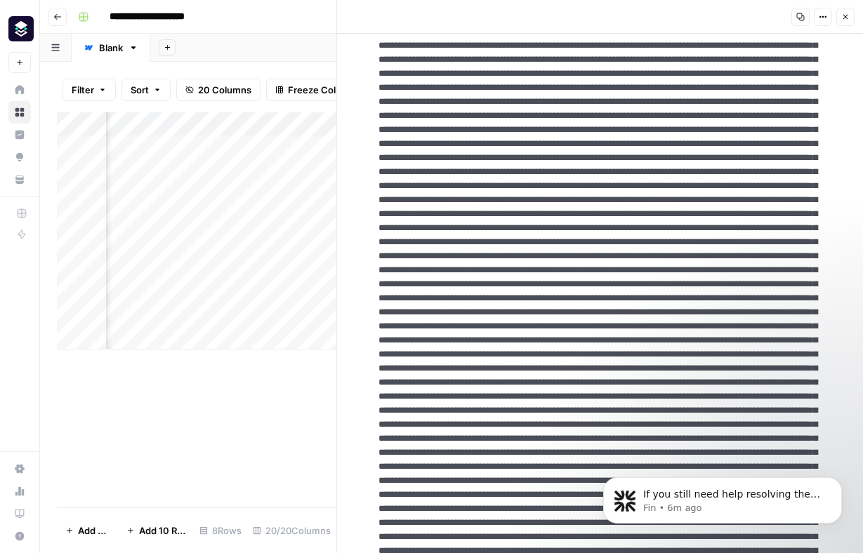
scroll to position [0, 0]
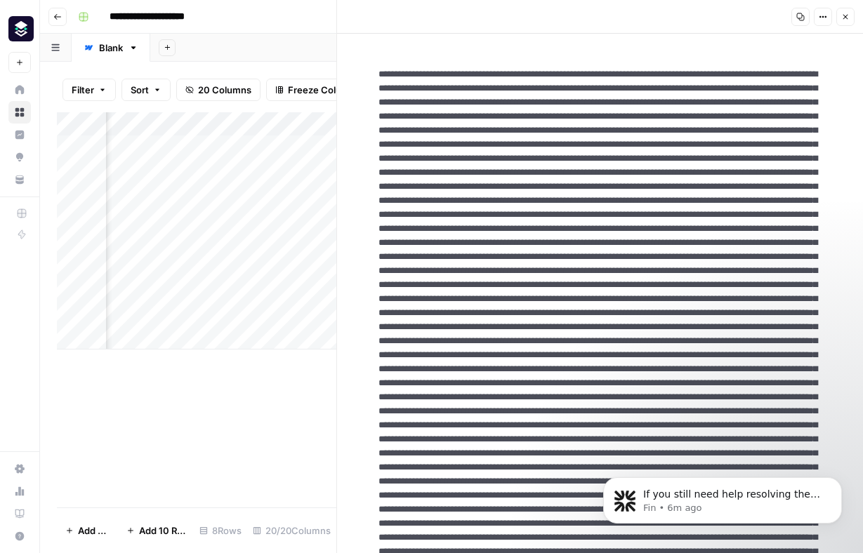
type textarea "**********"
click at [845, 18] on icon "button" at bounding box center [845, 17] width 8 height 8
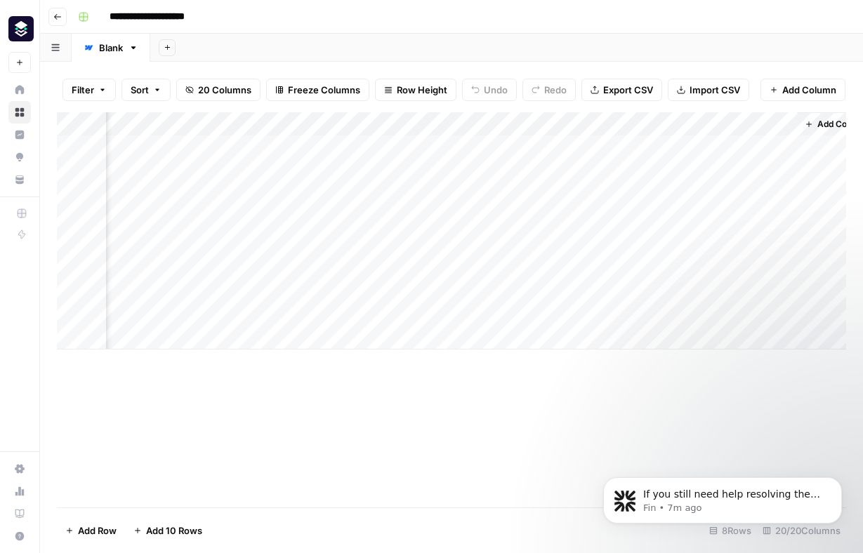
scroll to position [0, 2216]
click at [452, 218] on div "Add Column" at bounding box center [451, 230] width 789 height 237
click at [468, 125] on div "Add Column" at bounding box center [451, 230] width 789 height 237
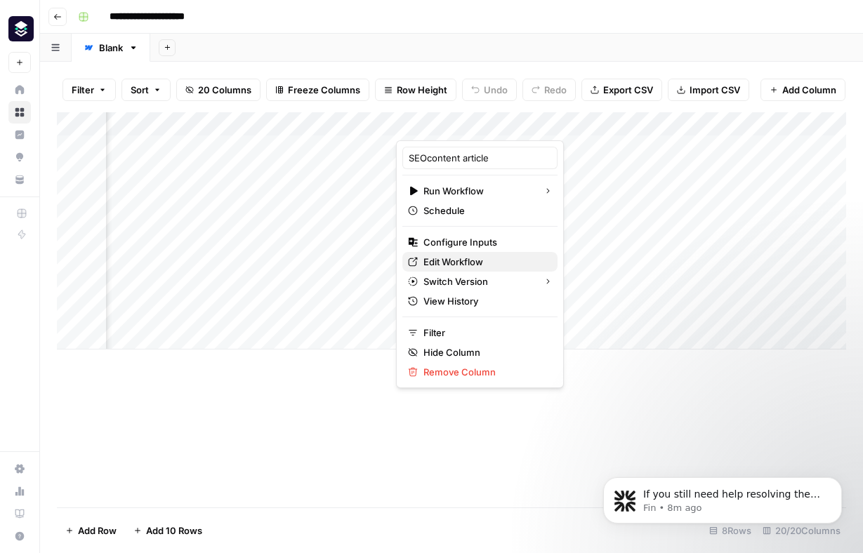
click at [463, 262] on span "Edit Workflow" at bounding box center [484, 262] width 123 height 14
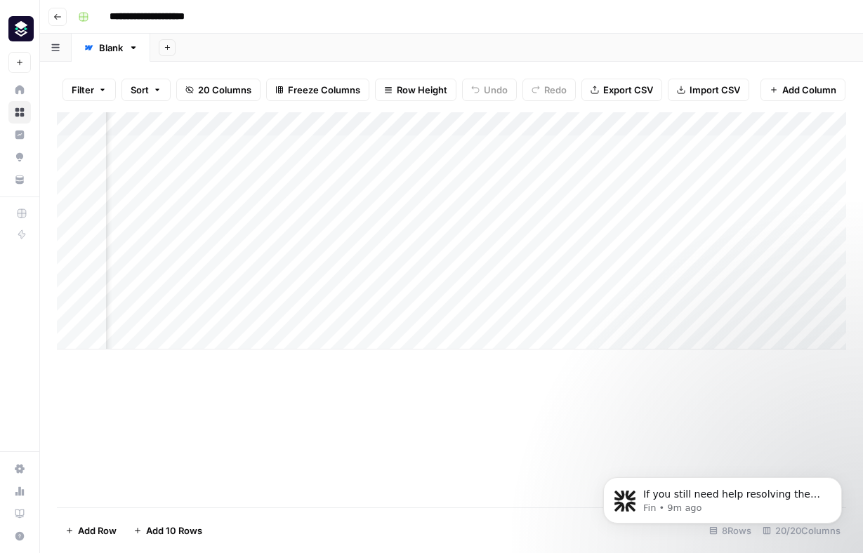
scroll to position [0, 2243]
click at [810, 126] on span "Add Column" at bounding box center [813, 124] width 49 height 13
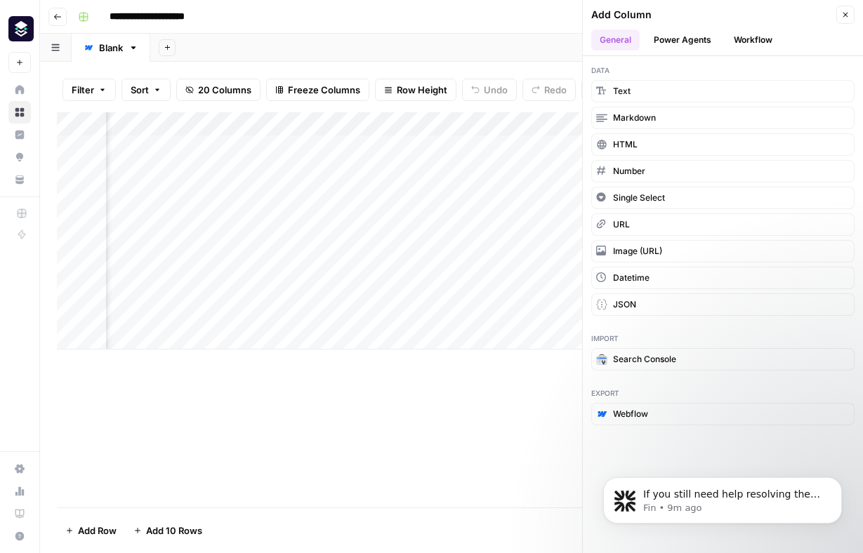
click at [689, 37] on button "Power Agents" at bounding box center [682, 39] width 74 height 21
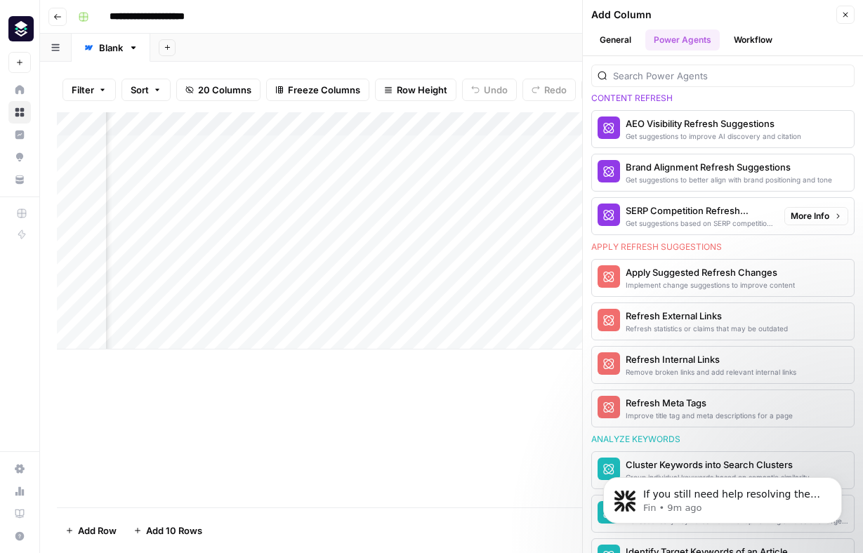
scroll to position [809, 0]
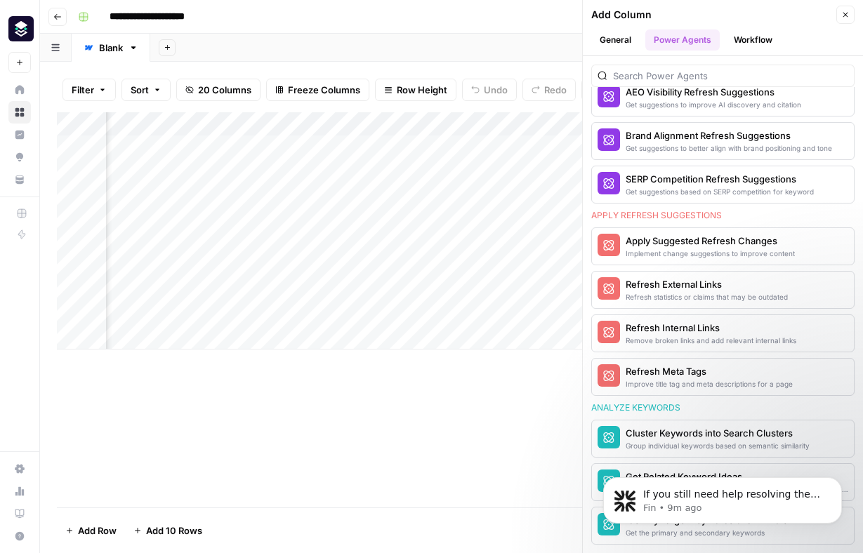
click at [756, 29] on button "Workflow" at bounding box center [752, 39] width 55 height 21
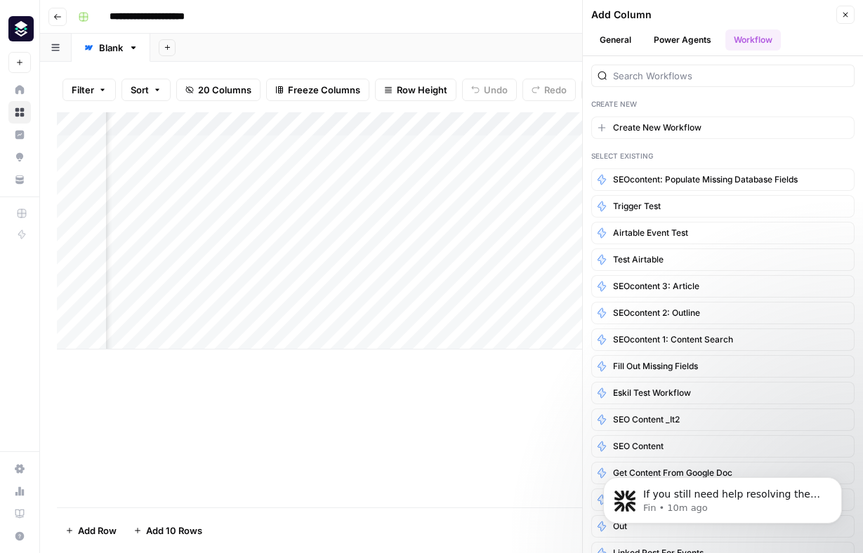
scroll to position [0, 0]
click at [840, 482] on icon "Dismiss notification" at bounding box center [838, 482] width 8 height 8
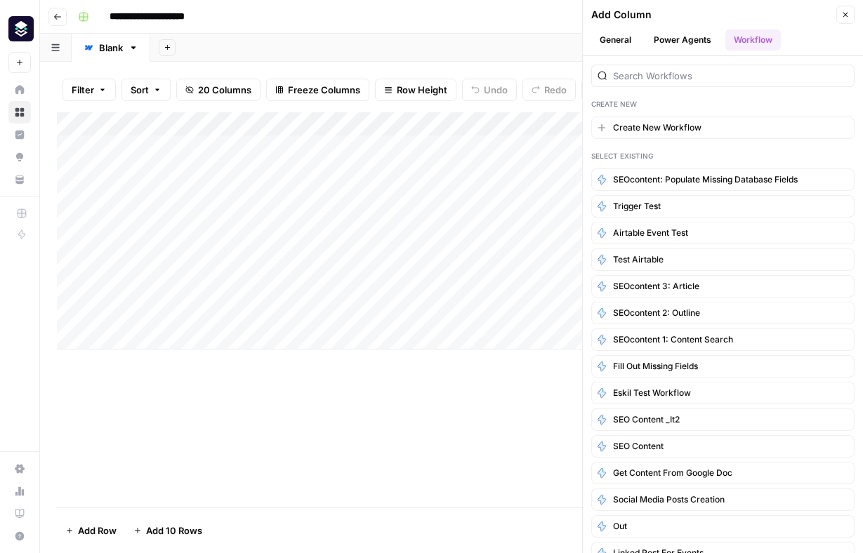
click at [842, 11] on icon "button" at bounding box center [845, 15] width 8 height 8
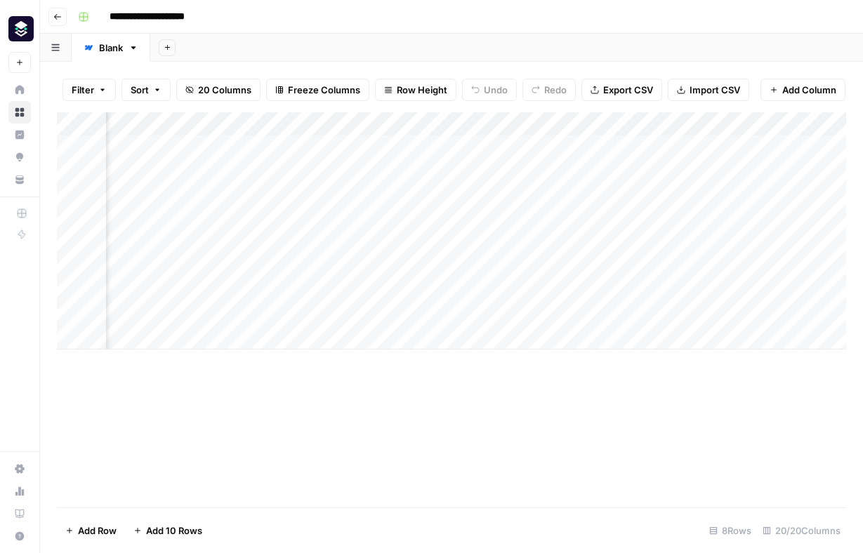
scroll to position [0, 2243]
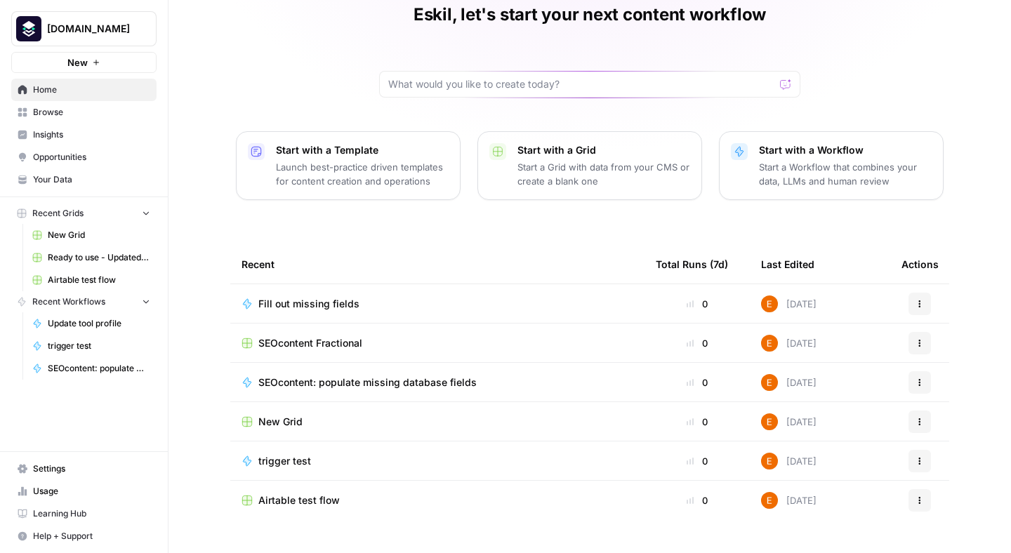
scroll to position [93, 0]
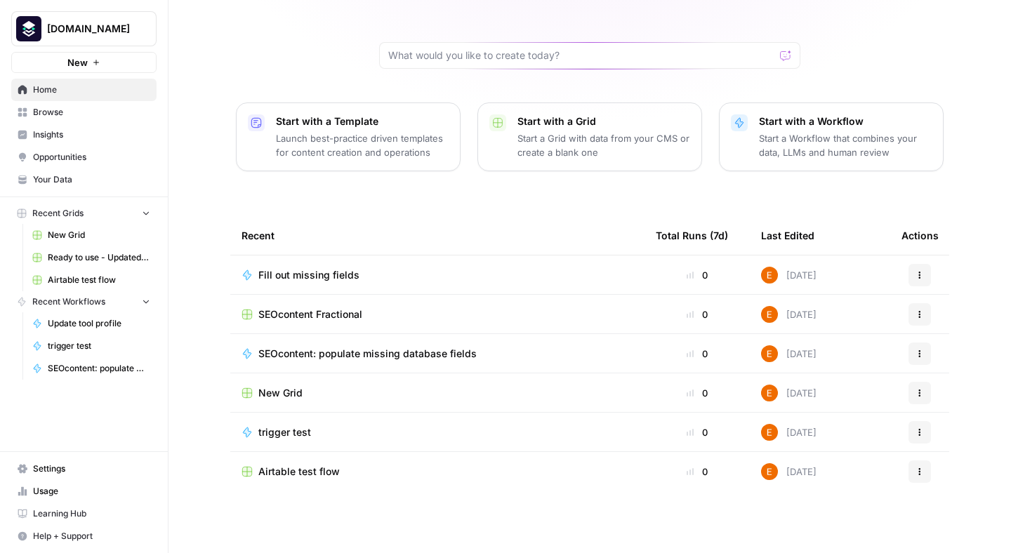
click at [99, 114] on span "Browse" at bounding box center [91, 112] width 117 height 13
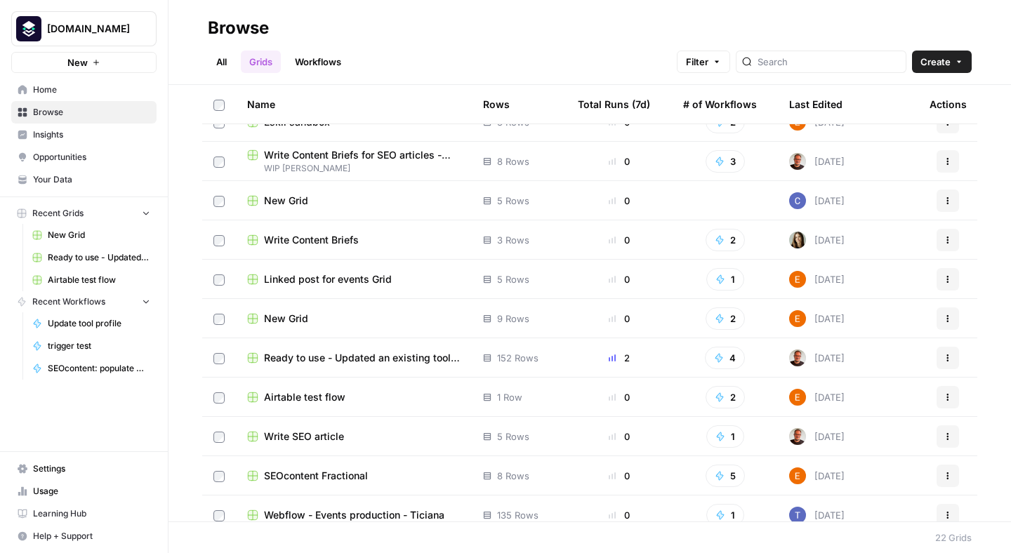
scroll to position [466, 0]
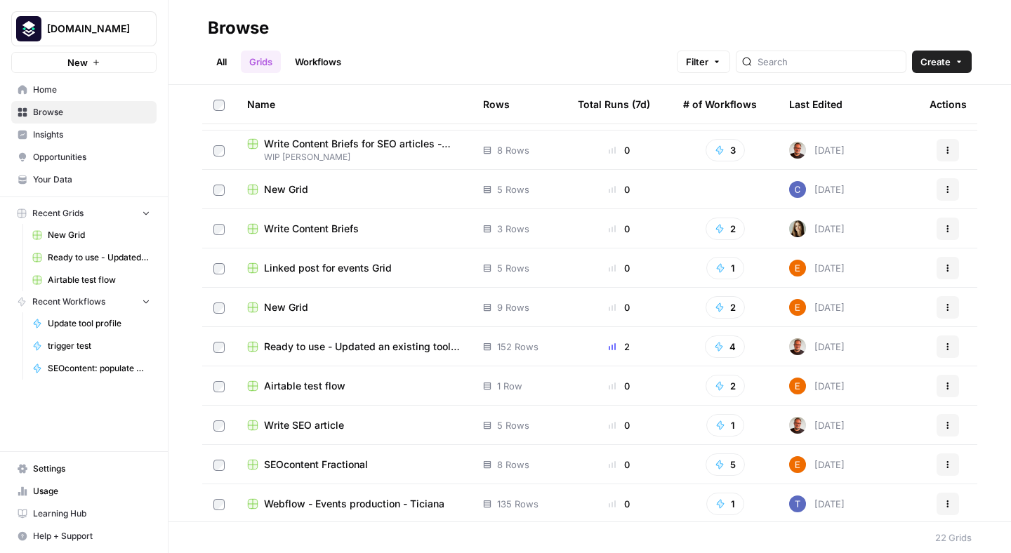
click at [388, 347] on span "Ready to use - Updated an existing tool profile in Webflow" at bounding box center [362, 347] width 197 height 14
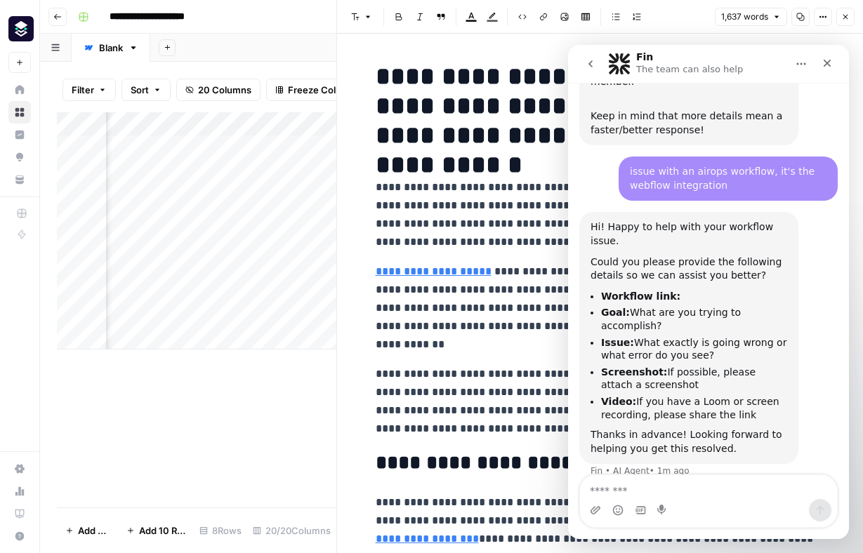
scroll to position [230, 0]
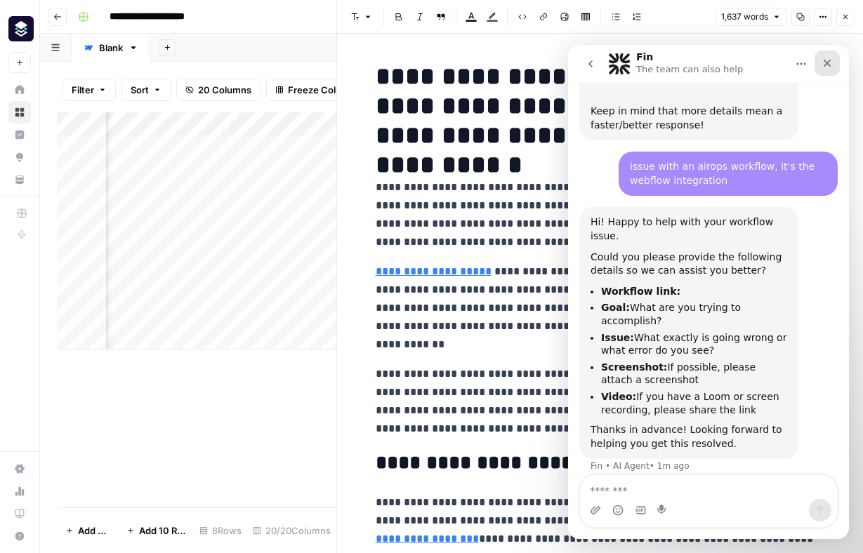
click at [829, 62] on icon "Close" at bounding box center [827, 63] width 11 height 11
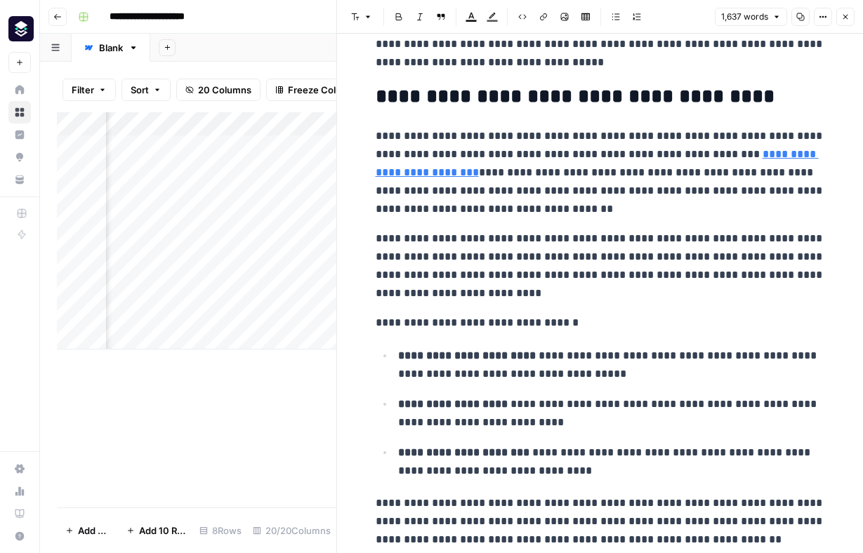
scroll to position [367, 0]
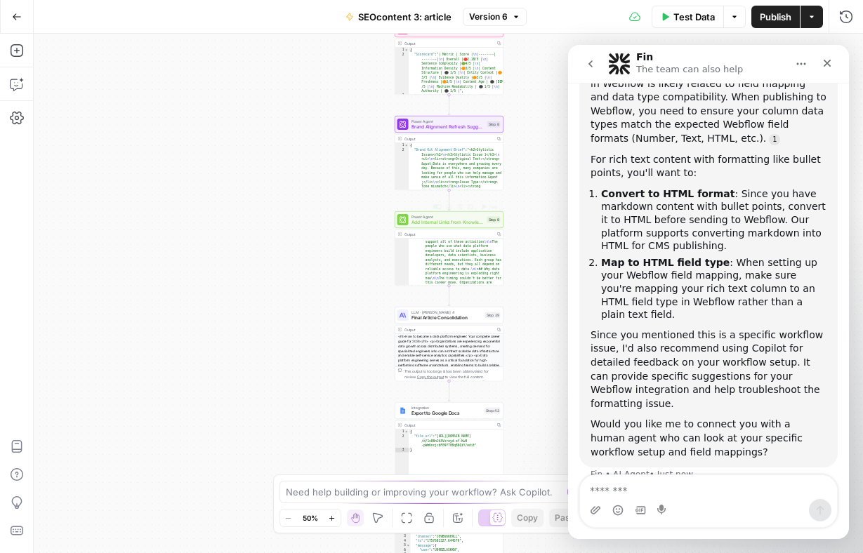
scroll to position [925, 0]
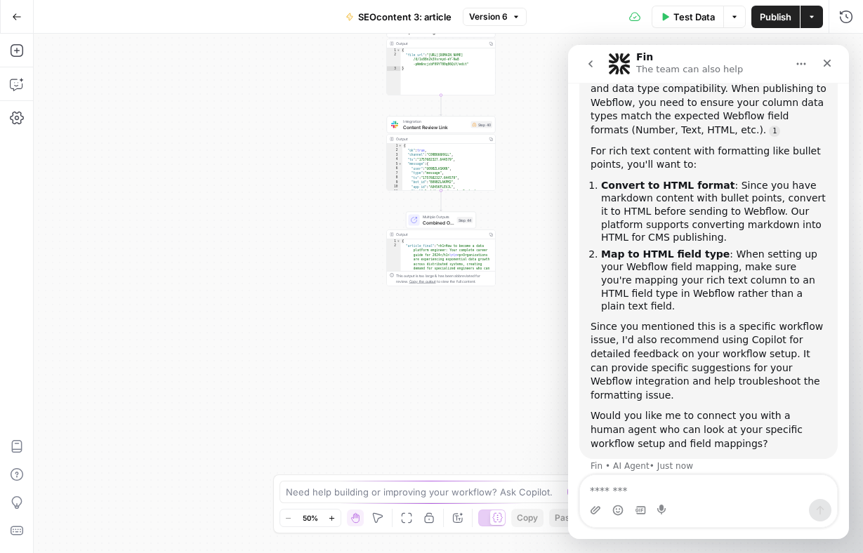
click at [442, 225] on span "Combined Output" at bounding box center [439, 222] width 32 height 7
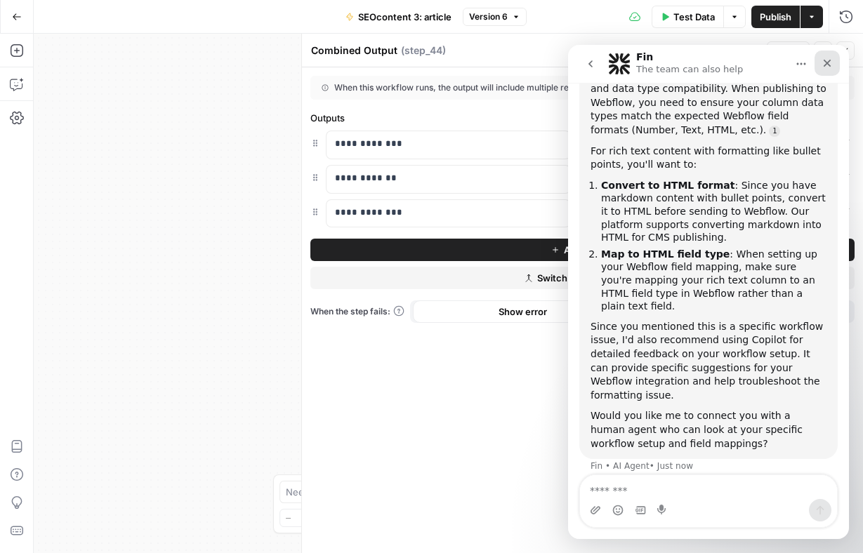
click at [828, 60] on icon "Close" at bounding box center [827, 63] width 11 height 11
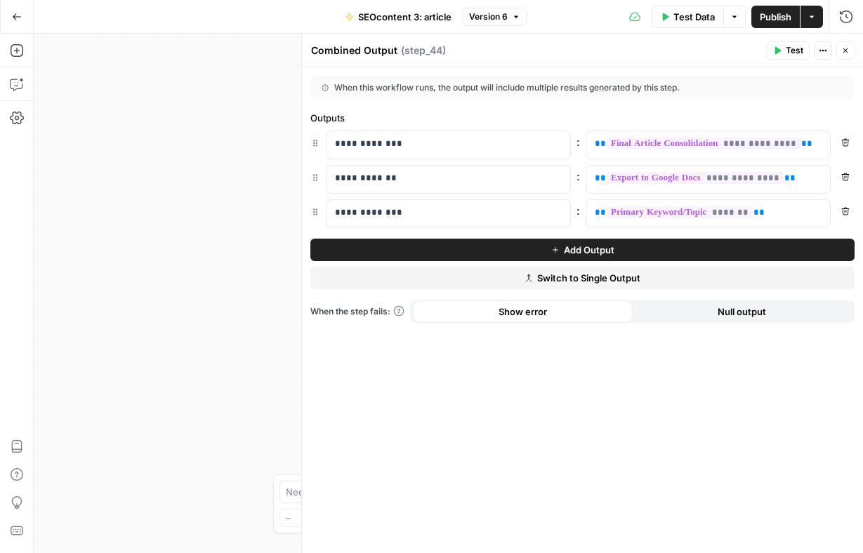
click at [845, 49] on icon "button" at bounding box center [845, 50] width 8 height 8
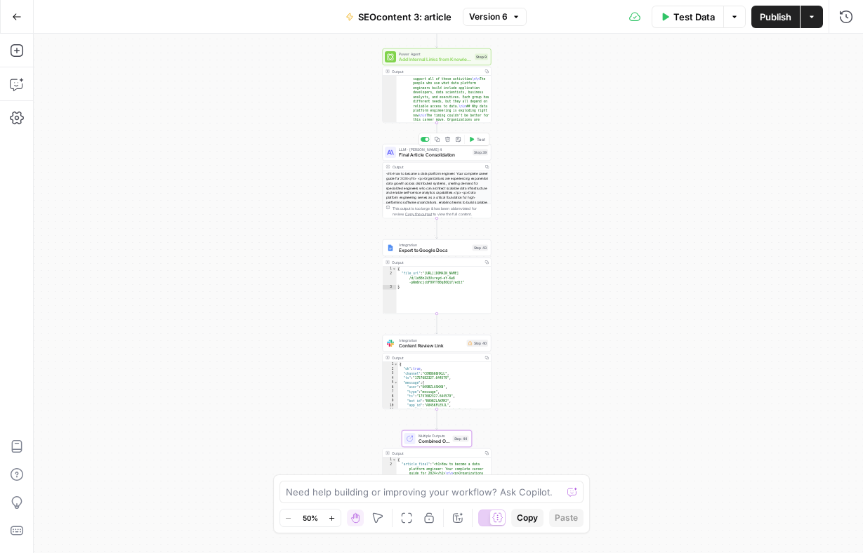
click at [451, 154] on span "Final Article Consolidation" at bounding box center [434, 155] width 71 height 7
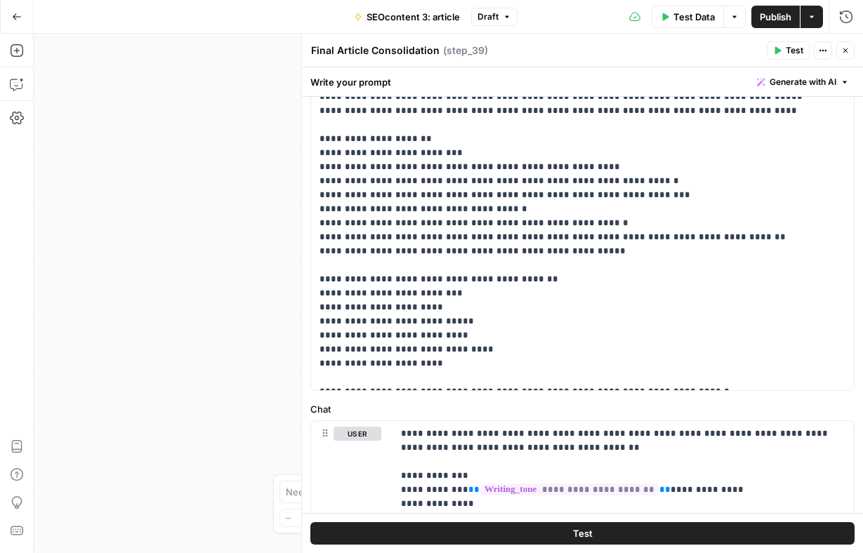
scroll to position [284, 0]
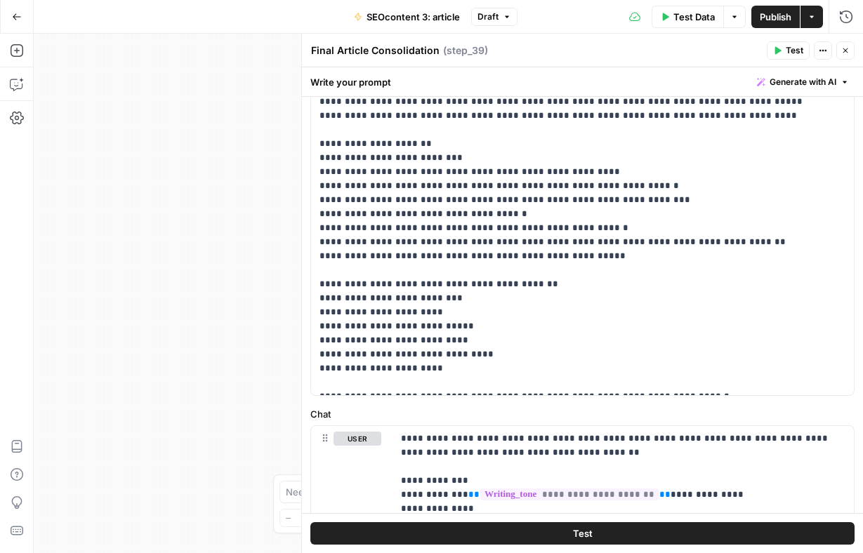
click at [287, 177] on div "Workflow Input Settings Inputs Power Agent Create Article from Content Brief St…" at bounding box center [448, 294] width 829 height 520
click at [849, 51] on icon "button" at bounding box center [845, 50] width 8 height 8
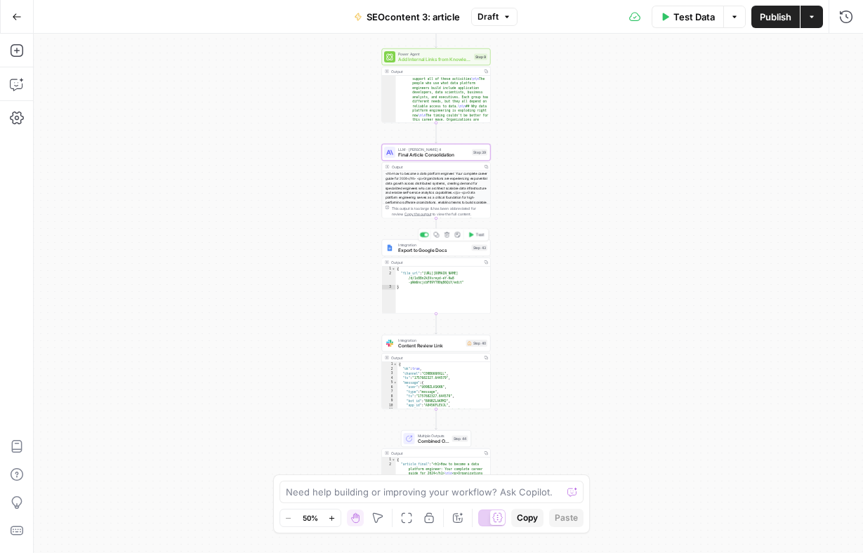
click at [450, 254] on div "Integration Export to Google Docs Step 43 Copy step Delete step Add Note Test" at bounding box center [436, 247] width 109 height 17
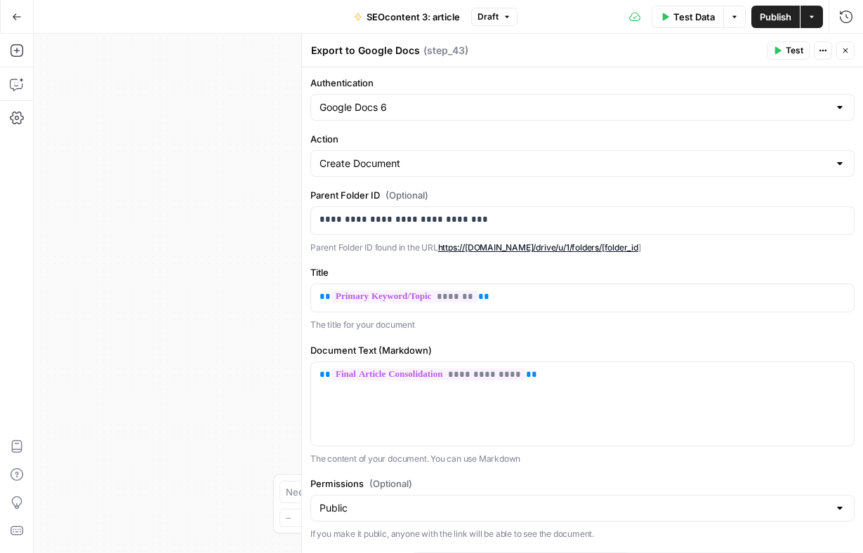
click at [844, 53] on icon "button" at bounding box center [845, 50] width 8 height 8
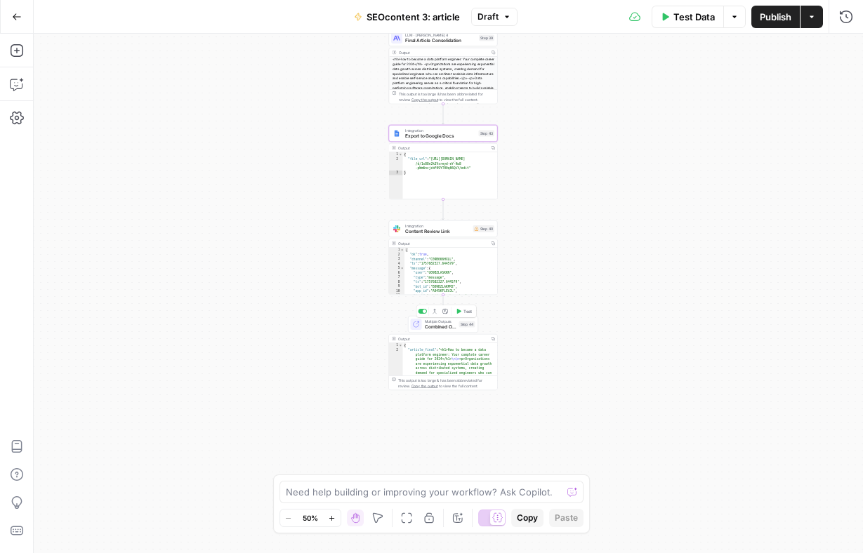
click at [453, 330] on span "Combined Output" at bounding box center [441, 327] width 32 height 7
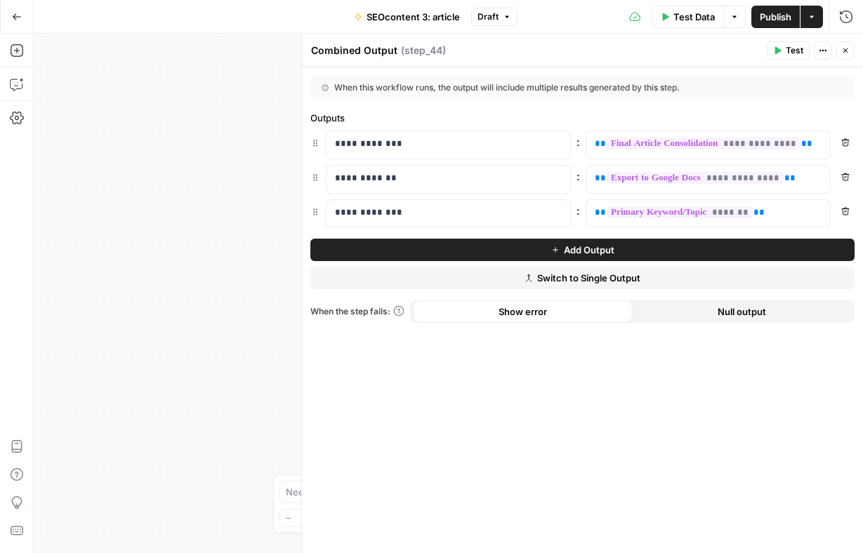
click at [843, 55] on button "Close" at bounding box center [845, 50] width 18 height 18
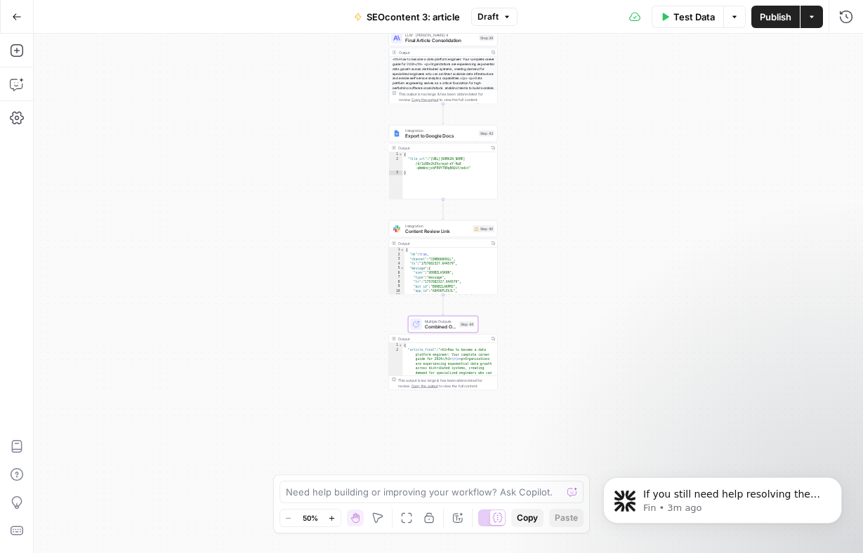
scroll to position [1040, 0]
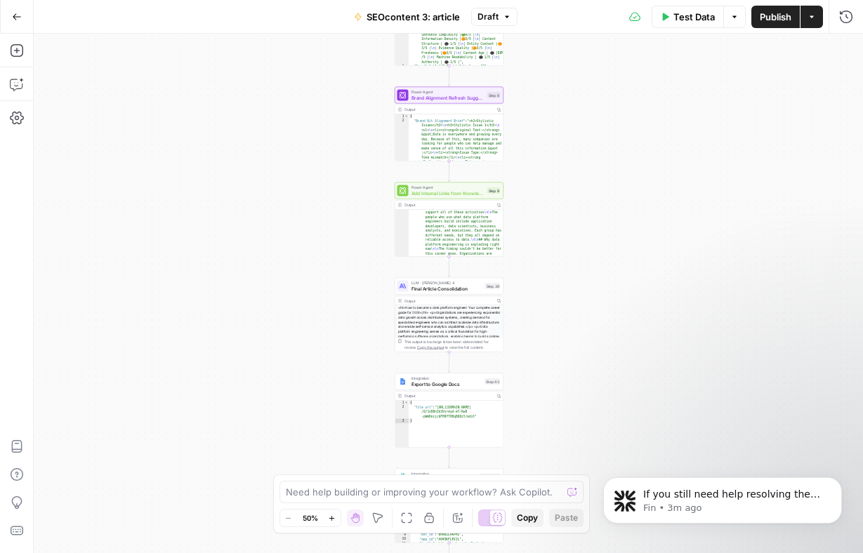
click at [455, 285] on span "Final Article Consolidation" at bounding box center [447, 288] width 71 height 7
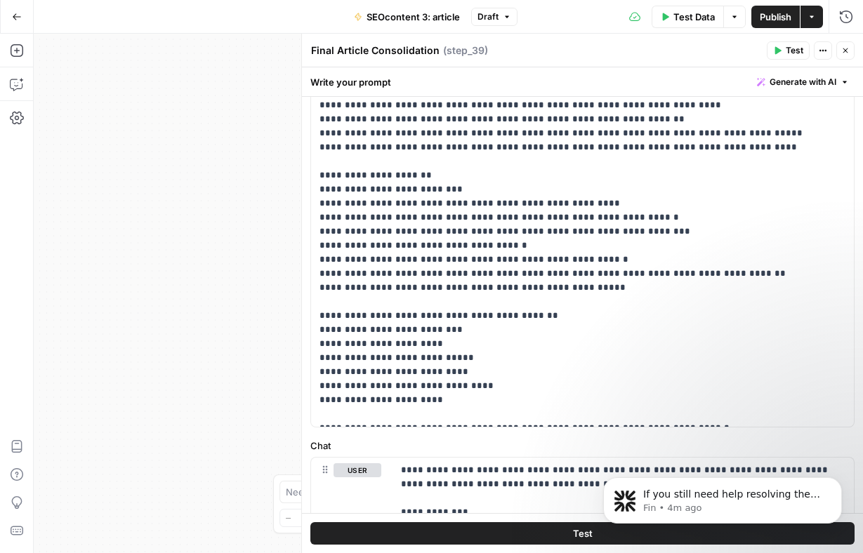
scroll to position [249, 0]
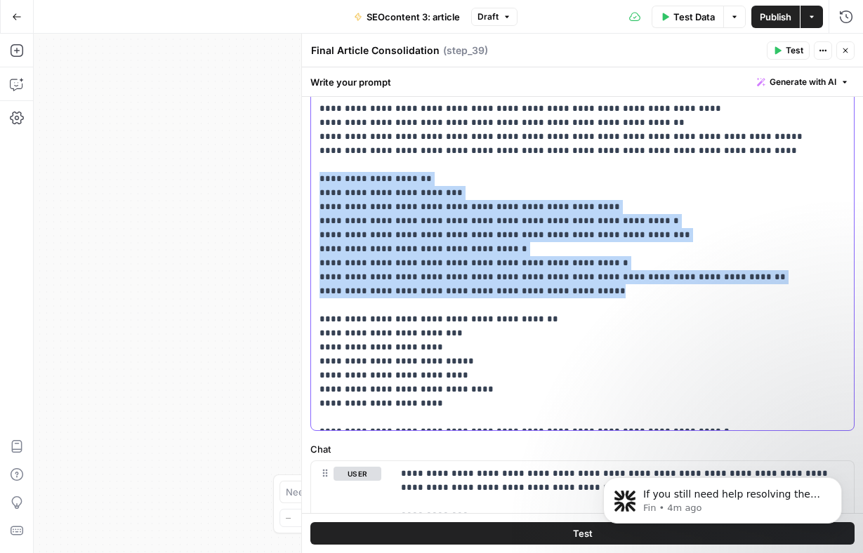
drag, startPoint x: 320, startPoint y: 162, endPoint x: 649, endPoint y: 280, distance: 350.1
click at [649, 280] on p "**********" at bounding box center [583, 172] width 526 height 506
copy p "**********"
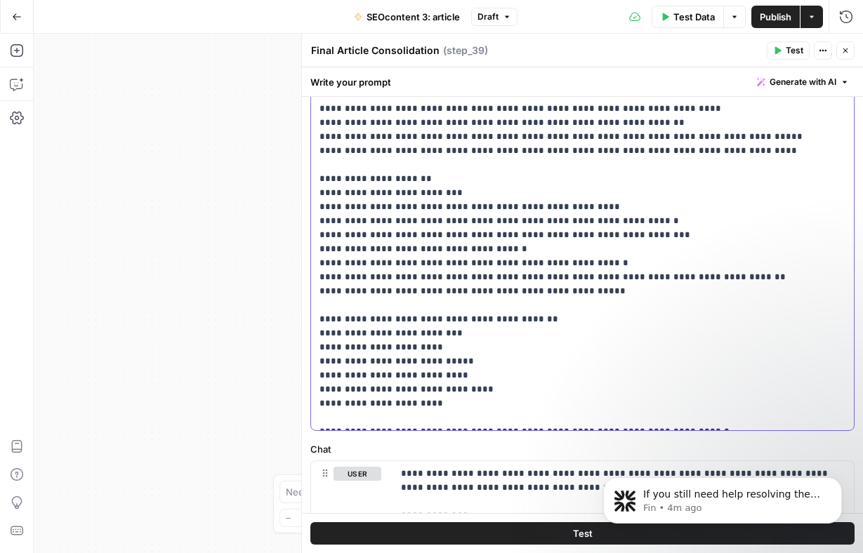
click at [653, 214] on p "**********" at bounding box center [583, 172] width 526 height 506
click at [650, 204] on p "**********" at bounding box center [583, 172] width 526 height 506
paste div
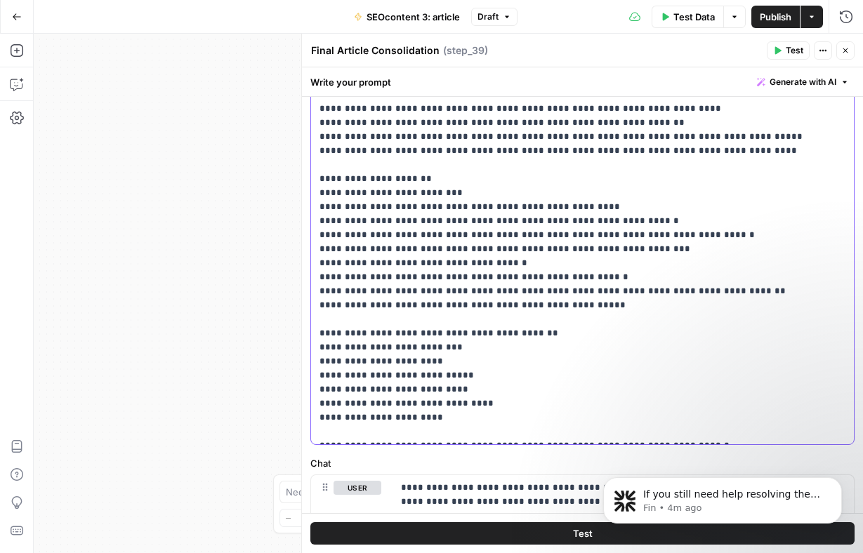
click at [322, 217] on p "**********" at bounding box center [583, 179] width 526 height 520
click at [584, 263] on p "**********" at bounding box center [583, 179] width 526 height 520
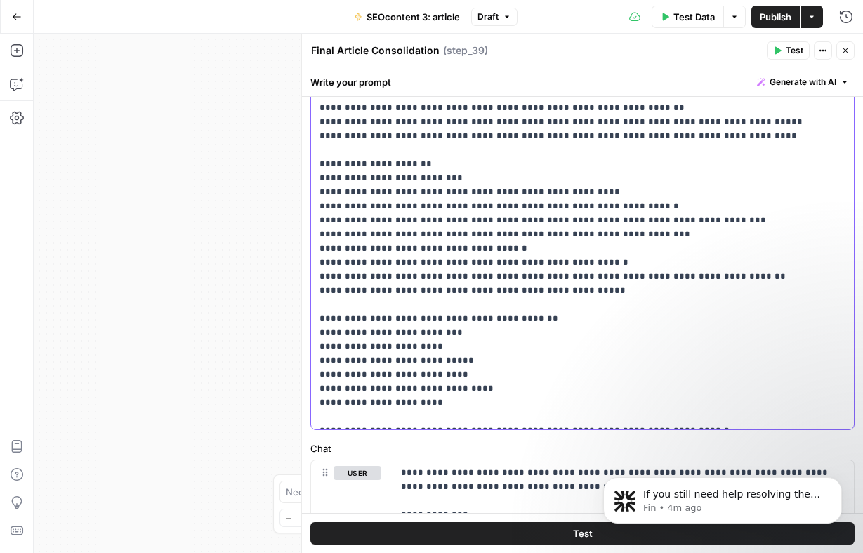
scroll to position [271, 0]
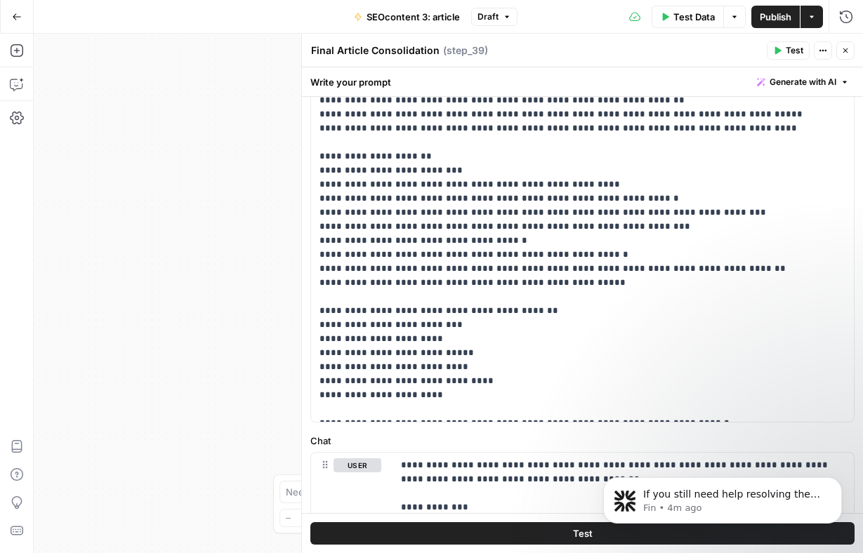
click at [779, 14] on span "Publish" at bounding box center [776, 17] width 32 height 14
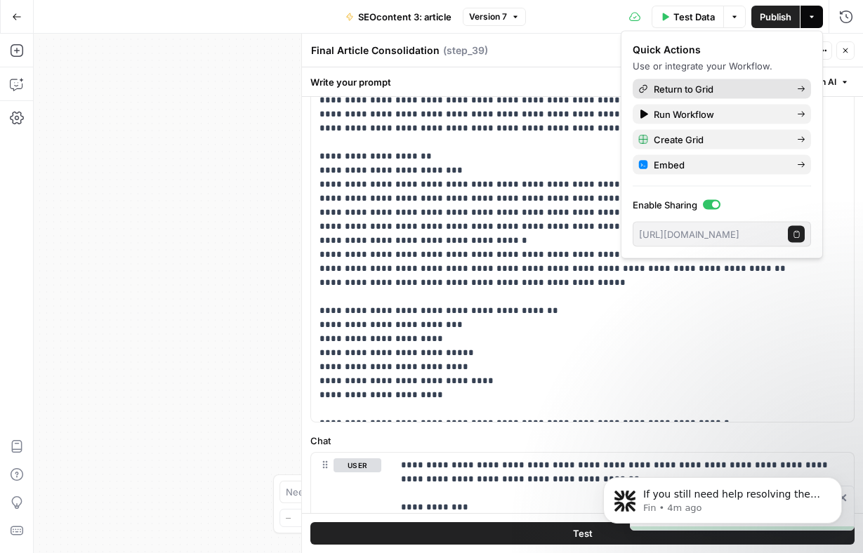
click at [754, 81] on link "Return to Grid" at bounding box center [722, 89] width 178 height 20
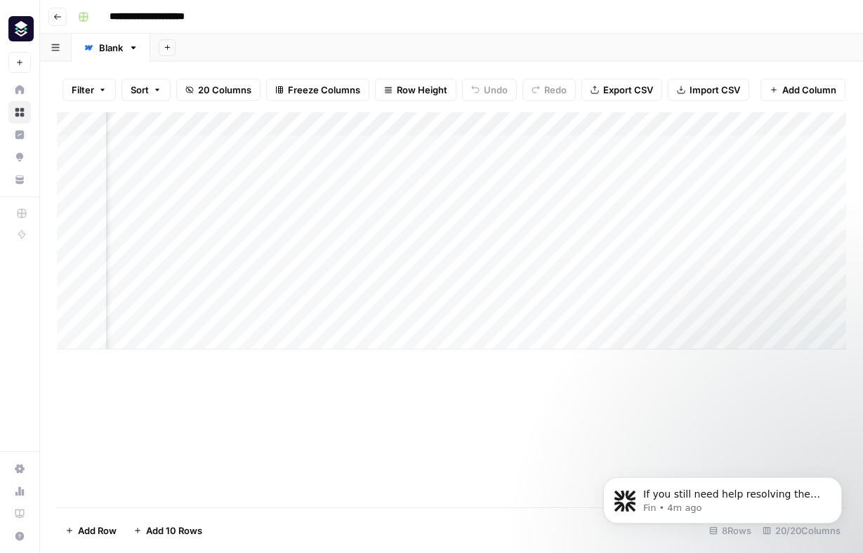
scroll to position [0, 624]
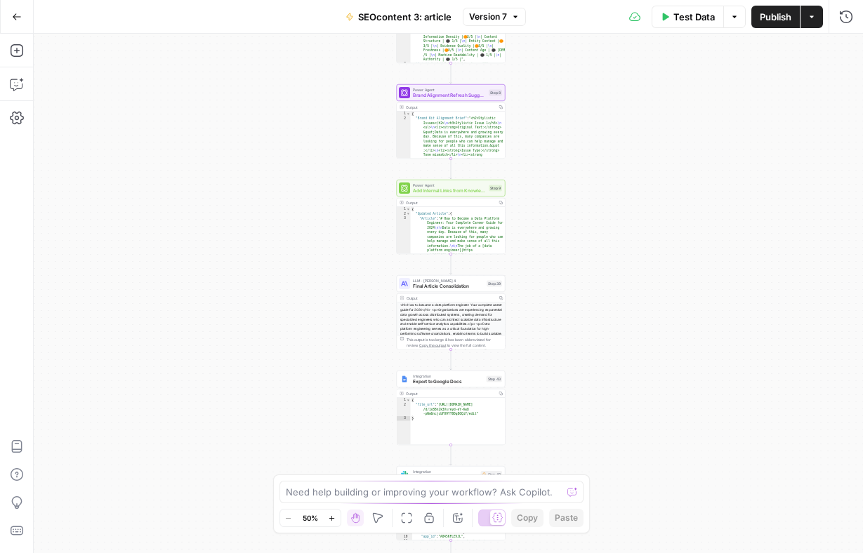
click at [460, 291] on div "LLM · [PERSON_NAME] 4 Final Article Consolidation Step 39 Copy step Delete step…" at bounding box center [451, 283] width 109 height 17
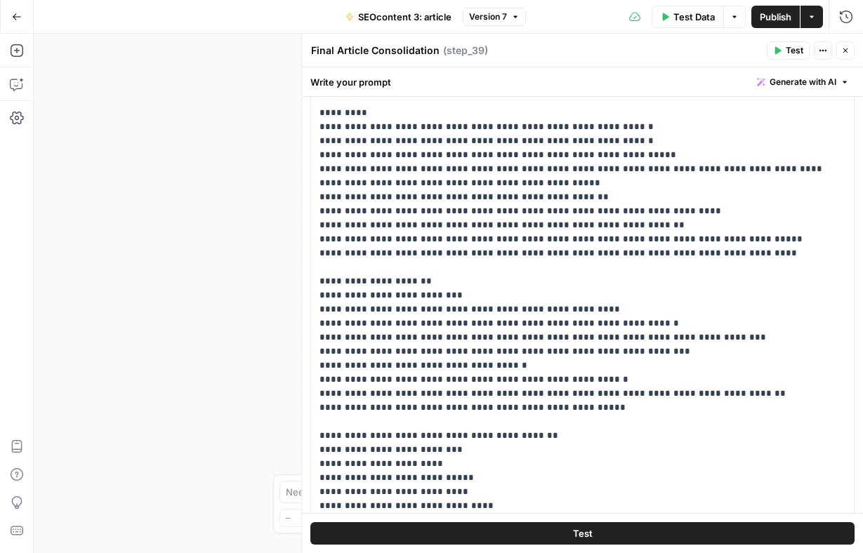
scroll to position [147, 0]
click at [708, 317] on p "**********" at bounding box center [583, 281] width 526 height 520
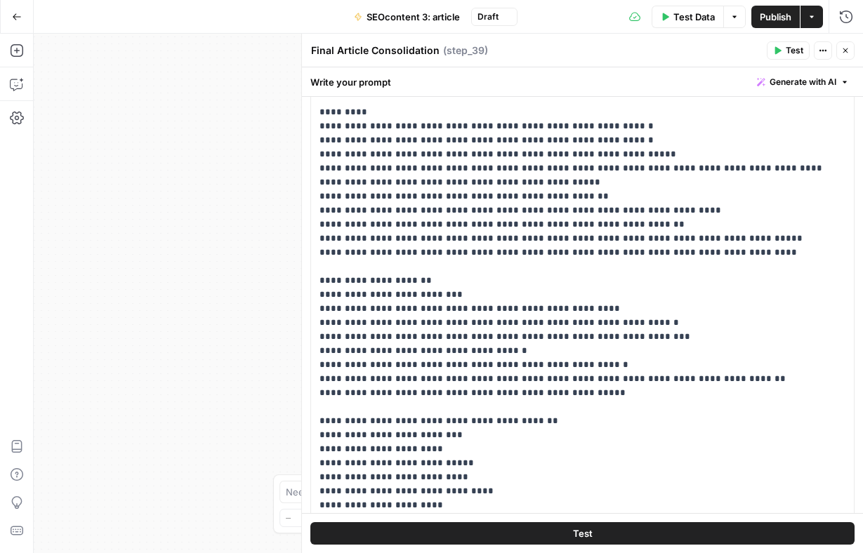
click at [779, 11] on span "Publish" at bounding box center [776, 17] width 32 height 14
